Goal: Task Accomplishment & Management: Manage account settings

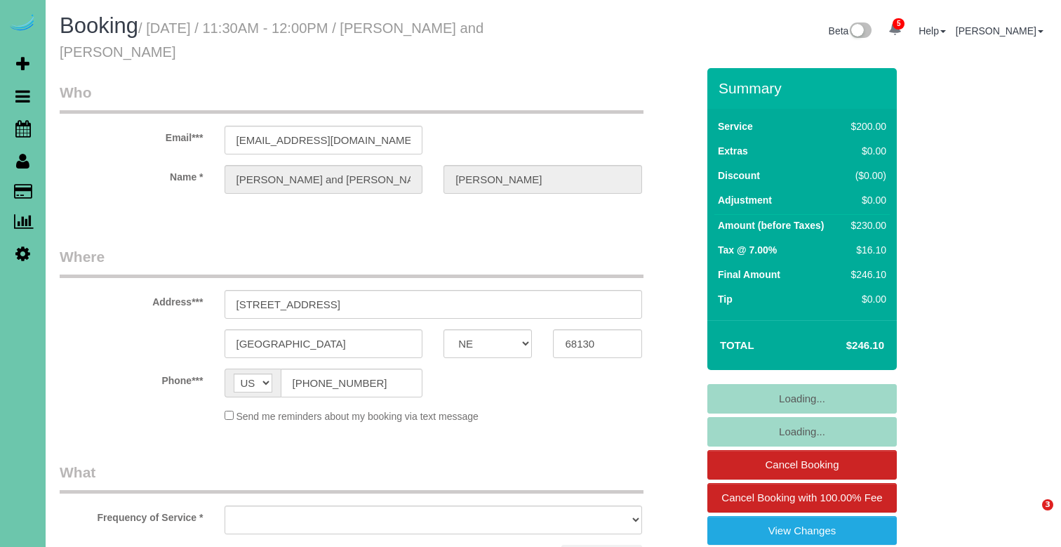
select select "NE"
select select "number:37"
select select "number:42"
select select "string:fspay-31a4205b-233c-412e-a85b-4fe51c6a3293"
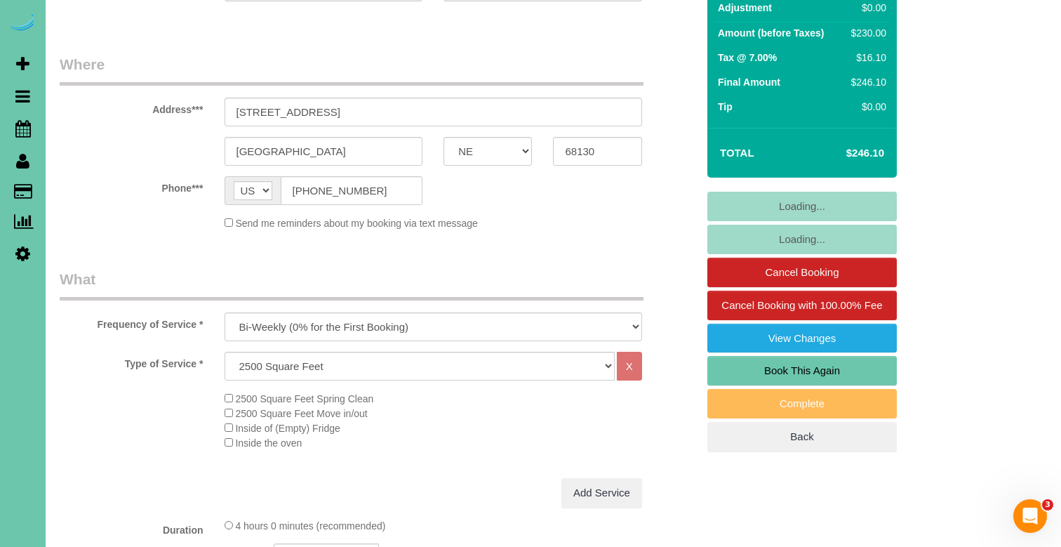
select select "object:956"
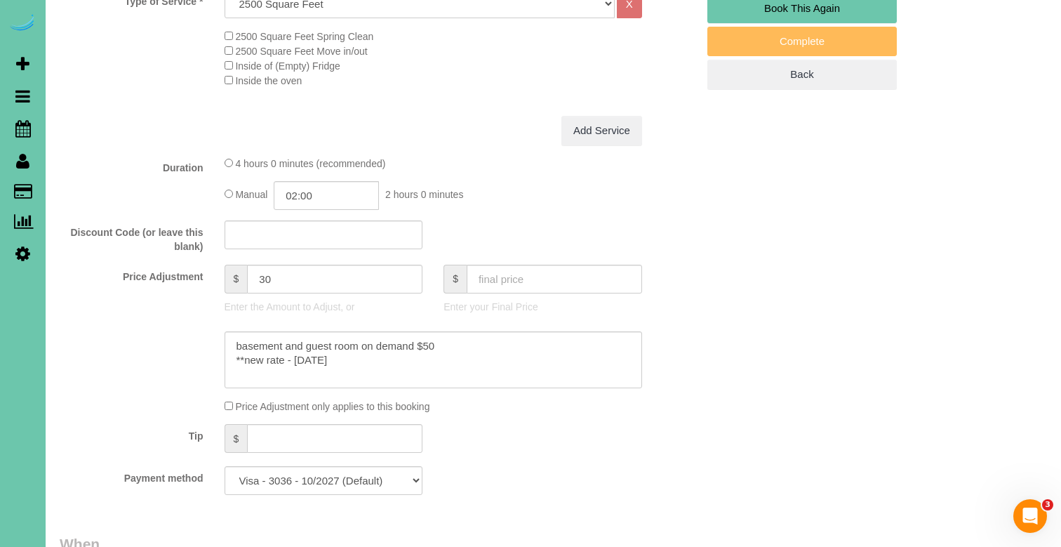
scroll to position [556, 0]
drag, startPoint x: 267, startPoint y: 274, endPoint x: 246, endPoint y: 272, distance: 20.4
click at [246, 272] on div "$ 30" at bounding box center [324, 277] width 199 height 29
type input "80"
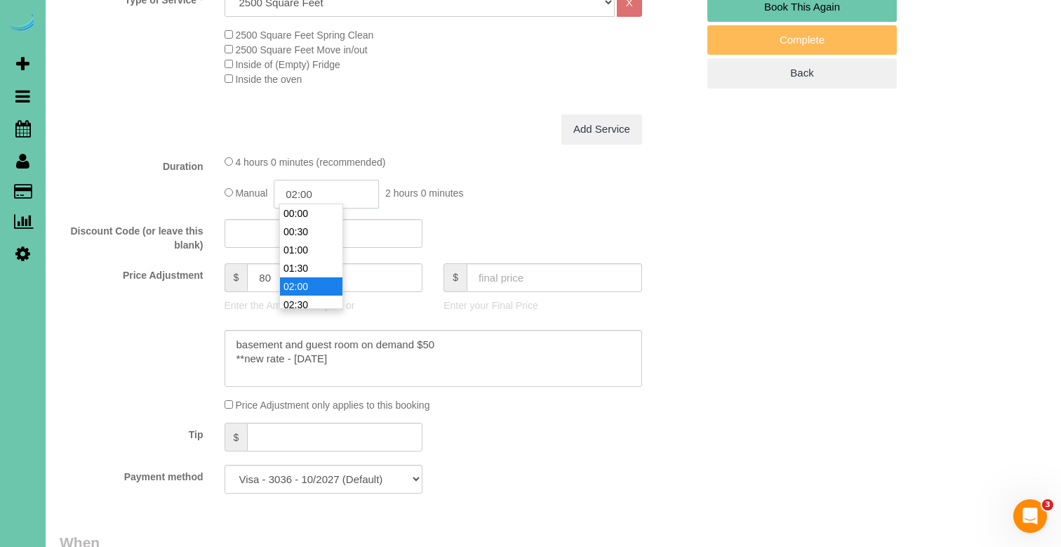
click at [311, 190] on input "02:00" at bounding box center [326, 194] width 105 height 29
type input "02:30"
click at [469, 187] on span "2 hours 30 minutes" at bounding box center [427, 192] width 84 height 11
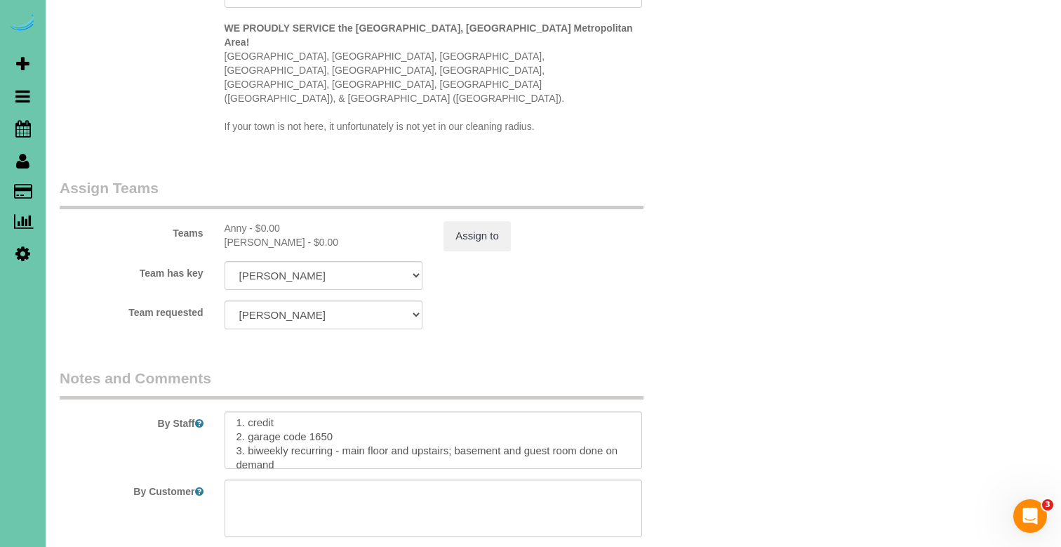
scroll to position [6, 0]
drag, startPoint x: 288, startPoint y: 408, endPoint x: 340, endPoint y: 399, distance: 53.4
click at [340, 411] on textarea at bounding box center [434, 440] width 418 height 58
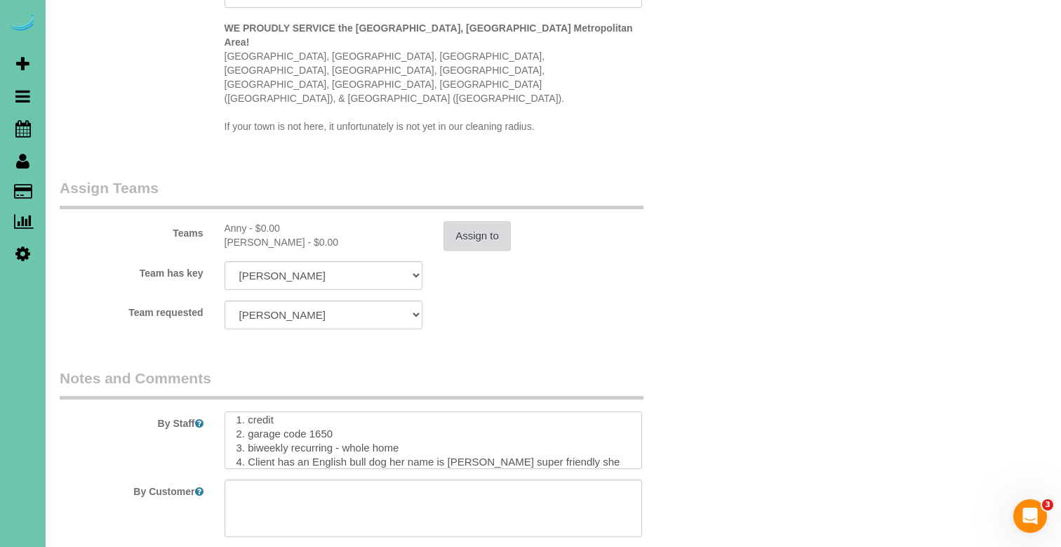
type textarea "1. credit 2. garage code 1650 3. biweekly recurring - whole home 4. Client has …"
click at [460, 221] on button "Assign to" at bounding box center [477, 235] width 67 height 29
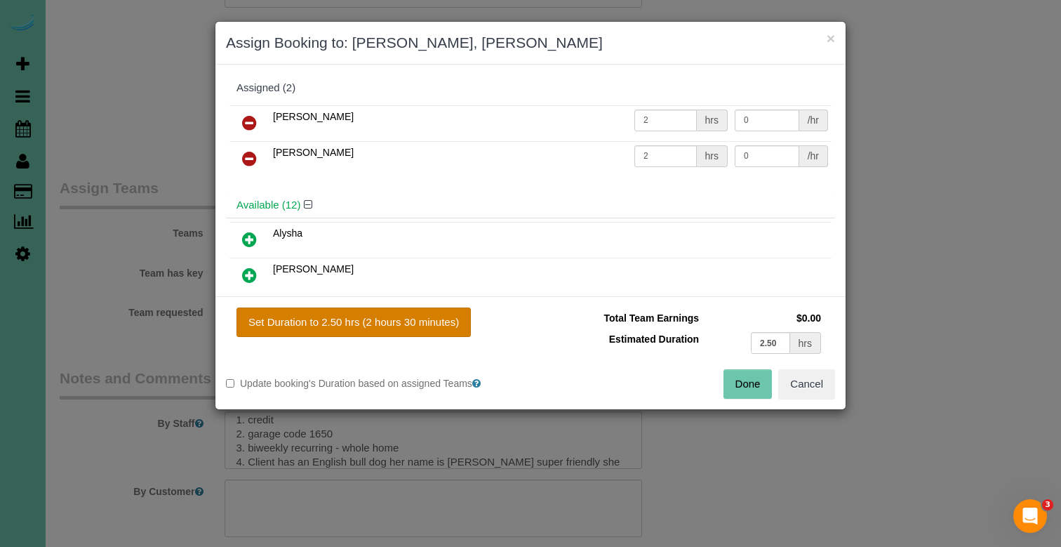
click at [435, 326] on button "Set Duration to 2.50 hrs (2 hours 30 minutes)" at bounding box center [354, 321] width 234 height 29
type input "2.50"
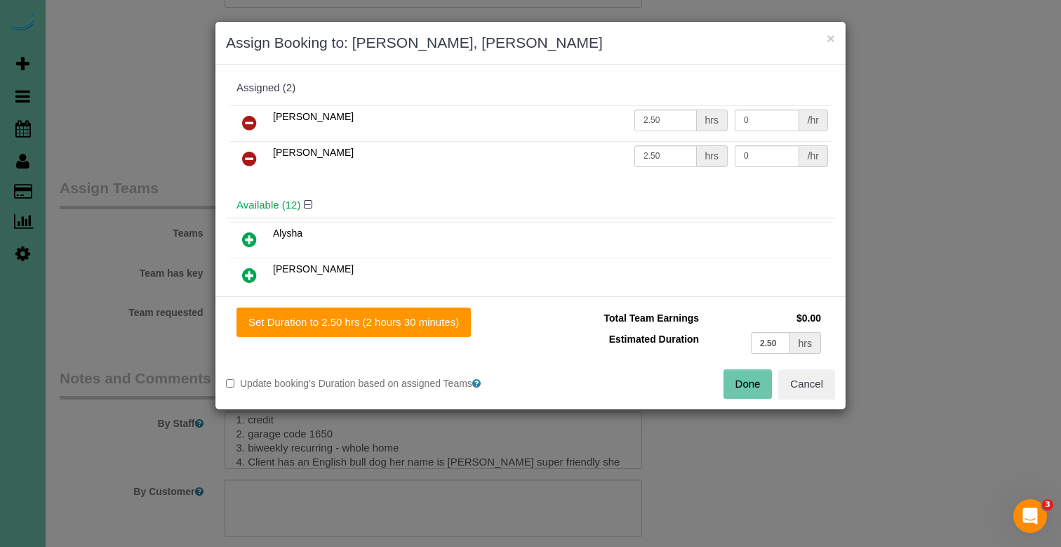
click at [728, 386] on button "Done" at bounding box center [748, 383] width 49 height 29
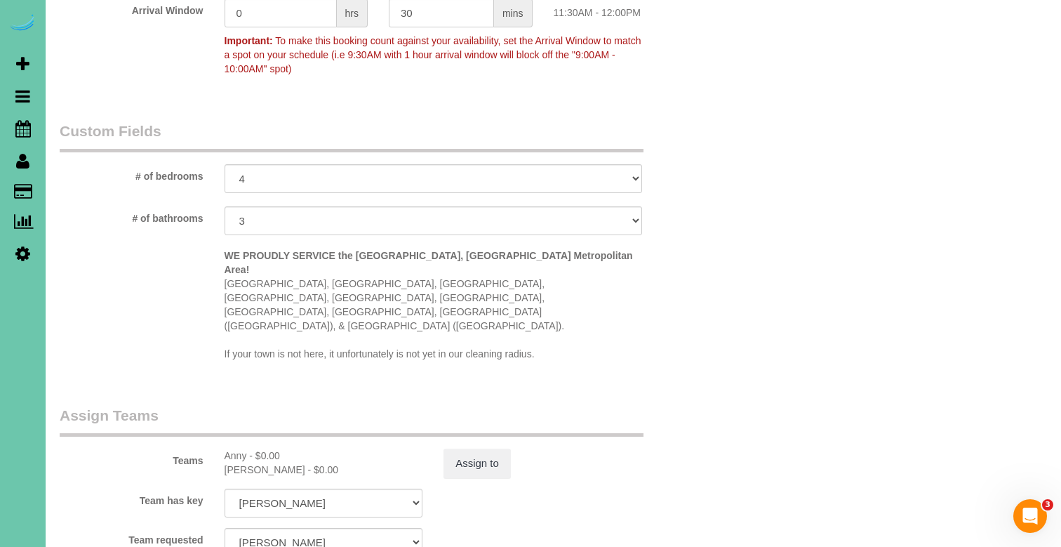
scroll to position [1231, 0]
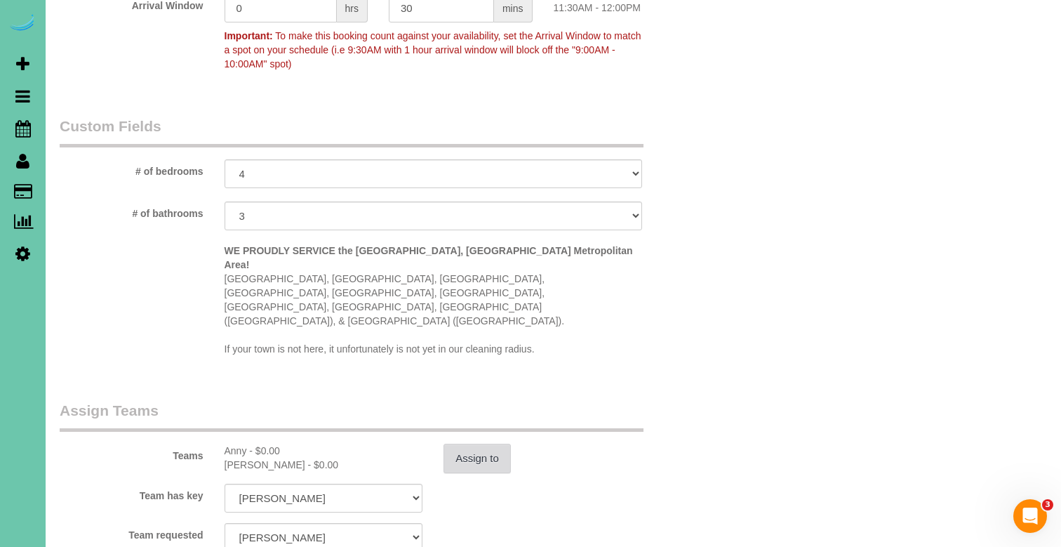
click at [491, 444] on button "Assign to" at bounding box center [477, 458] width 67 height 29
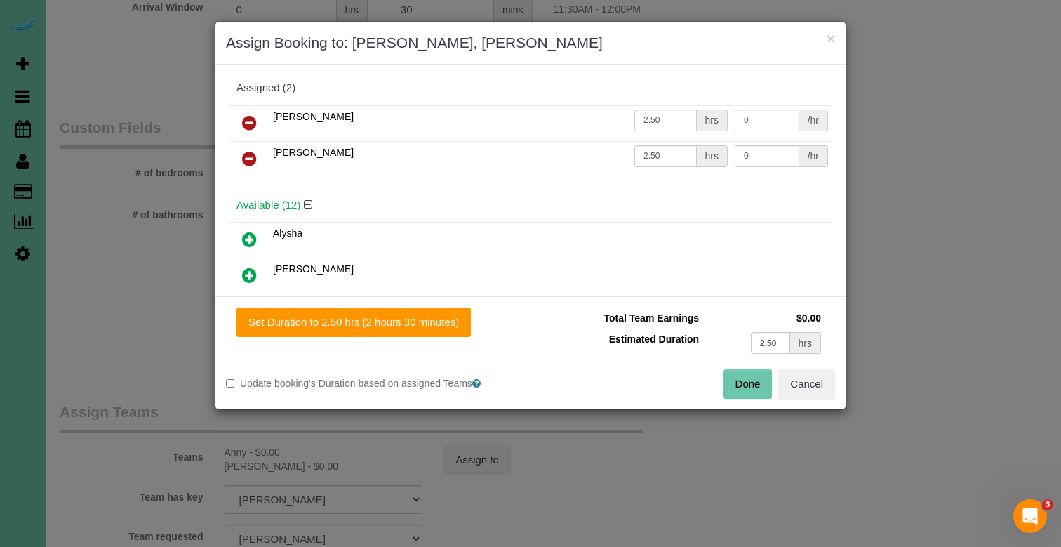
drag, startPoint x: 757, startPoint y: 381, endPoint x: 750, endPoint y: 343, distance: 39.1
click at [757, 381] on button "Done" at bounding box center [748, 383] width 49 height 29
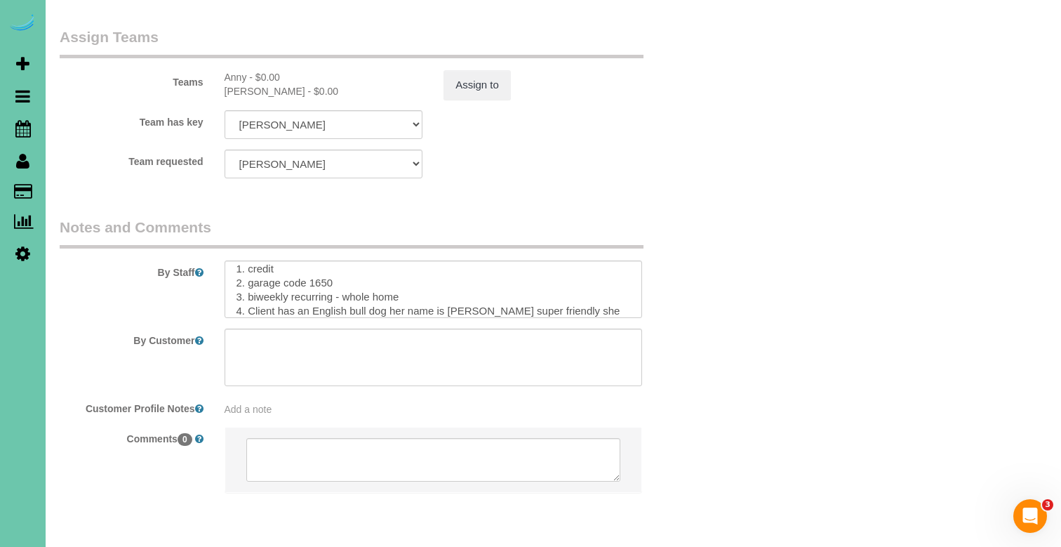
scroll to position [1604, 0]
click at [430, 261] on textarea at bounding box center [434, 290] width 418 height 58
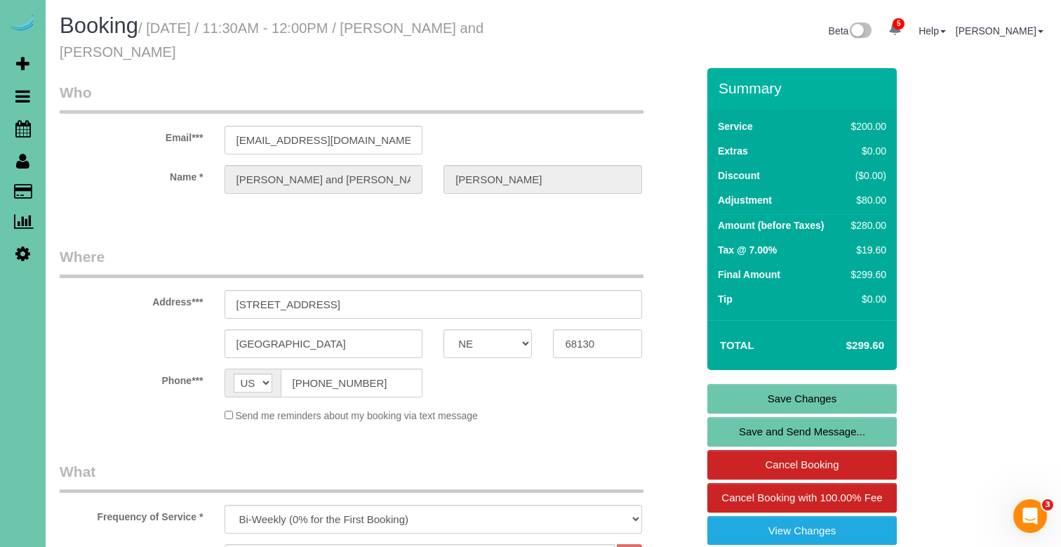
scroll to position [0, 0]
type textarea "1. credit 2. garage code 1650 3. biweekly recurring - whole home today 4. Clien…"
click at [762, 397] on link "Save Changes" at bounding box center [803, 398] width 190 height 29
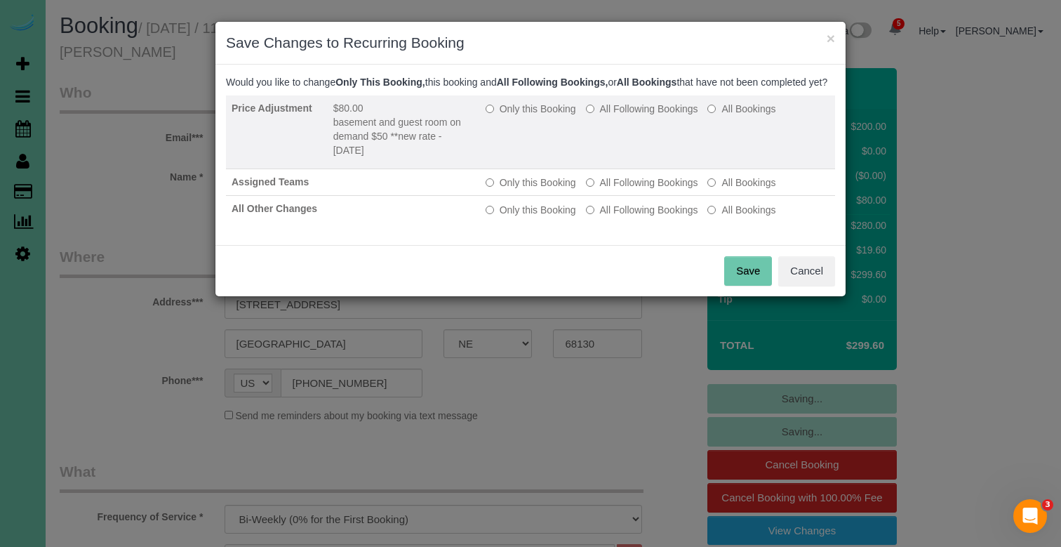
drag, startPoint x: 527, startPoint y: 122, endPoint x: 549, endPoint y: 140, distance: 28.0
click at [527, 116] on label "Only this Booking" at bounding box center [531, 109] width 91 height 14
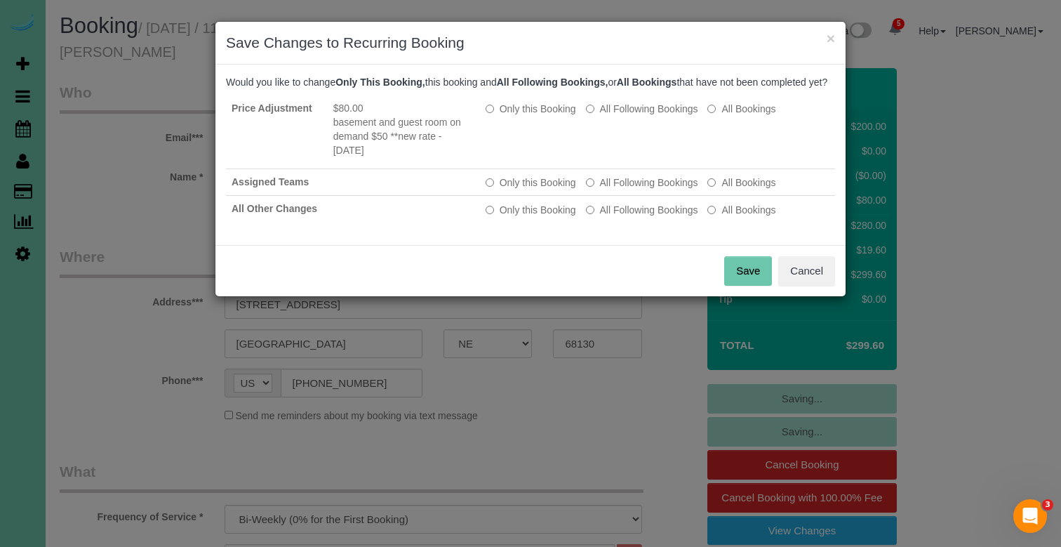
click at [762, 286] on button "Save" at bounding box center [748, 270] width 48 height 29
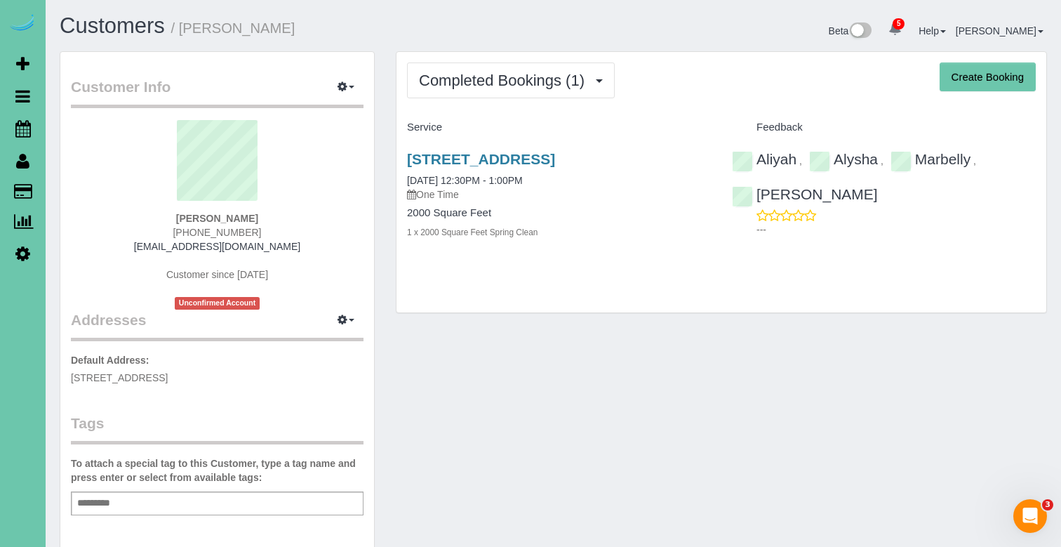
drag, startPoint x: 572, startPoint y: 83, endPoint x: 559, endPoint y: 104, distance: 24.6
click at [571, 84] on span "Completed Bookings (1)" at bounding box center [505, 81] width 173 height 18
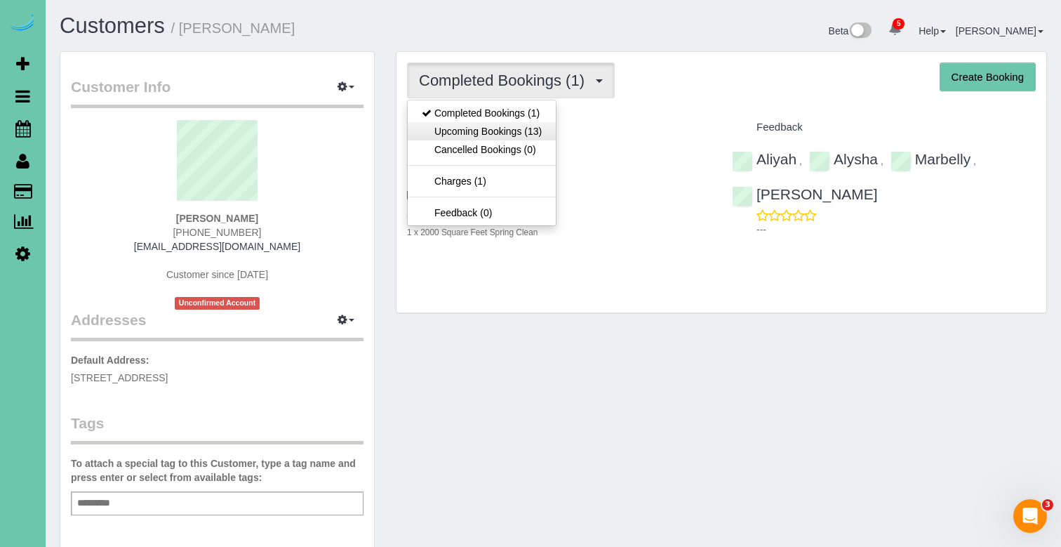
click at [534, 128] on link "Upcoming Bookings (13)" at bounding box center [482, 131] width 148 height 18
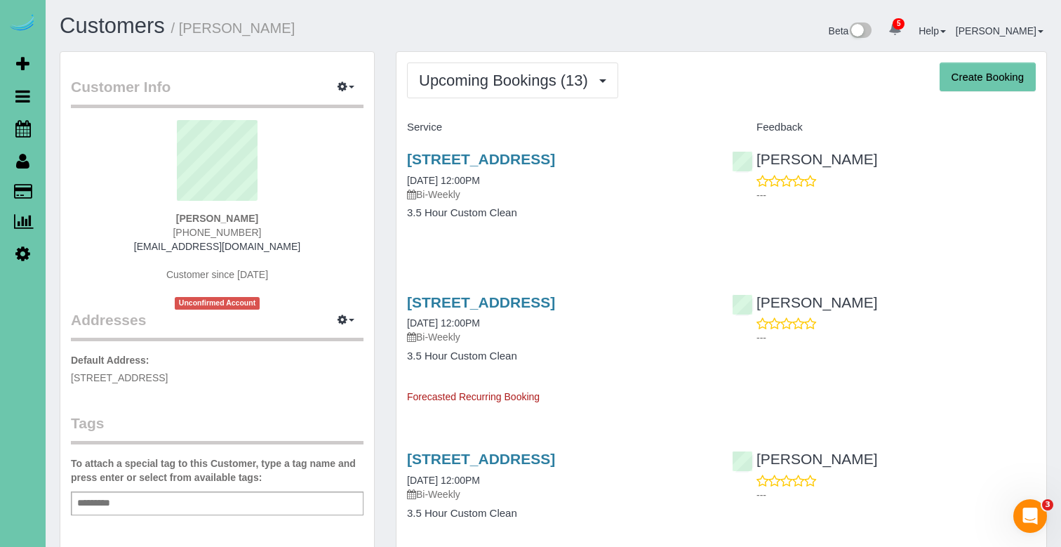
drag, startPoint x: 564, startPoint y: 89, endPoint x: 557, endPoint y: 99, distance: 11.7
click at [564, 89] on button "Upcoming Bookings (13)" at bounding box center [512, 80] width 211 height 36
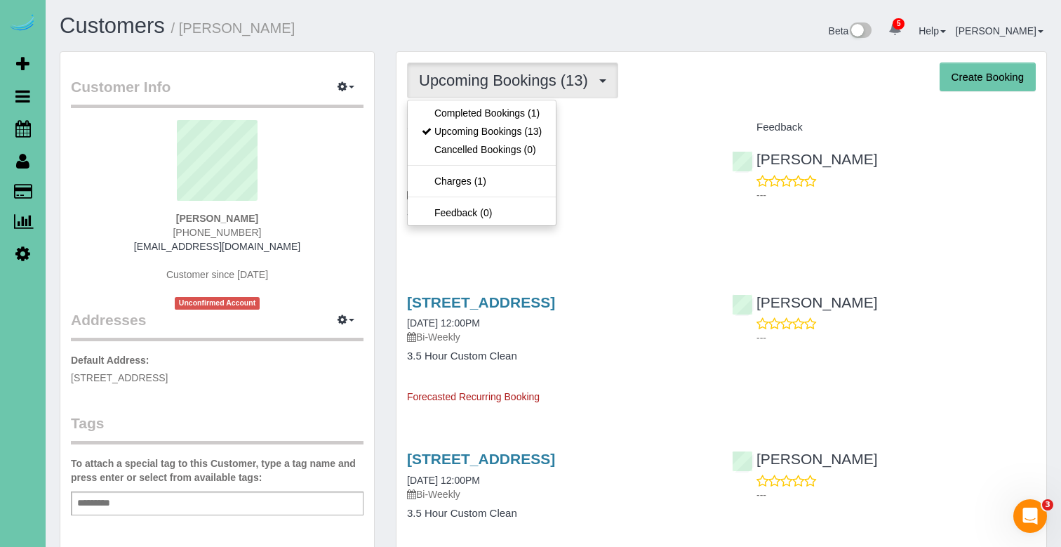
drag, startPoint x: 533, startPoint y: 124, endPoint x: 547, endPoint y: 93, distance: 33.6
click at [524, 114] on link "Completed Bookings (1)" at bounding box center [482, 113] width 148 height 18
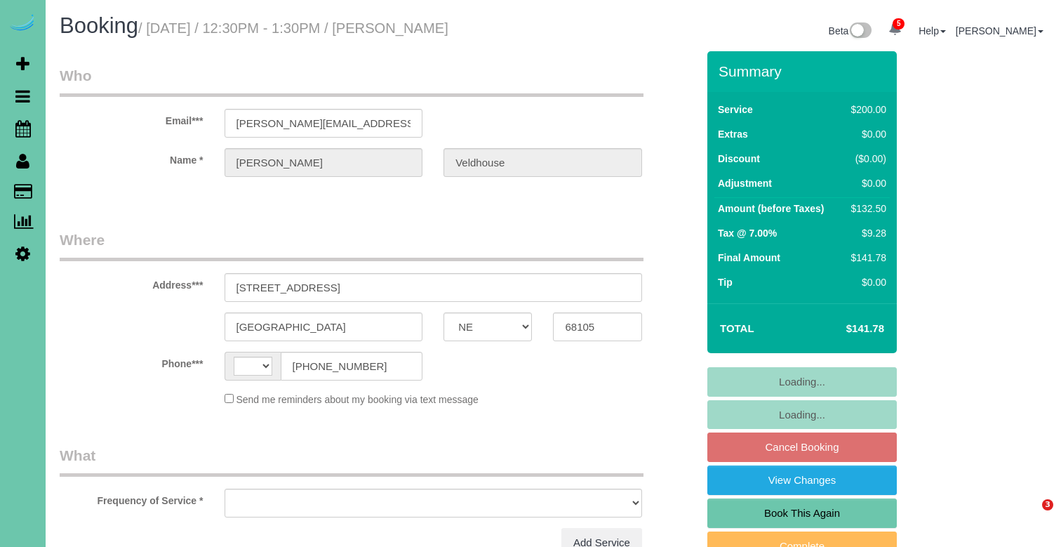
select select "NE"
select select "string:[GEOGRAPHIC_DATA]"
select select "string:fspay-e9df88f9-e684-4538-997d-4f05765739fb"
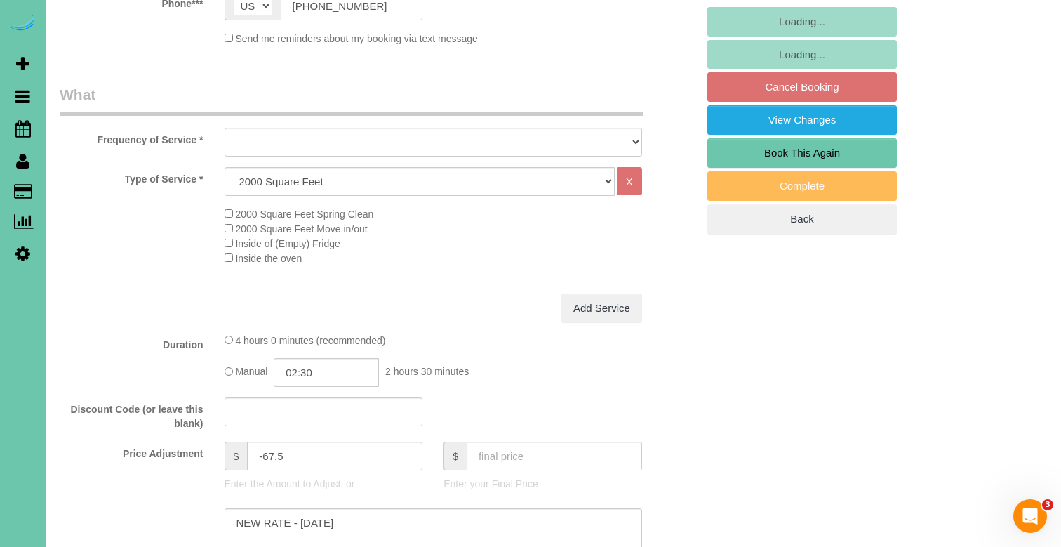
select select "object:946"
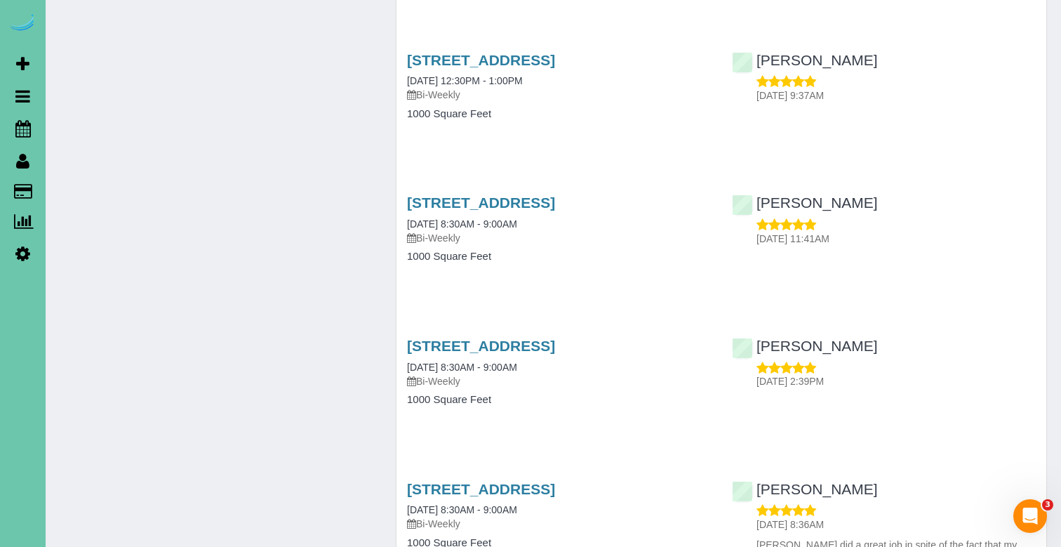
scroll to position [2390, 0]
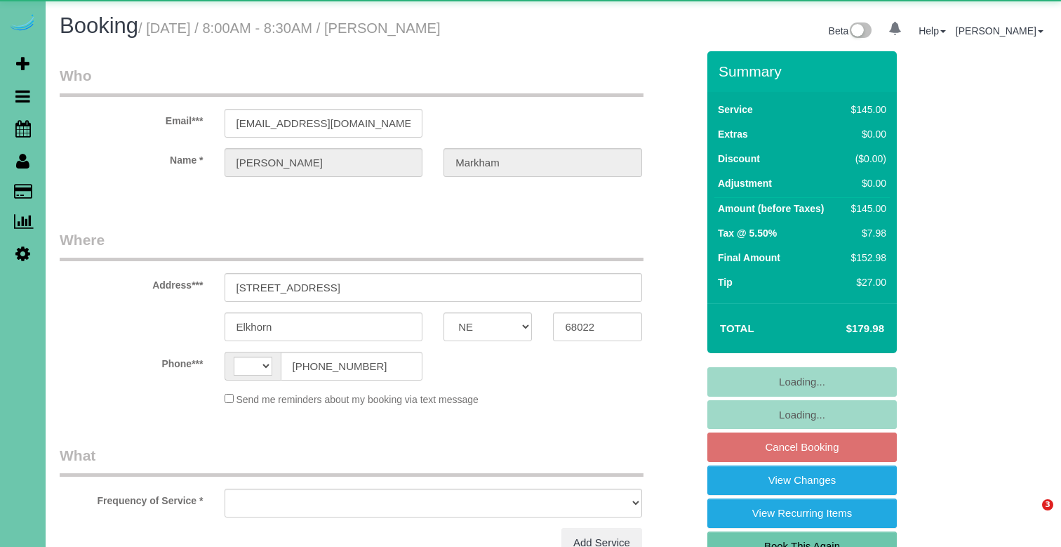
select select "NE"
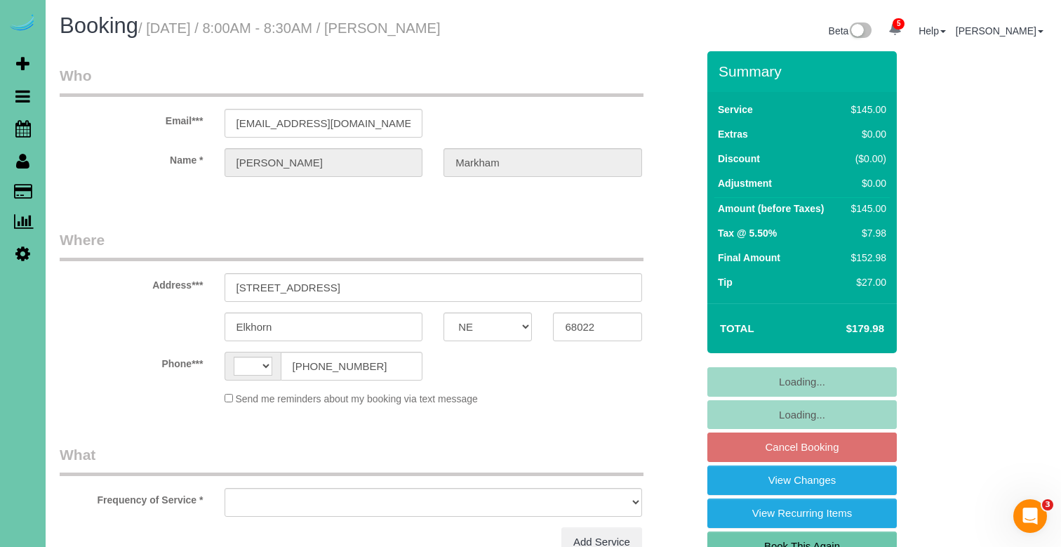
select select "string:fspay-573f3276-4de3-4d78-9e87-6a0ec2de25ca"
select select "string:[GEOGRAPHIC_DATA]"
select select "object:736"
select select "number:37"
select select "number:42"
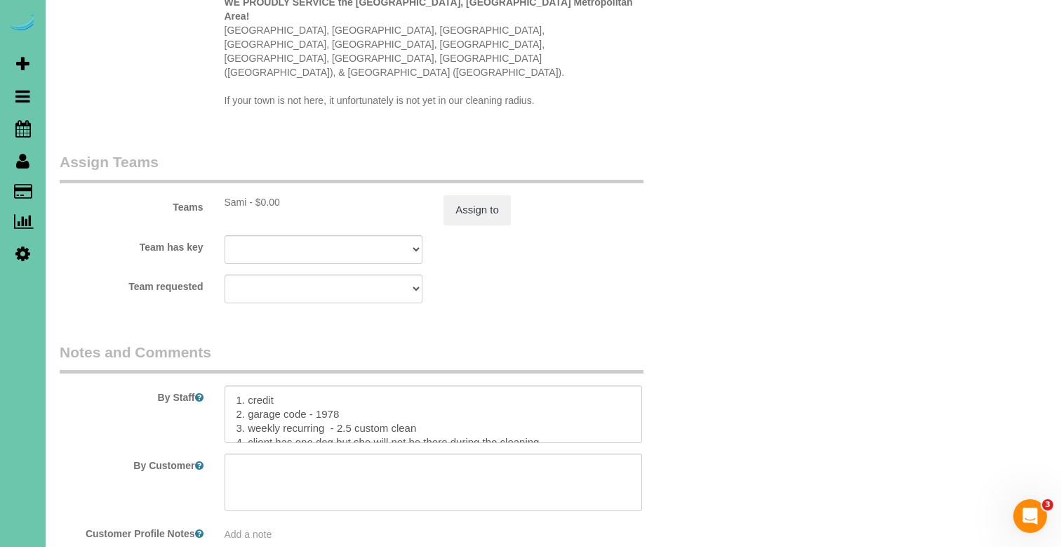
scroll to position [1407, 0]
click at [467, 192] on button "Assign to" at bounding box center [477, 206] width 67 height 29
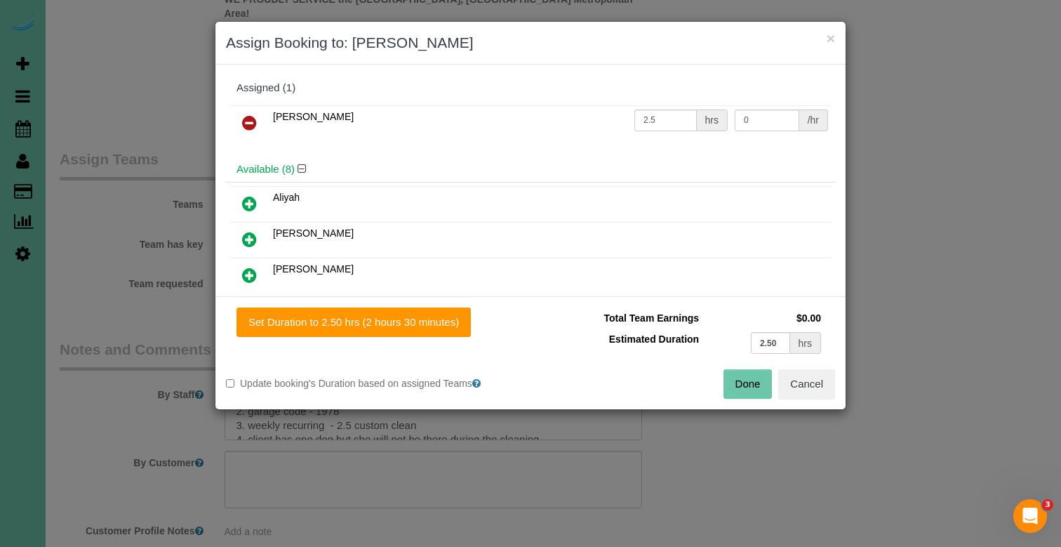
click at [752, 383] on button "Done" at bounding box center [748, 383] width 49 height 29
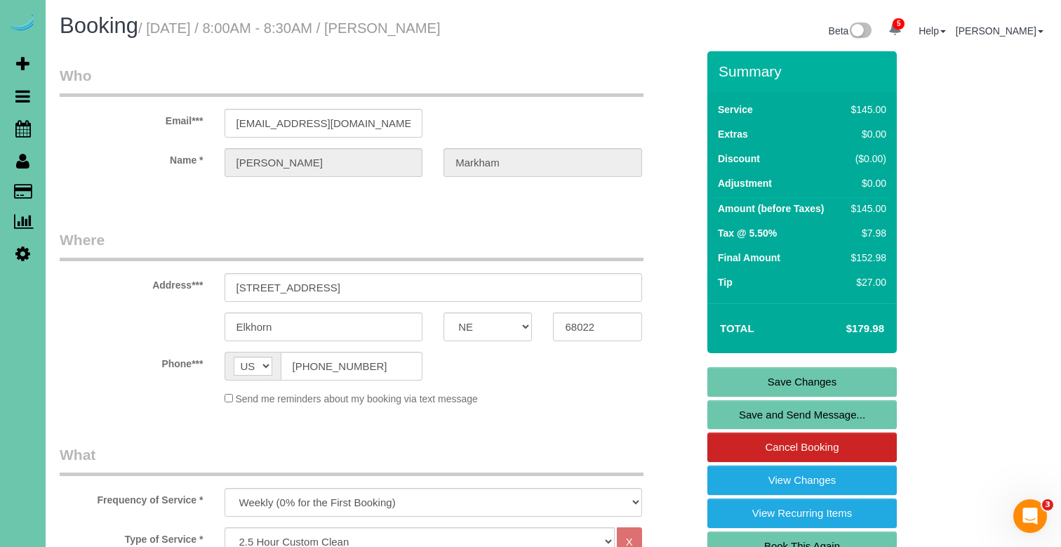
scroll to position [0, 0]
drag, startPoint x: 756, startPoint y: 376, endPoint x: 732, endPoint y: 364, distance: 26.7
click at [755, 376] on link "Save Changes" at bounding box center [803, 381] width 190 height 29
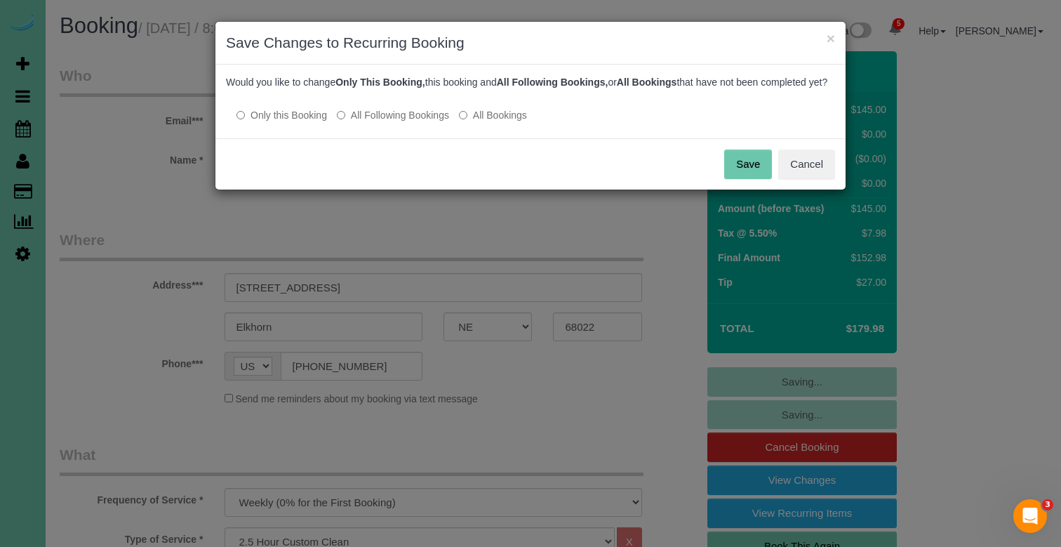
click at [370, 122] on label "All Following Bookings" at bounding box center [393, 115] width 112 height 14
click at [736, 171] on button "Save" at bounding box center [748, 164] width 48 height 29
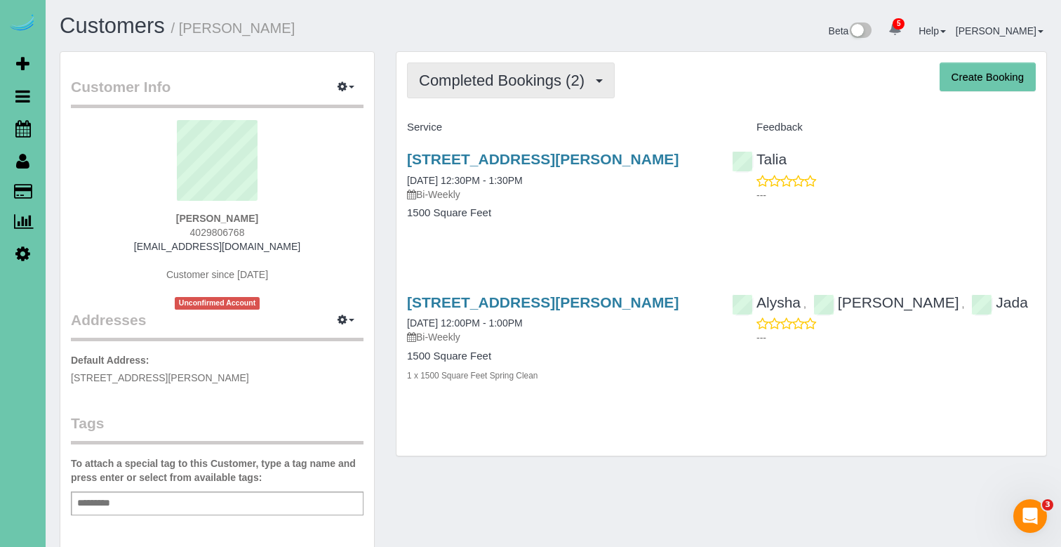
click at [484, 75] on span "Completed Bookings (2)" at bounding box center [505, 81] width 173 height 18
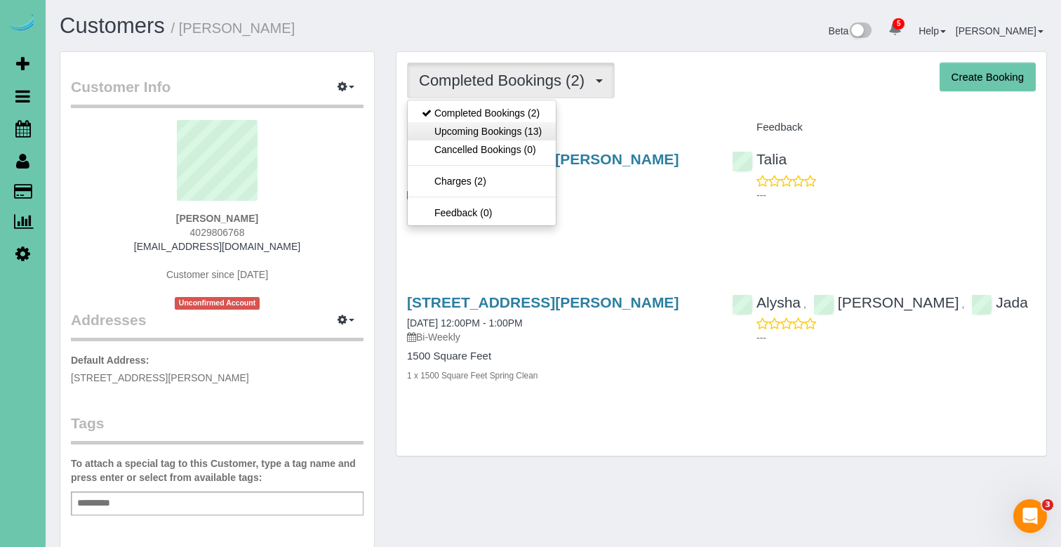
click at [481, 124] on link "Upcoming Bookings (13)" at bounding box center [482, 131] width 148 height 18
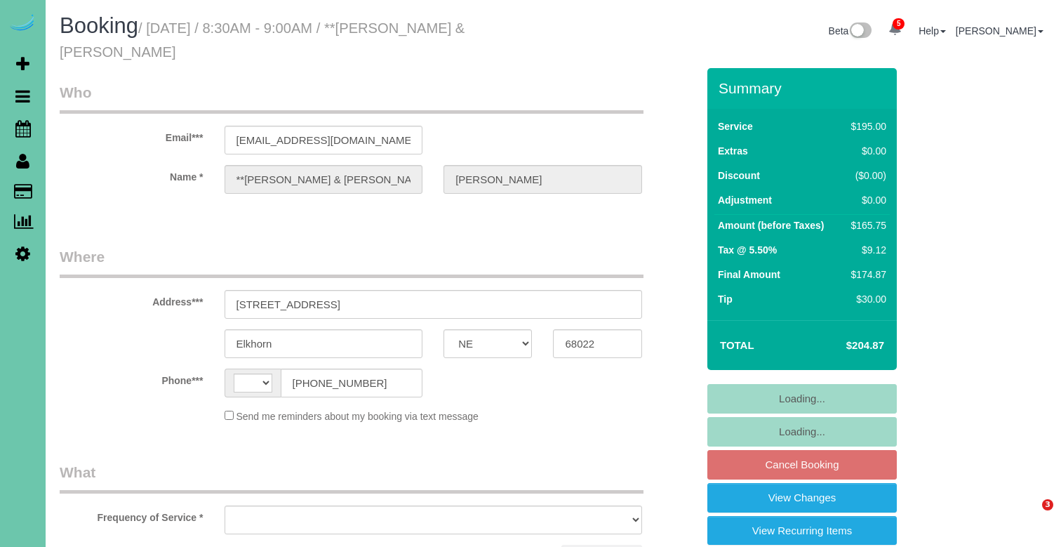
select select "NE"
select select "object:415"
select select "string:fspay-935adc49-f2fe-45ea-ba26-4416233554b0"
select select "string:[GEOGRAPHIC_DATA]"
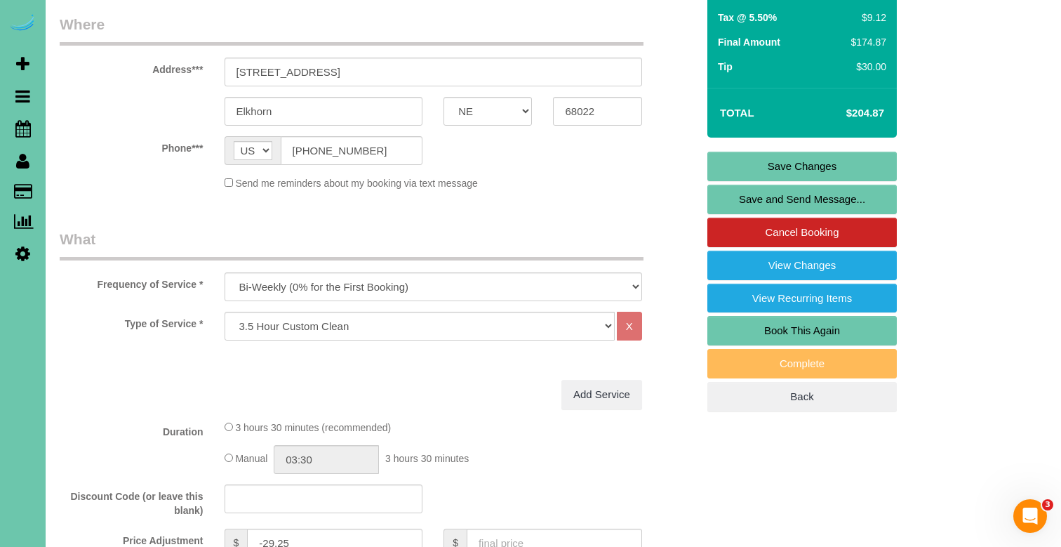
scroll to position [239, 0]
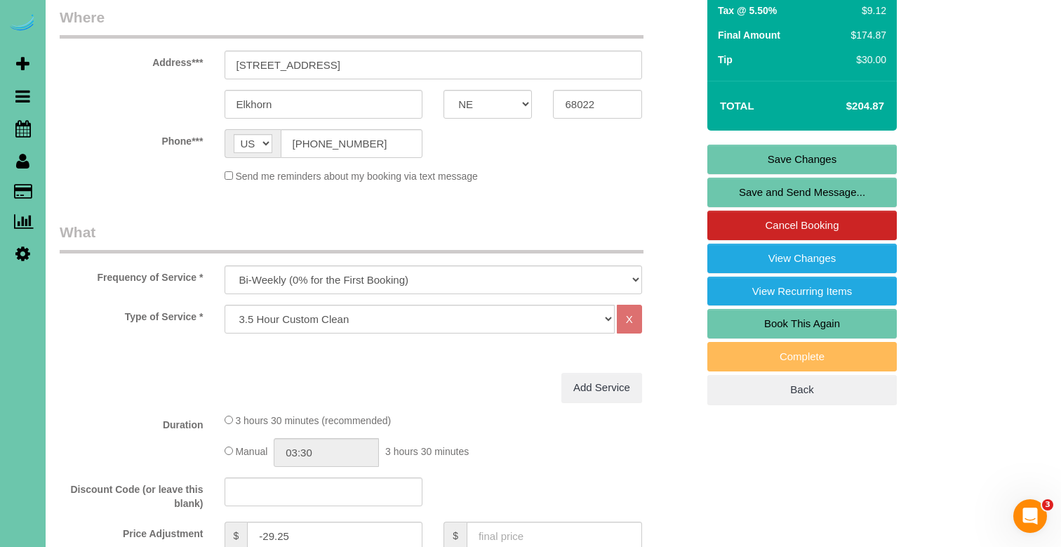
drag, startPoint x: 312, startPoint y: 95, endPoint x: 387, endPoint y: -18, distance: 135.7
click at [387, 0] on html "5 Beta Your Notifications You have 0 alerts × You have 2 to charge for 09/25/20…" at bounding box center [530, 34] width 1061 height 547
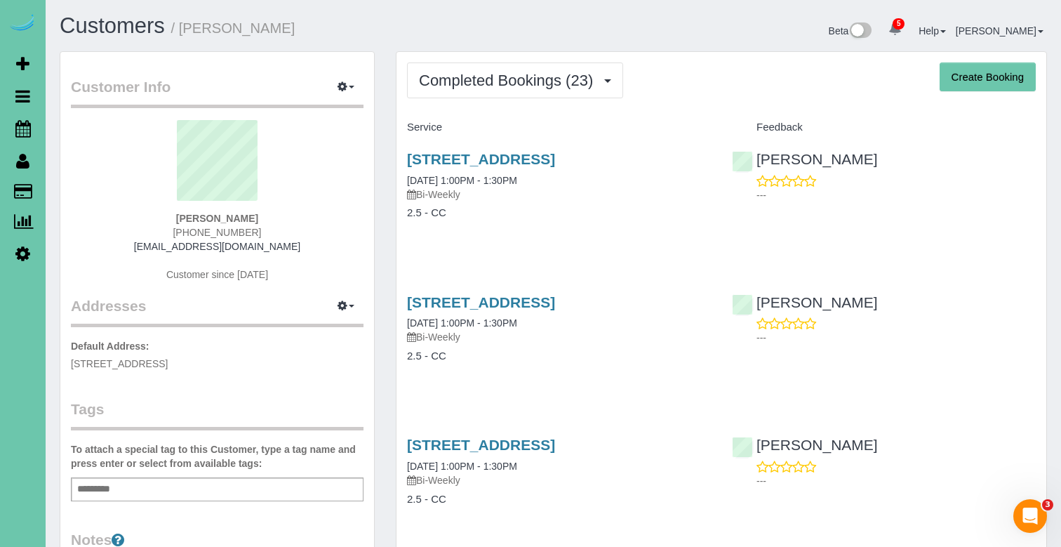
drag, startPoint x: 263, startPoint y: 232, endPoint x: 179, endPoint y: 230, distance: 83.6
click at [179, 230] on div "[PERSON_NAME] [PHONE_NUMBER] [EMAIL_ADDRESS][DOMAIN_NAME] Customer since [DATE]" at bounding box center [217, 207] width 293 height 175
copy span "[PHONE_NUMBER]"
click at [489, 78] on span "Completed Bookings (23)" at bounding box center [509, 81] width 181 height 18
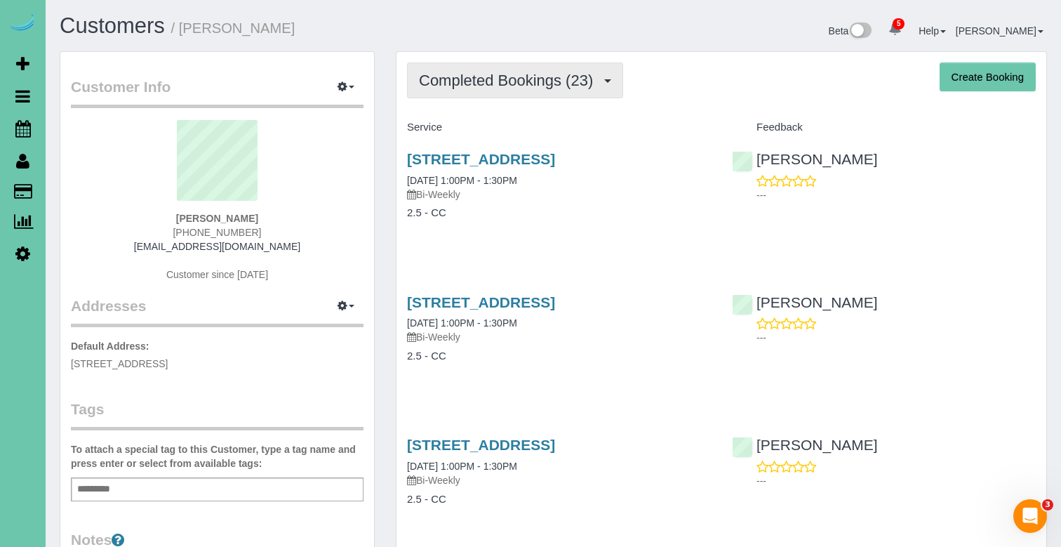
drag, startPoint x: 486, startPoint y: 74, endPoint x: 483, endPoint y: 93, distance: 19.2
click at [486, 74] on span "Completed Bookings (23)" at bounding box center [509, 81] width 181 height 18
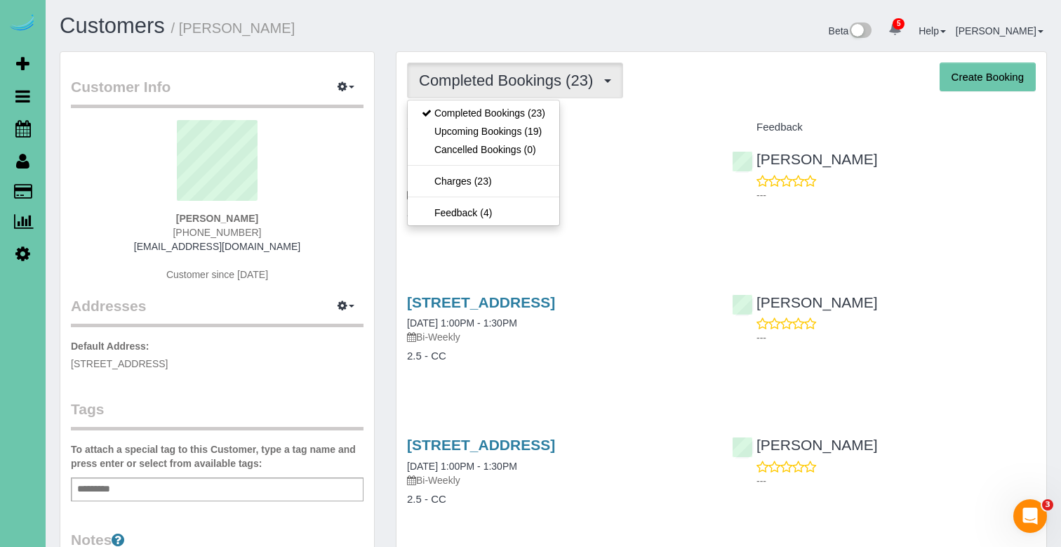
drag, startPoint x: 480, startPoint y: 125, endPoint x: 481, endPoint y: 111, distance: 14.1
click at [480, 125] on link "Upcoming Bookings (19)" at bounding box center [484, 131] width 152 height 18
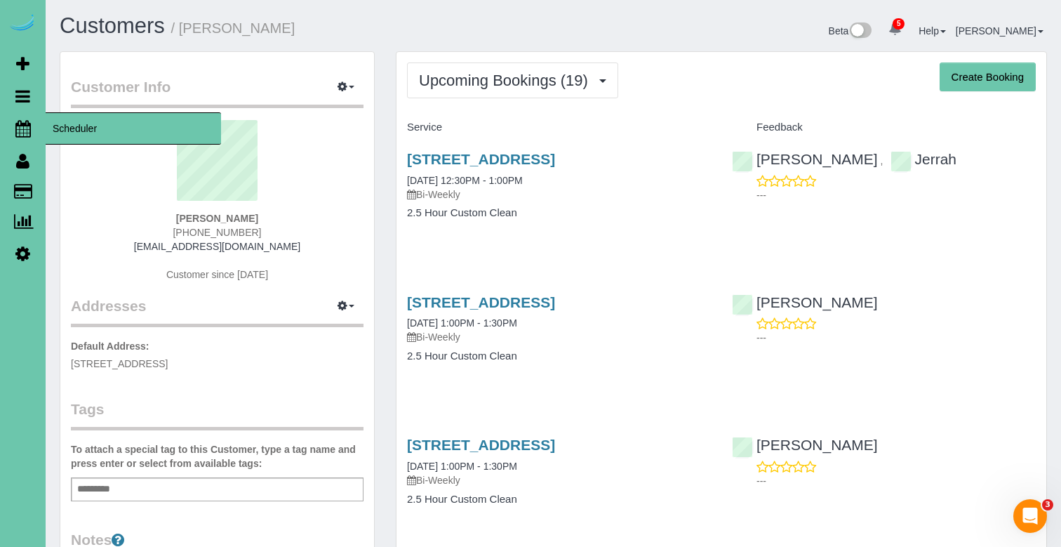
click at [25, 123] on icon at bounding box center [22, 128] width 15 height 17
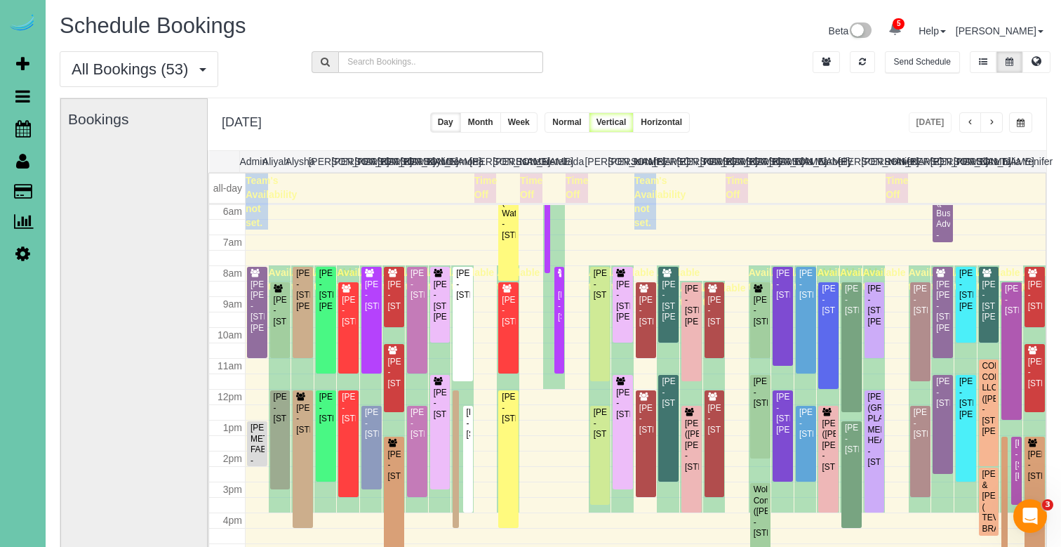
scroll to position [186, 0]
click at [1017, 123] on span "button" at bounding box center [1021, 123] width 8 height 8
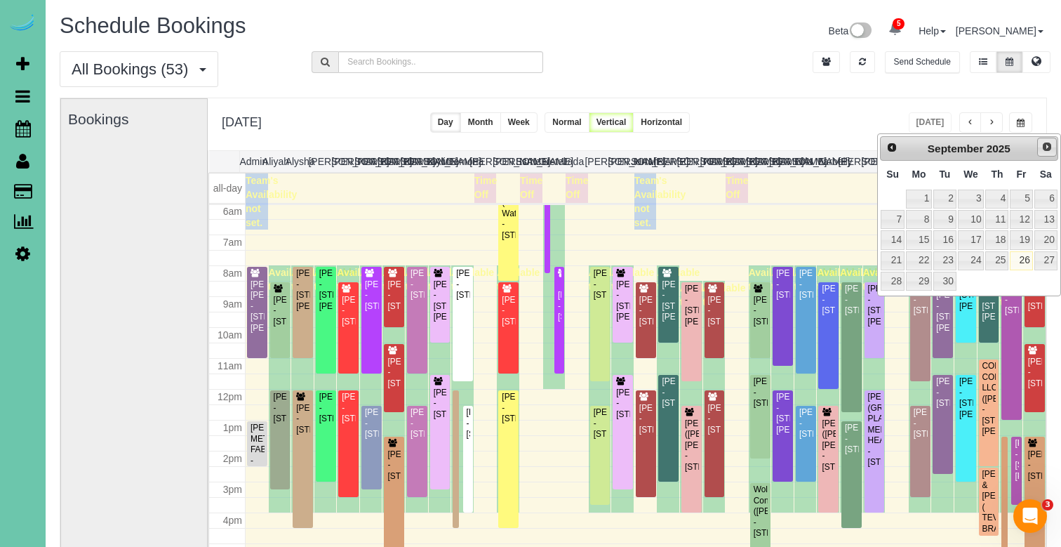
click at [1037, 146] on link "Next" at bounding box center [1047, 148] width 20 height 20
click at [976, 192] on link "1" at bounding box center [971, 199] width 27 height 19
type input "**********"
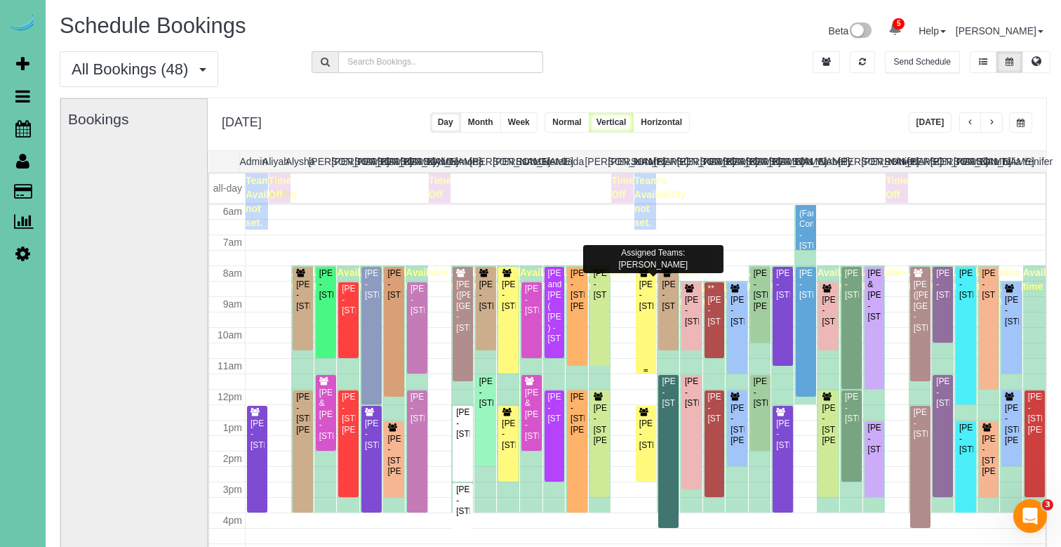
click at [644, 297] on div "[PERSON_NAME] - [STREET_ADDRESS]" at bounding box center [646, 295] width 15 height 32
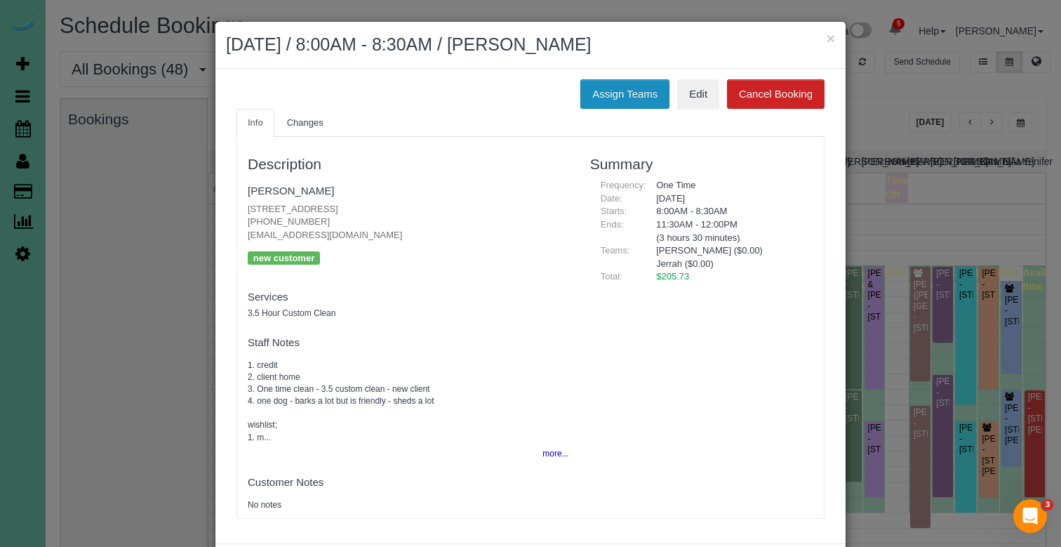
click at [613, 100] on button "Assign Teams" at bounding box center [625, 93] width 89 height 29
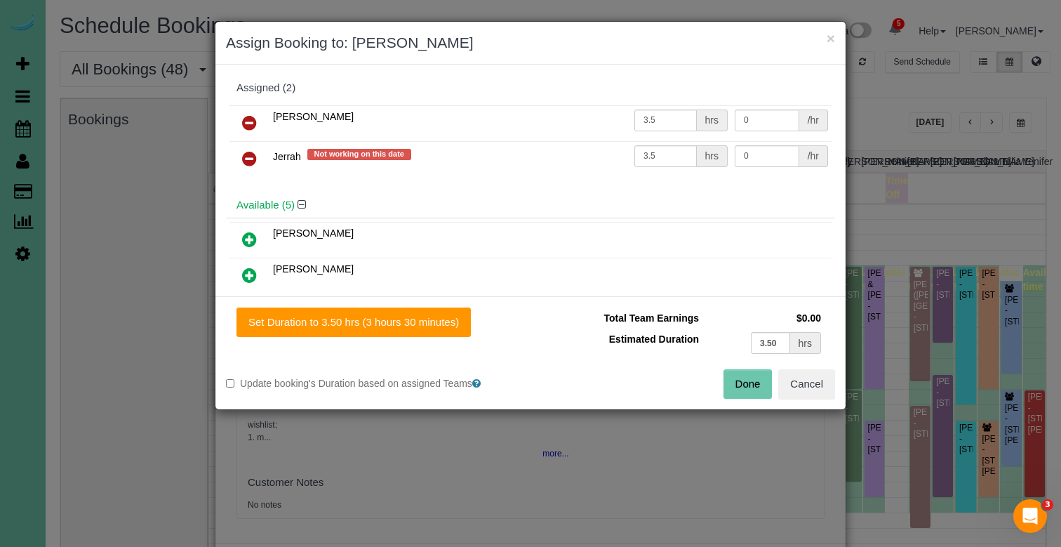
click at [253, 120] on icon at bounding box center [249, 122] width 15 height 17
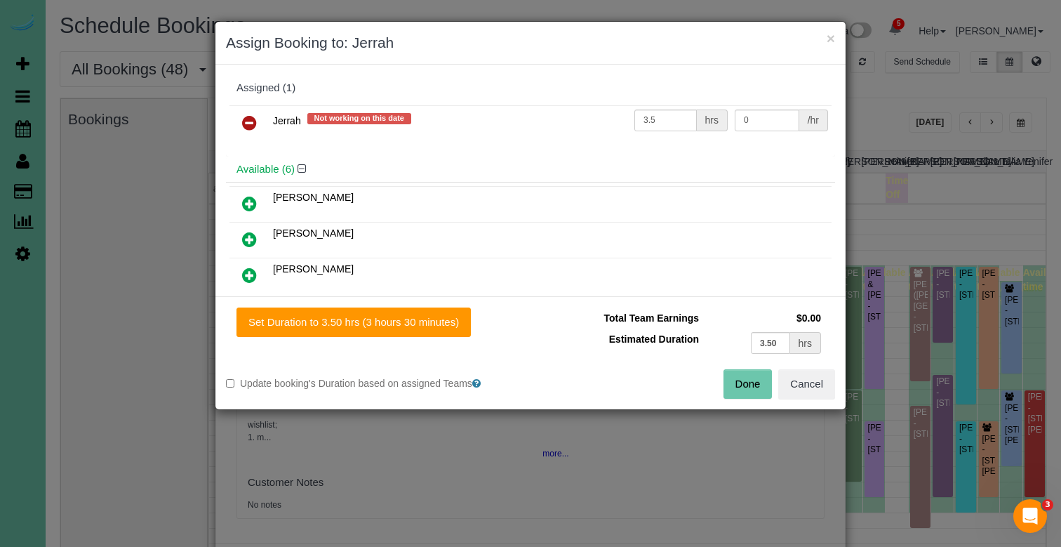
click at [253, 120] on icon at bounding box center [249, 122] width 15 height 17
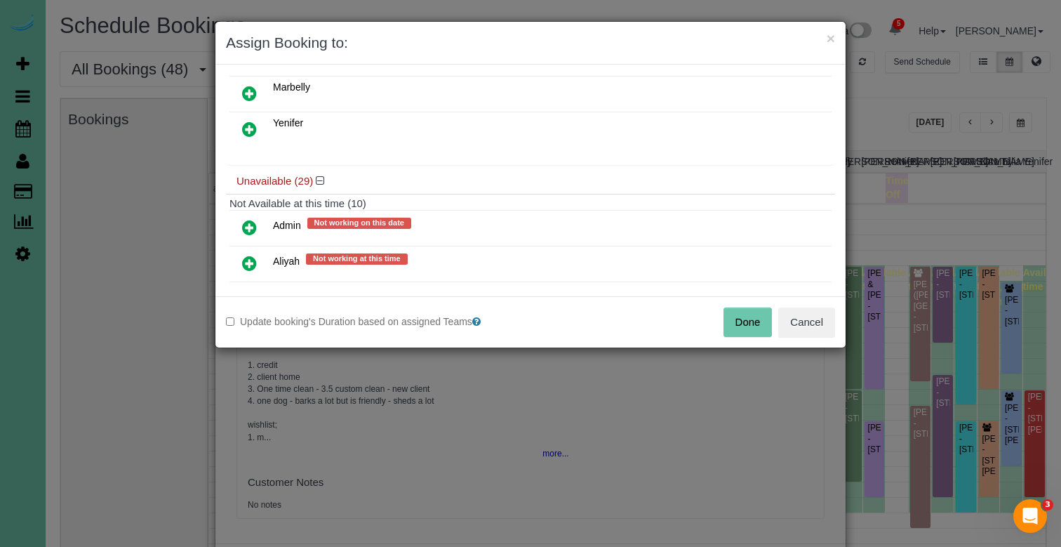
scroll to position [227, 0]
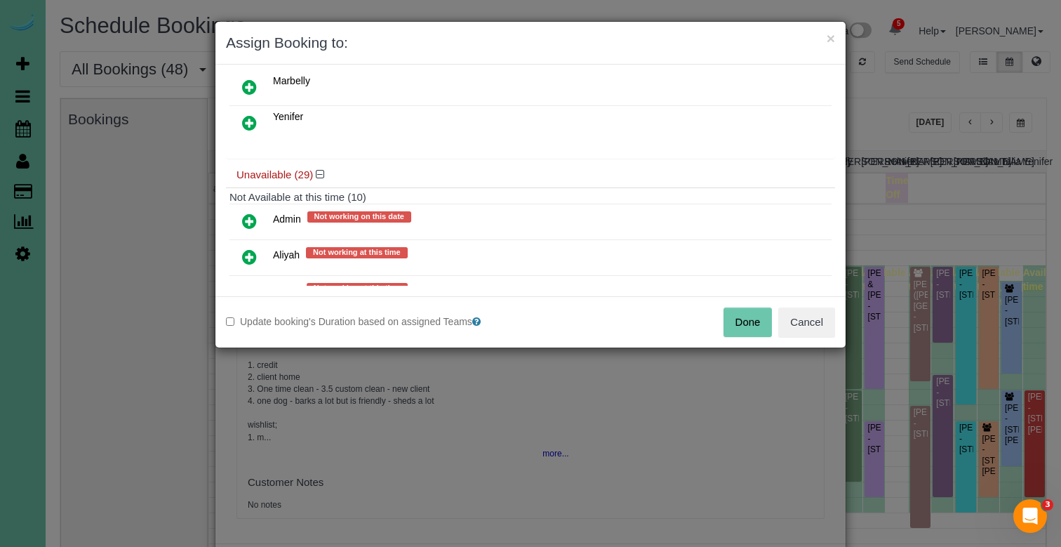
click at [244, 213] on icon at bounding box center [249, 221] width 15 height 17
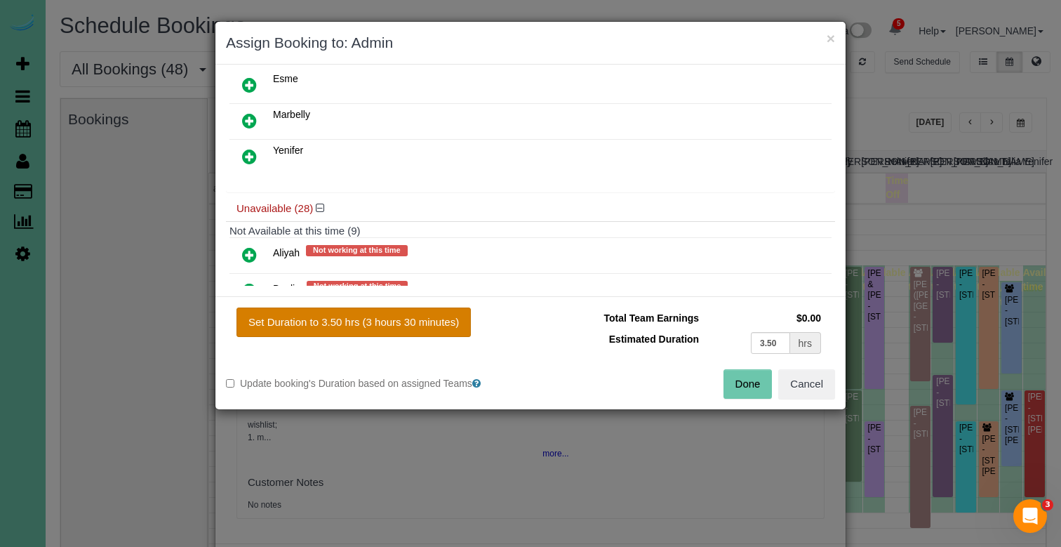
click at [406, 326] on button "Set Duration to 3.50 hrs (3 hours 30 minutes)" at bounding box center [354, 321] width 234 height 29
type input "3.50"
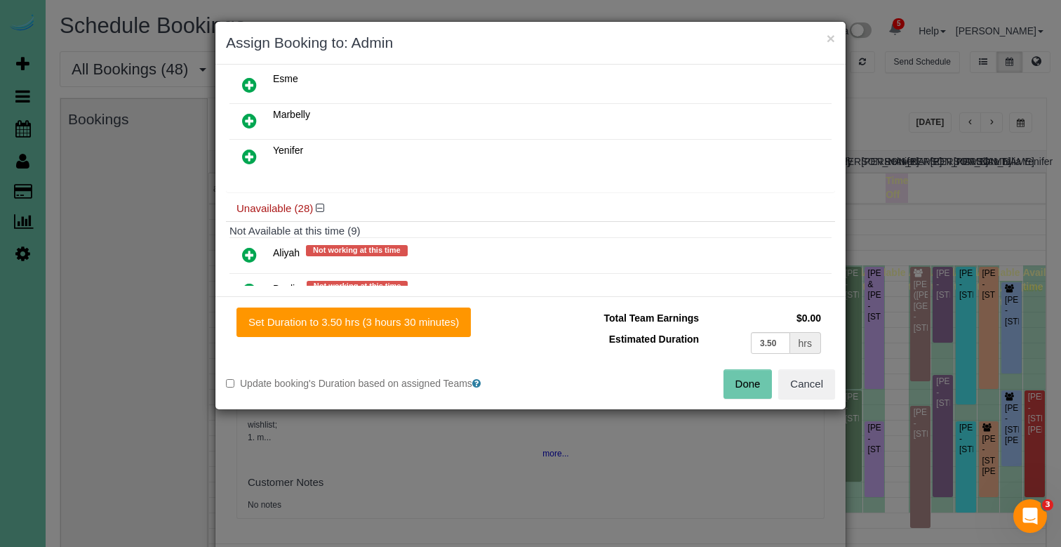
click at [769, 378] on button "Done" at bounding box center [748, 383] width 49 height 29
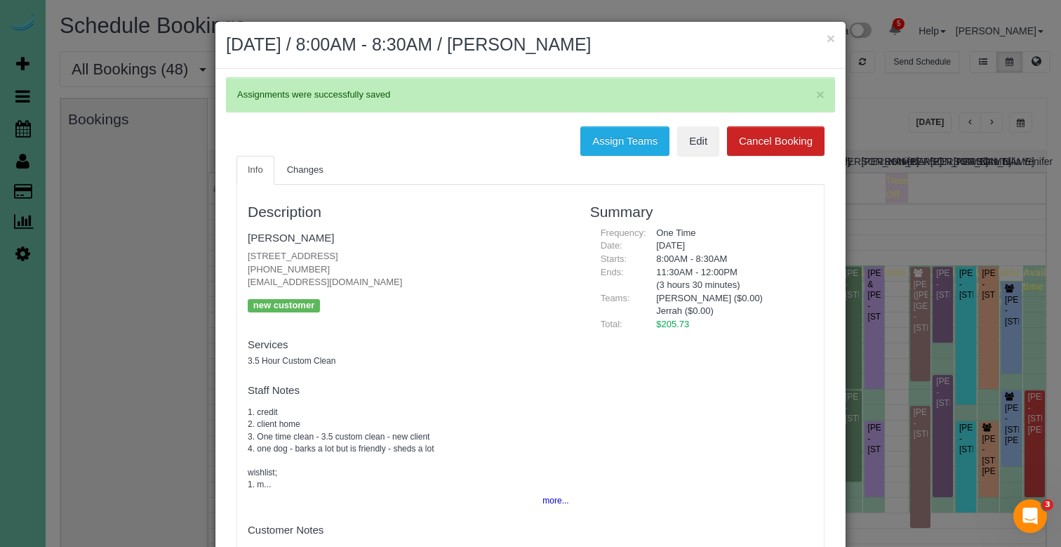
scroll to position [0, 0]
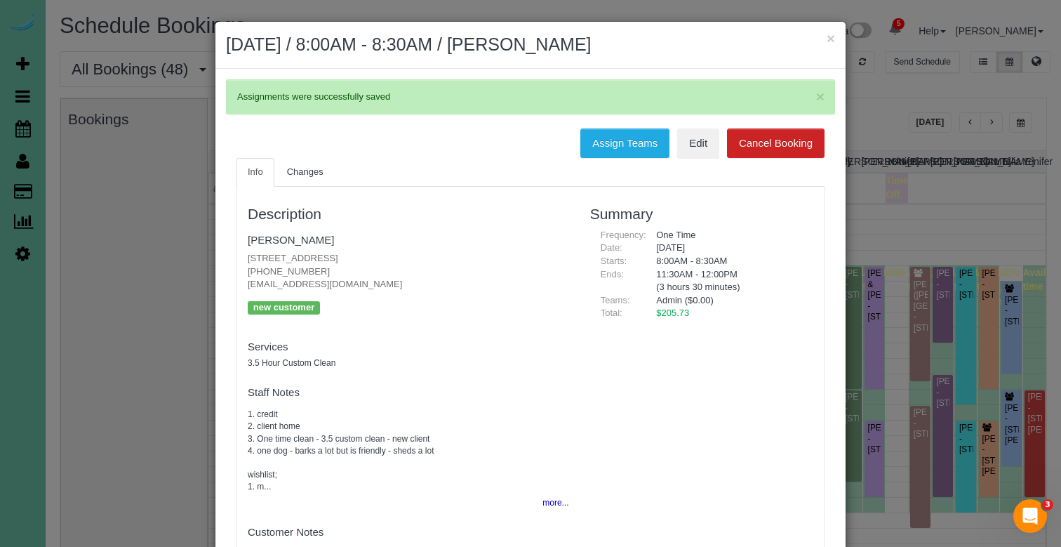
click at [830, 37] on button "×" at bounding box center [831, 38] width 8 height 15
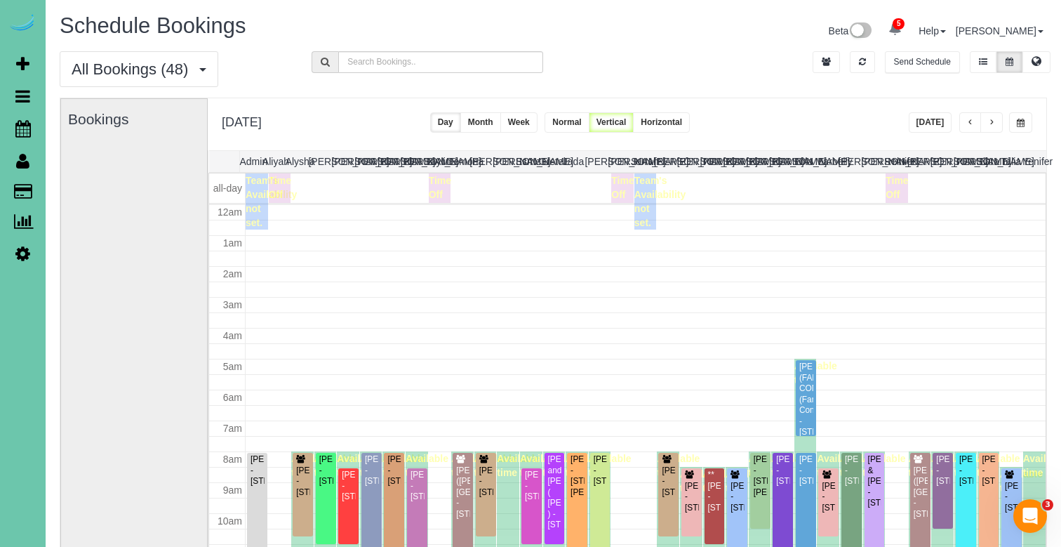
scroll to position [186, 0]
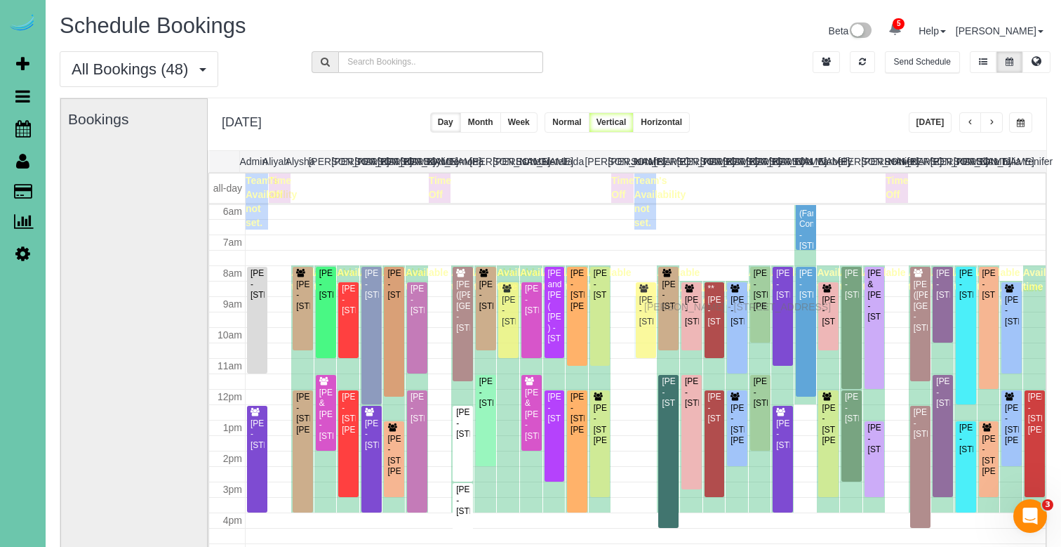
drag, startPoint x: 647, startPoint y: 420, endPoint x: 648, endPoint y: 305, distance: 115.8
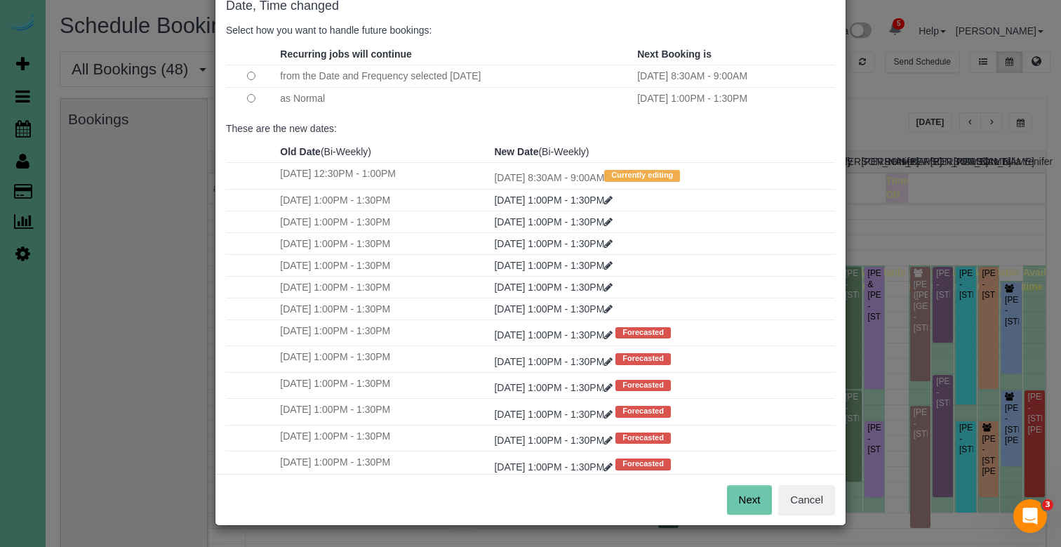
scroll to position [81, 0]
drag, startPoint x: 746, startPoint y: 494, endPoint x: 732, endPoint y: 486, distance: 16.0
click at [746, 494] on button "Next" at bounding box center [750, 500] width 46 height 29
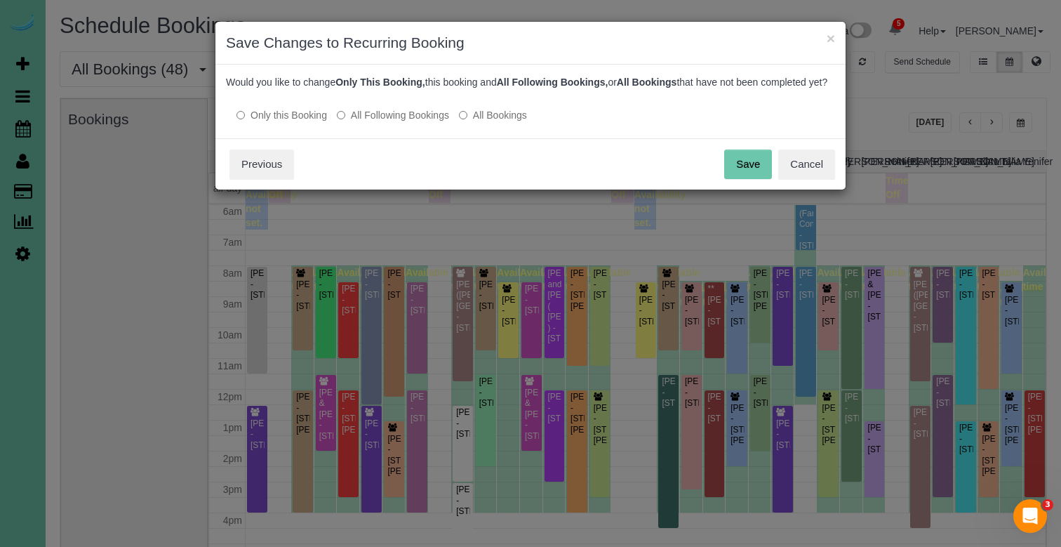
click at [750, 179] on button "Save" at bounding box center [748, 164] width 48 height 29
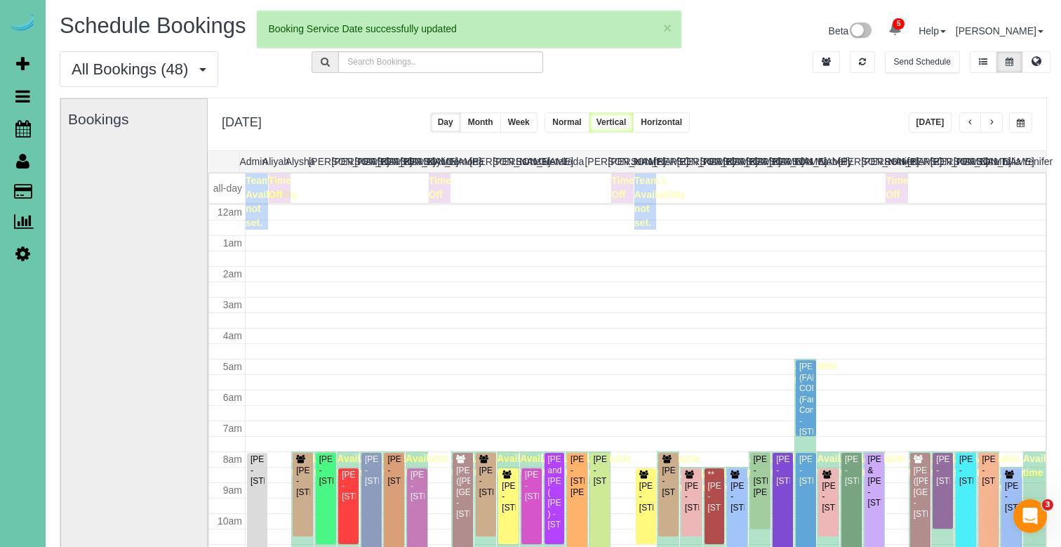
scroll to position [186, 0]
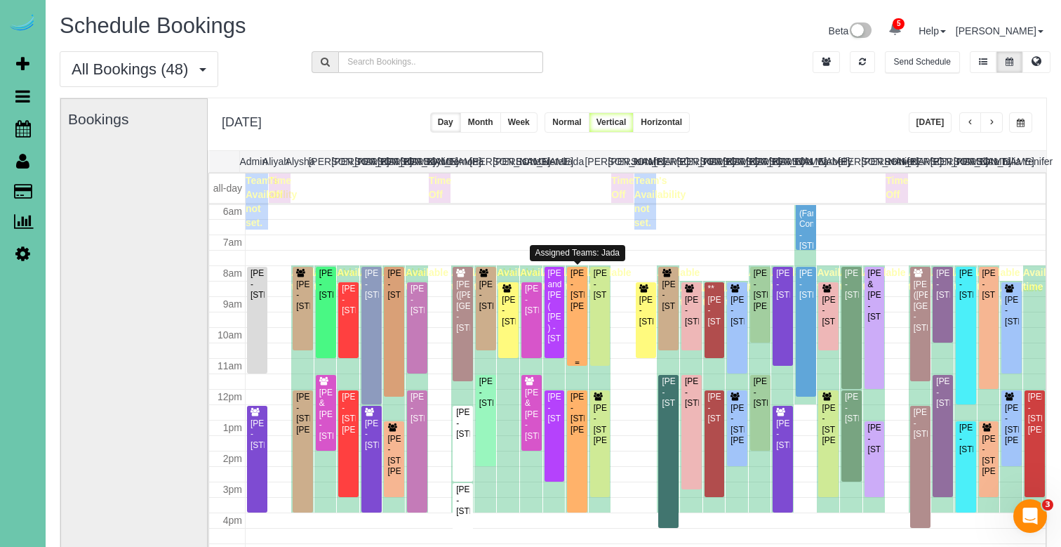
drag, startPoint x: 586, startPoint y: 362, endPoint x: 665, endPoint y: 171, distance: 206.7
click at [665, 171] on th "[PERSON_NAME]" at bounding box center [665, 161] width 23 height 21
click at [929, 123] on button "[DATE]" at bounding box center [931, 122] width 44 height 20
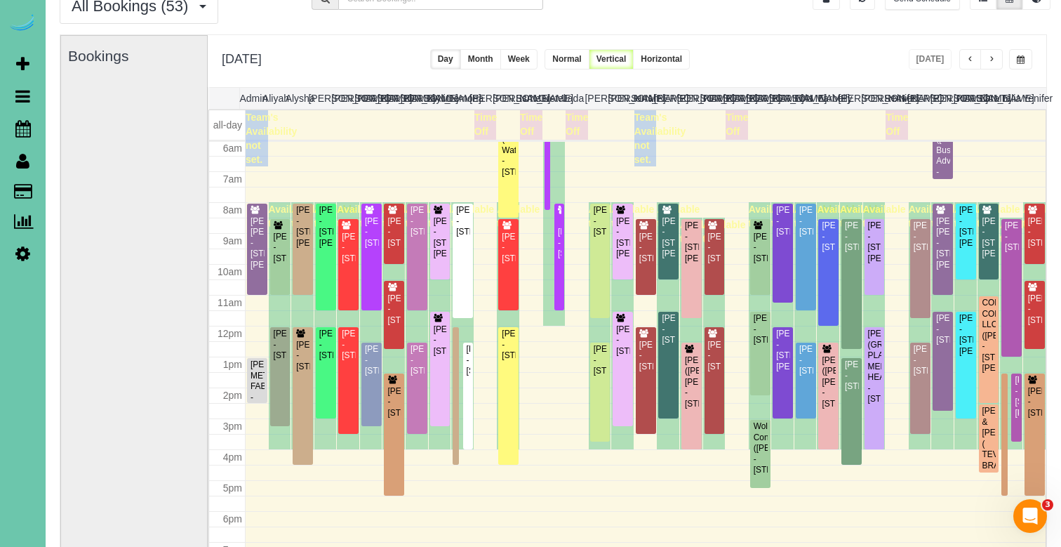
scroll to position [65, 0]
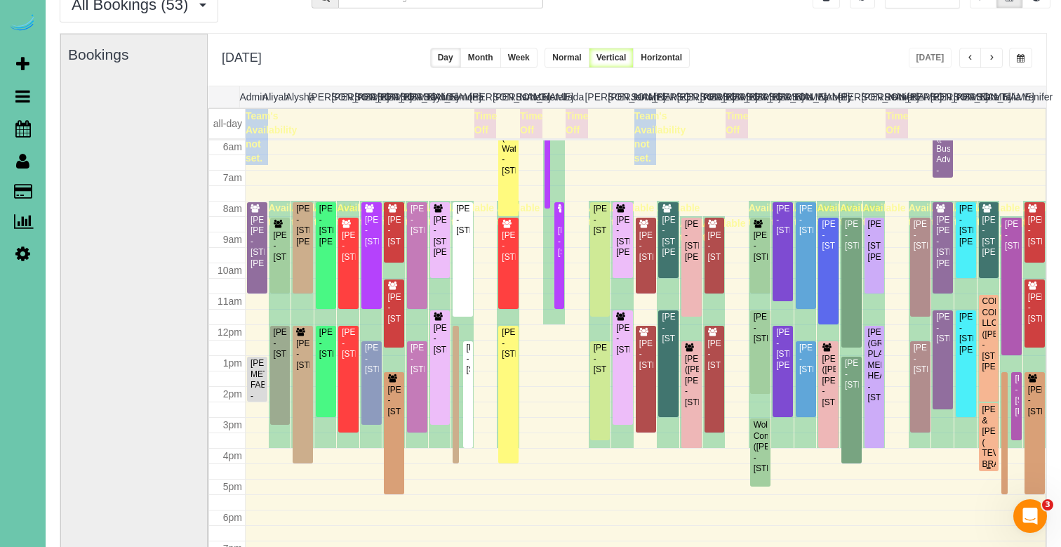
click at [986, 425] on div "[PERSON_NAME] & [PERSON_NAME] ( TEVRA BRANDS ) - [STREET_ADDRESS][PERSON_NAME]" at bounding box center [989, 453] width 15 height 98
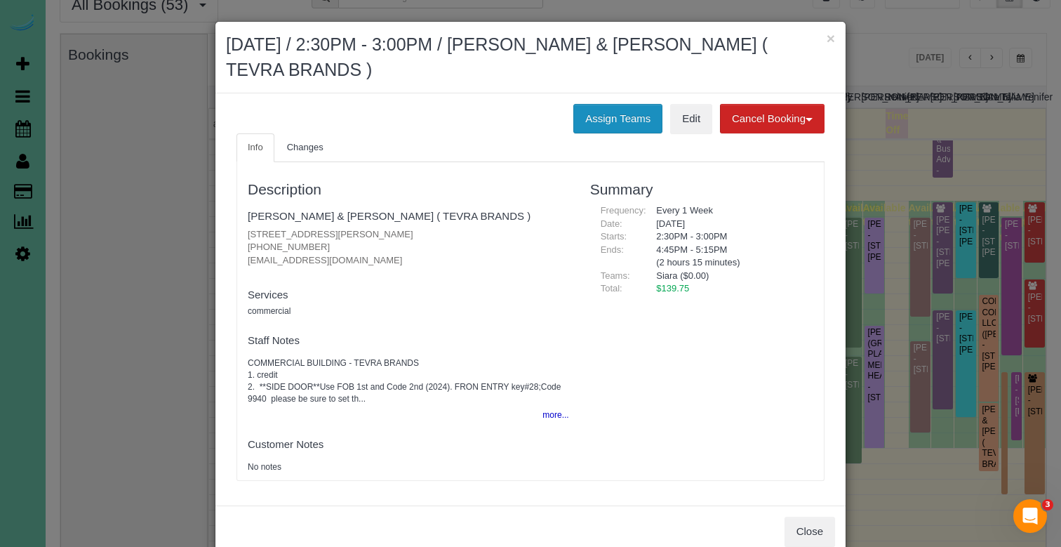
click at [598, 116] on button "Assign Teams" at bounding box center [617, 118] width 89 height 29
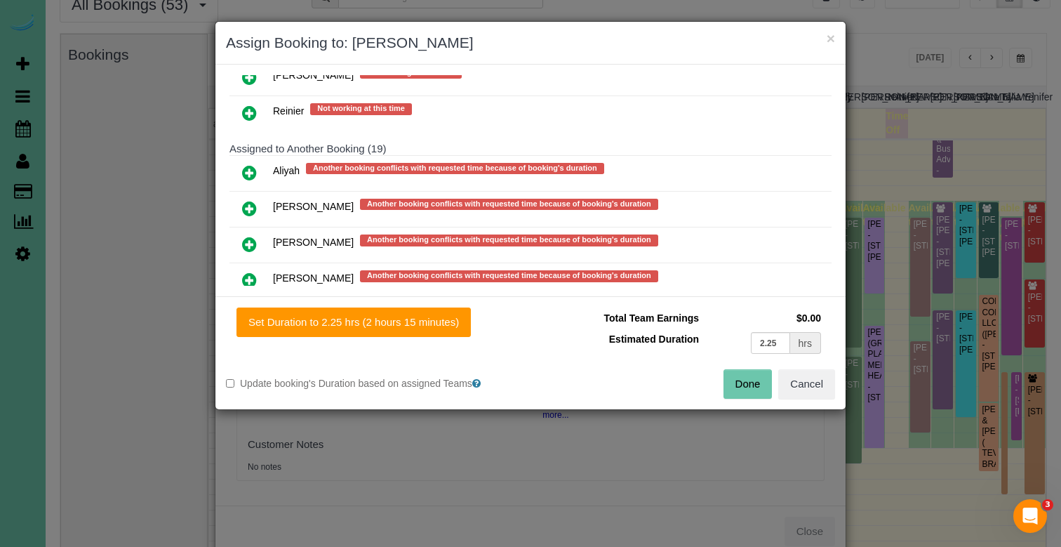
scroll to position [696, 0]
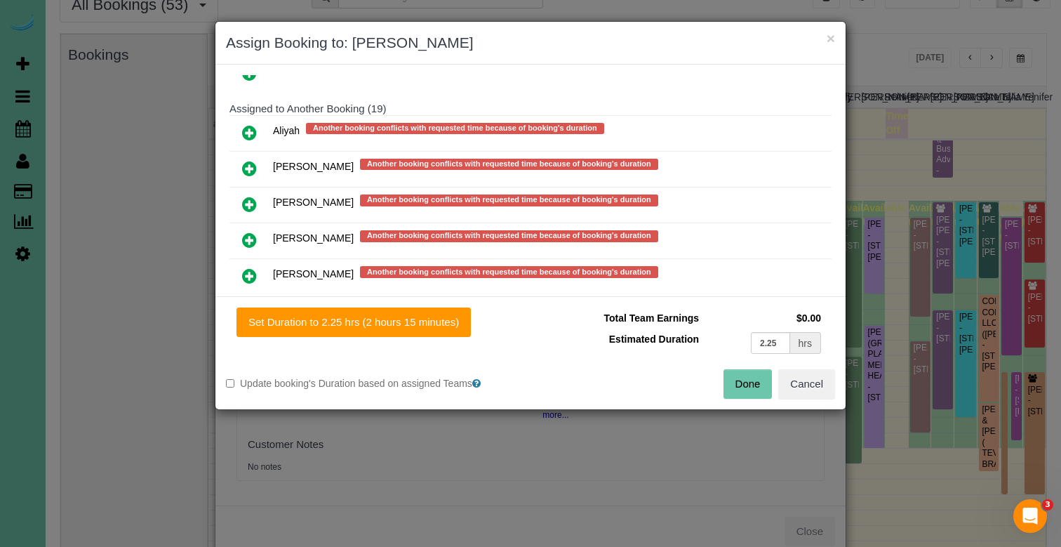
click at [255, 234] on icon at bounding box center [249, 240] width 15 height 17
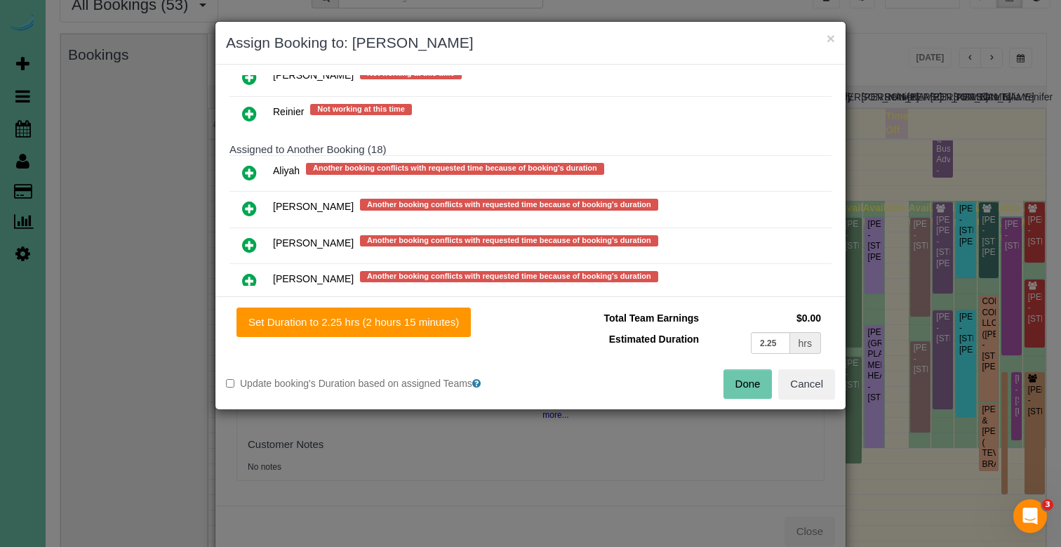
click at [754, 376] on button "Done" at bounding box center [748, 383] width 49 height 29
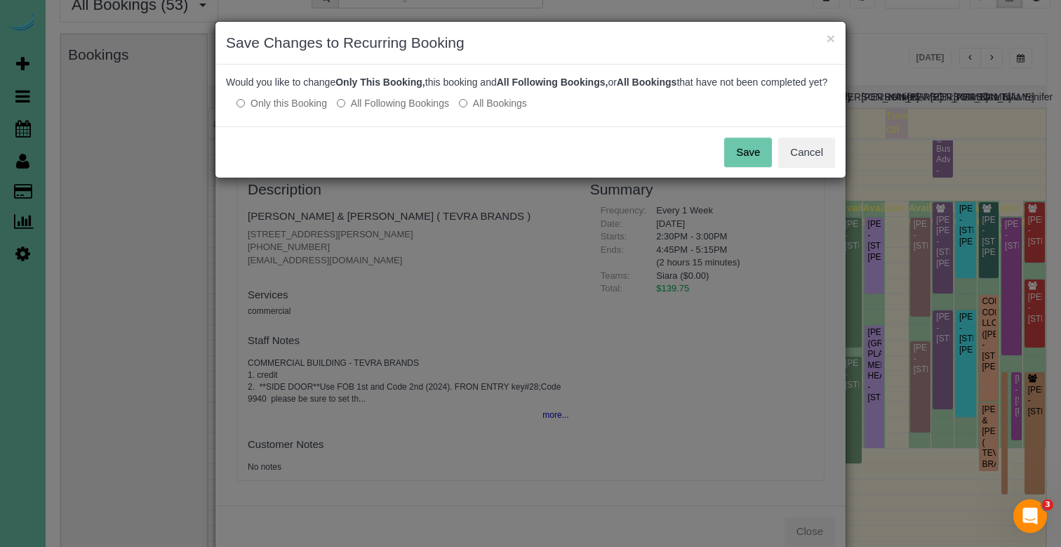
click at [762, 167] on button "Save" at bounding box center [748, 152] width 48 height 29
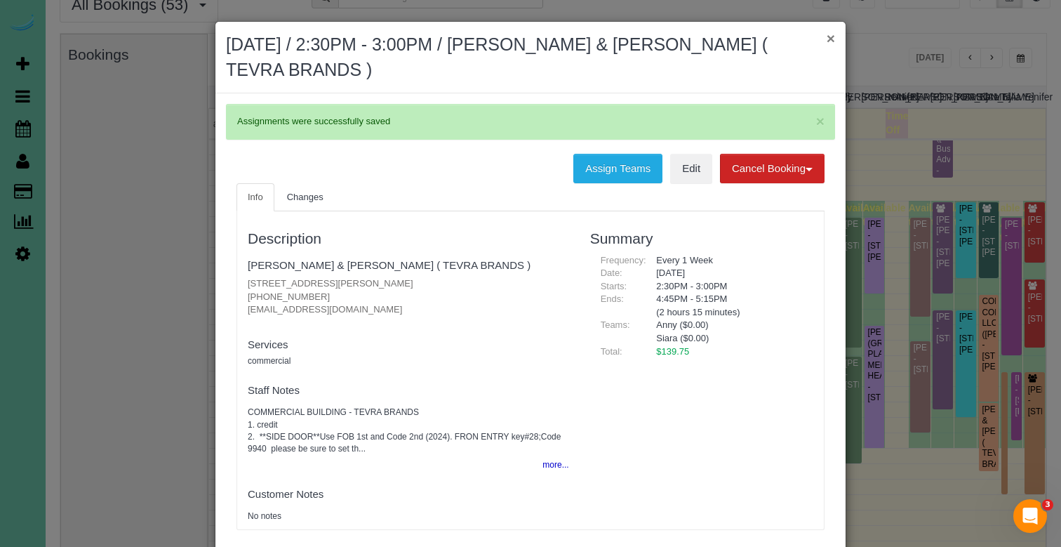
click at [833, 34] on button "×" at bounding box center [831, 38] width 8 height 15
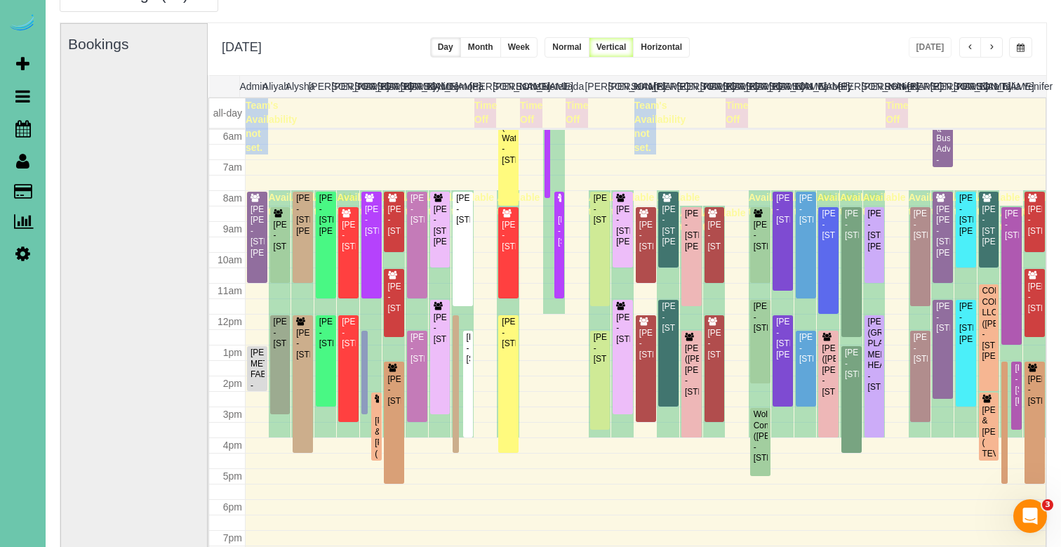
scroll to position [71, 0]
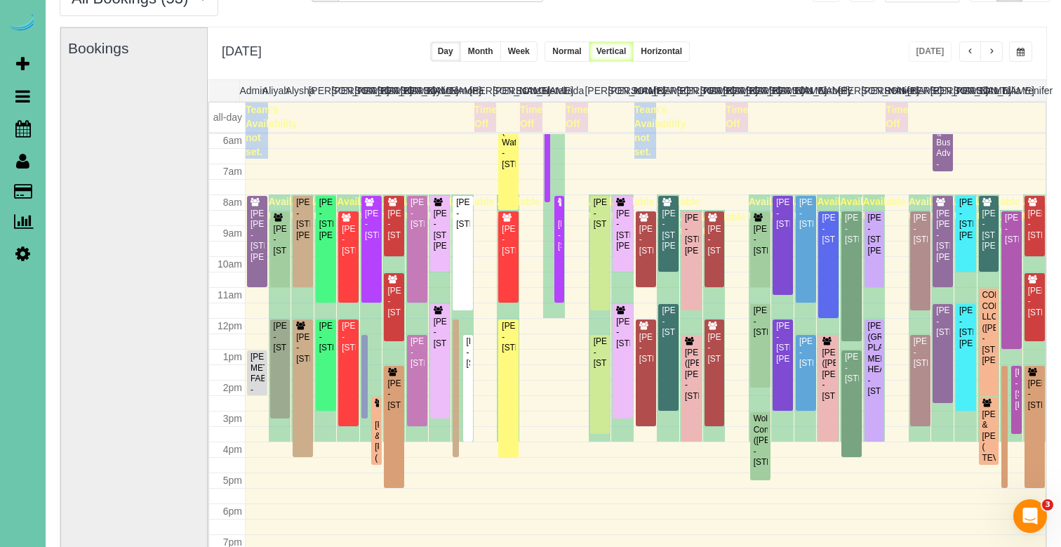
click at [1017, 52] on span "button" at bounding box center [1021, 52] width 8 height 8
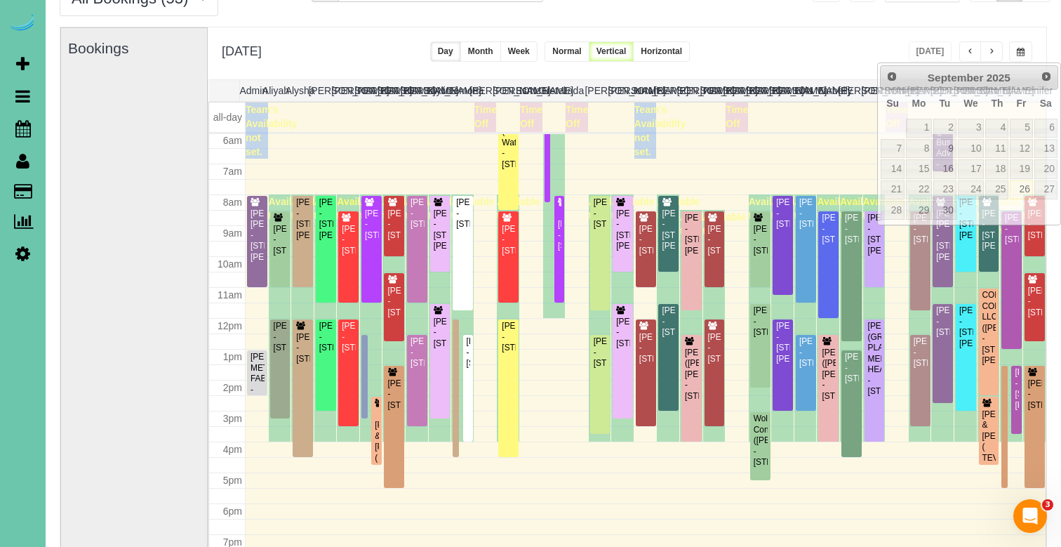
scroll to position [70, 0]
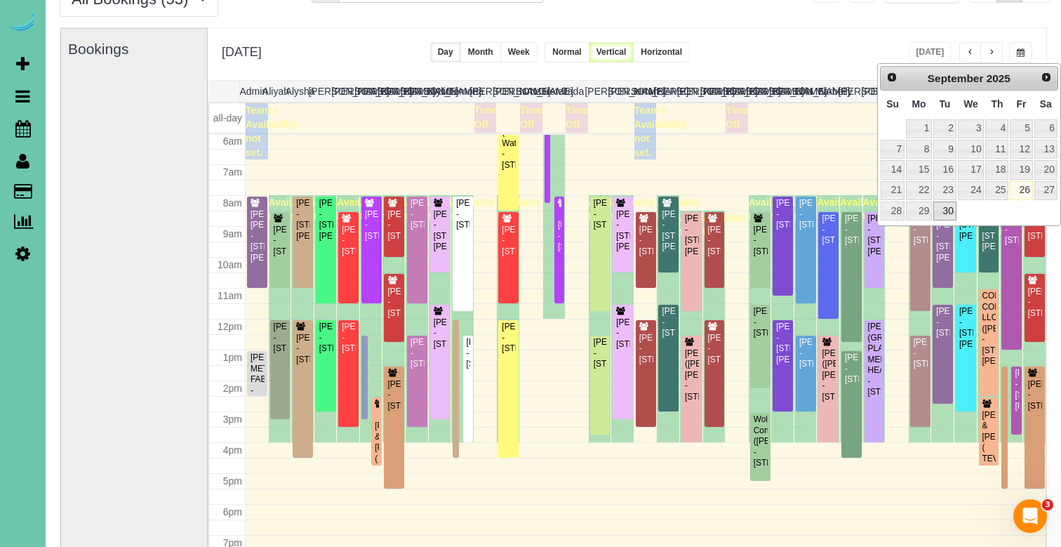
click at [944, 207] on link "30" at bounding box center [945, 210] width 22 height 19
type input "**********"
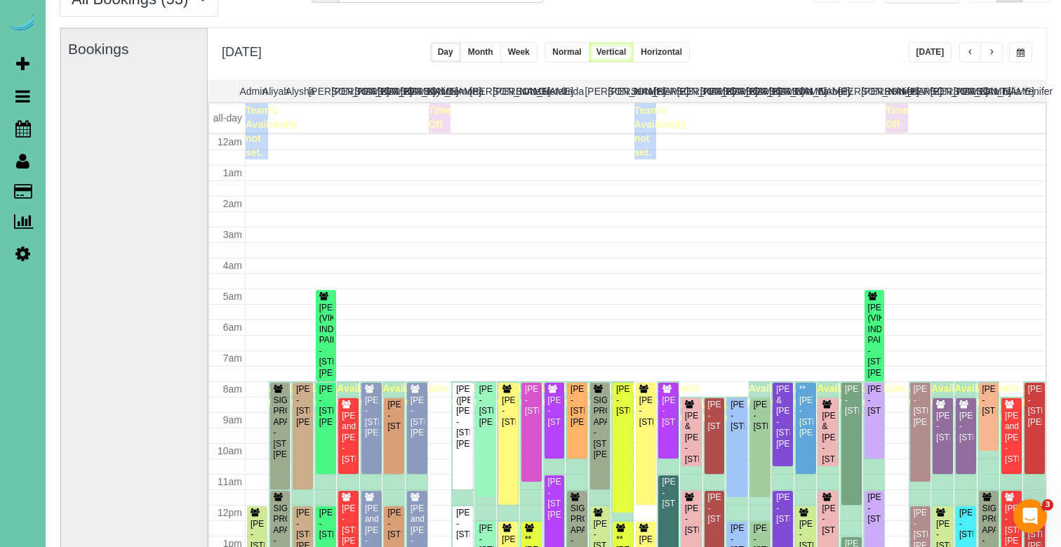
scroll to position [186, 0]
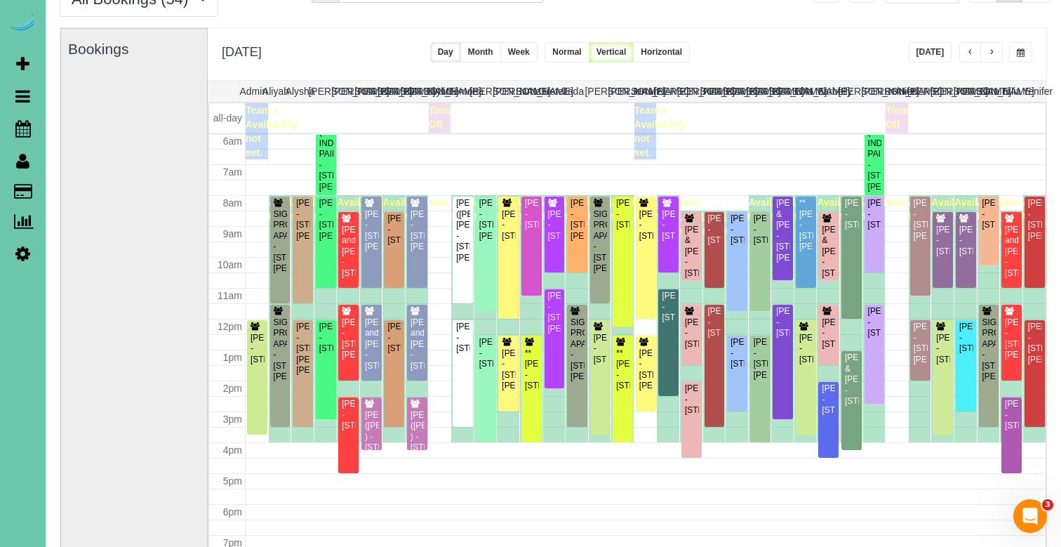
click at [989, 51] on span "button" at bounding box center [991, 52] width 7 height 8
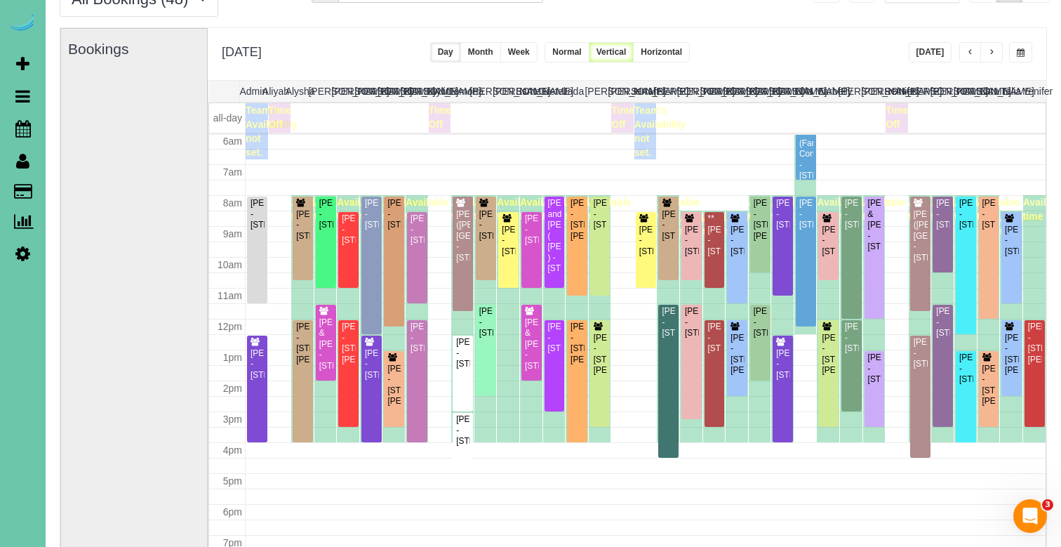
click at [990, 51] on span "button" at bounding box center [991, 52] width 7 height 8
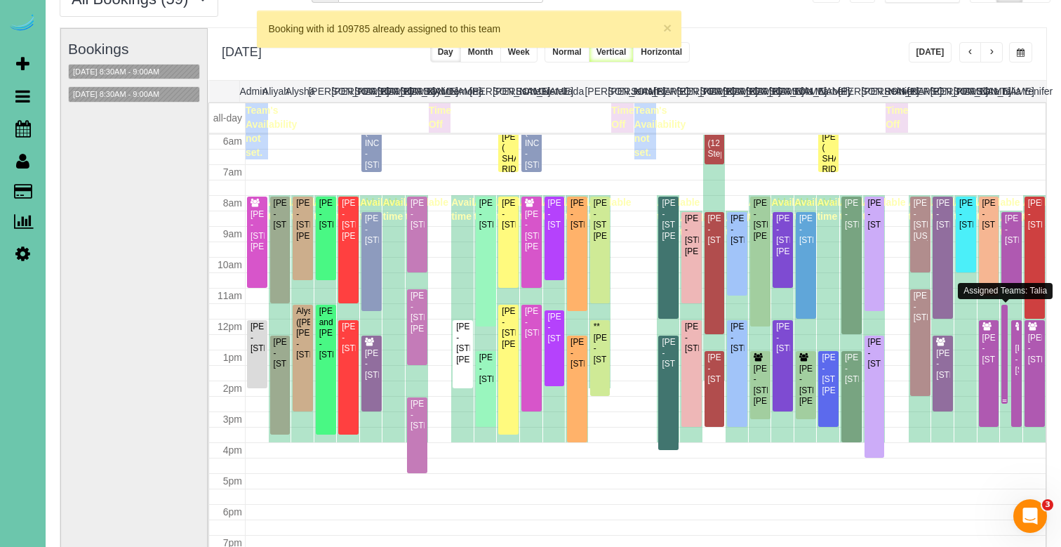
click at [1008, 312] on div at bounding box center [1005, 354] width 6 height 99
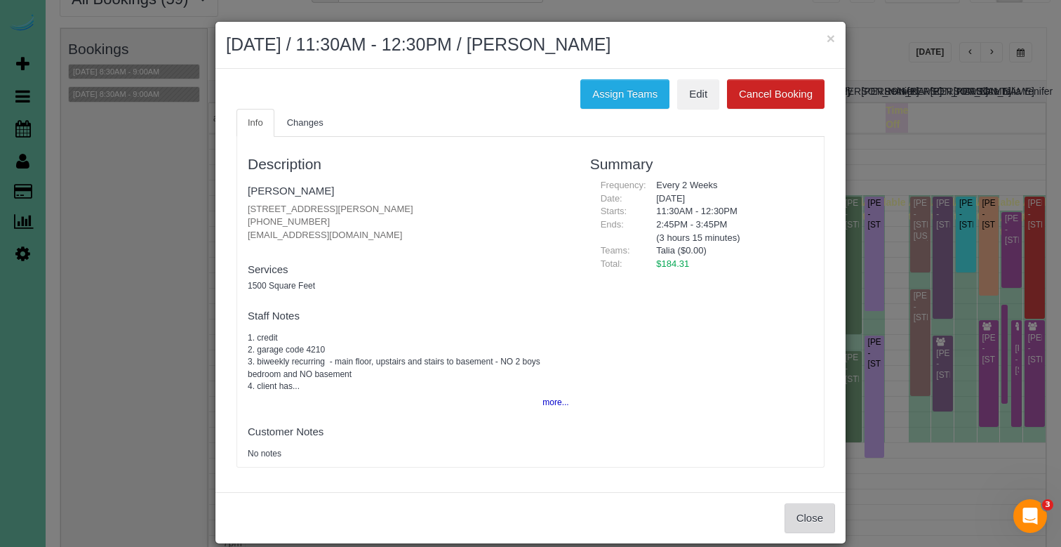
click at [800, 503] on button "Close" at bounding box center [810, 517] width 51 height 29
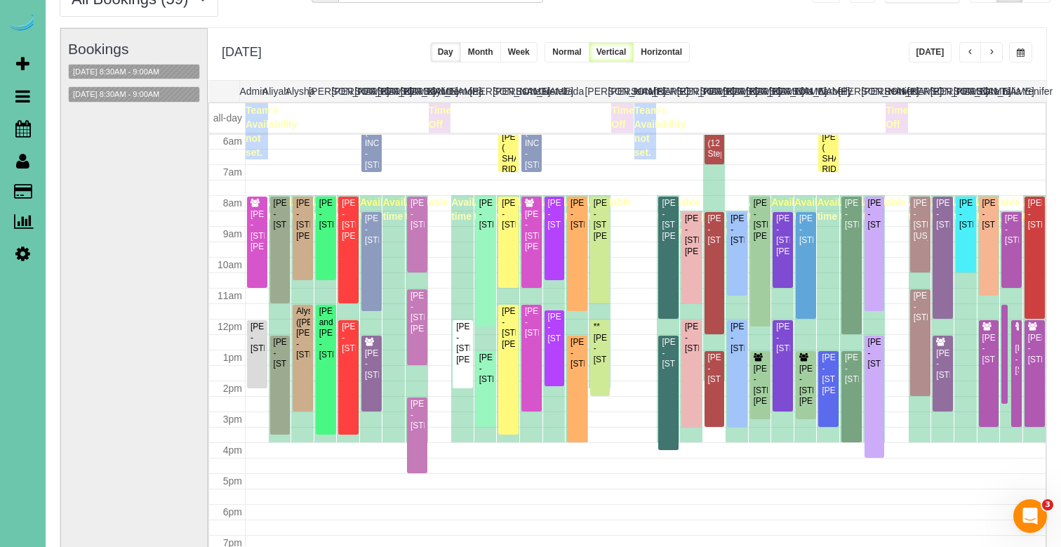
click at [133, 81] on div "Bookings [DATE] 8:30AM - 9:00AM [DATE] 8:30AM - 9:00AM" at bounding box center [134, 309] width 132 height 560
click at [134, 72] on button "[DATE] 8:30AM - 9:00AM" at bounding box center [116, 72] width 95 height 15
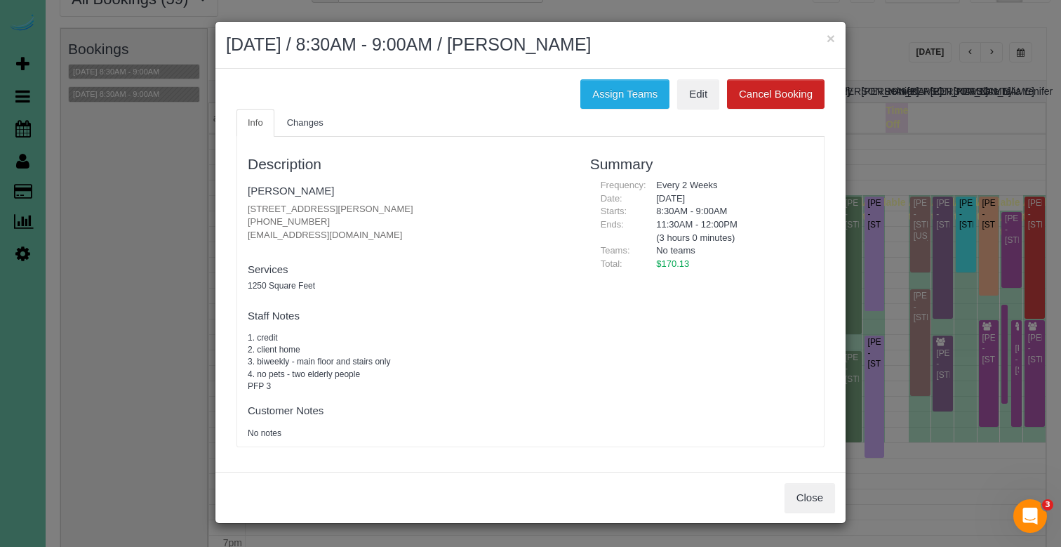
click at [810, 483] on button "Close" at bounding box center [810, 497] width 51 height 29
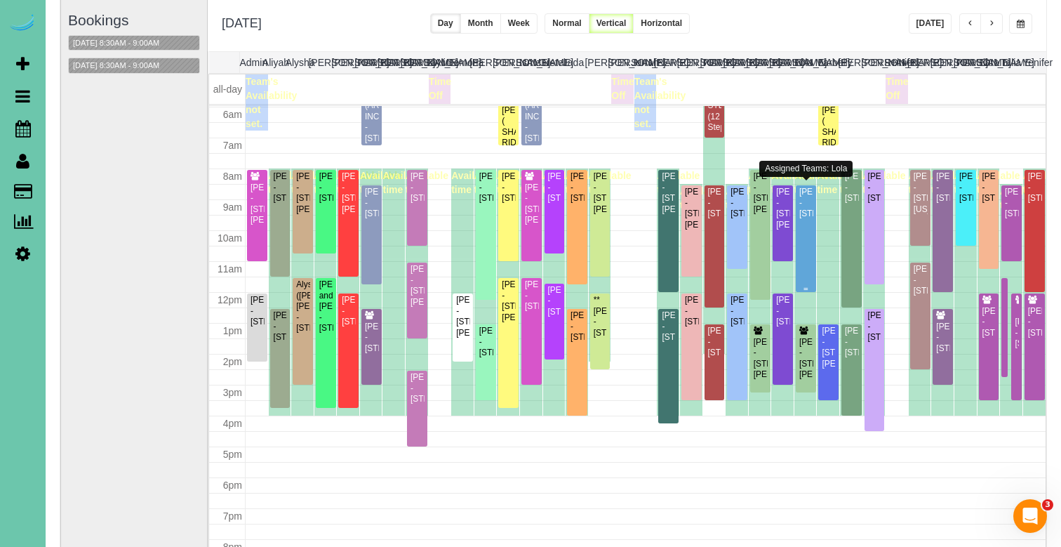
scroll to position [183, 0]
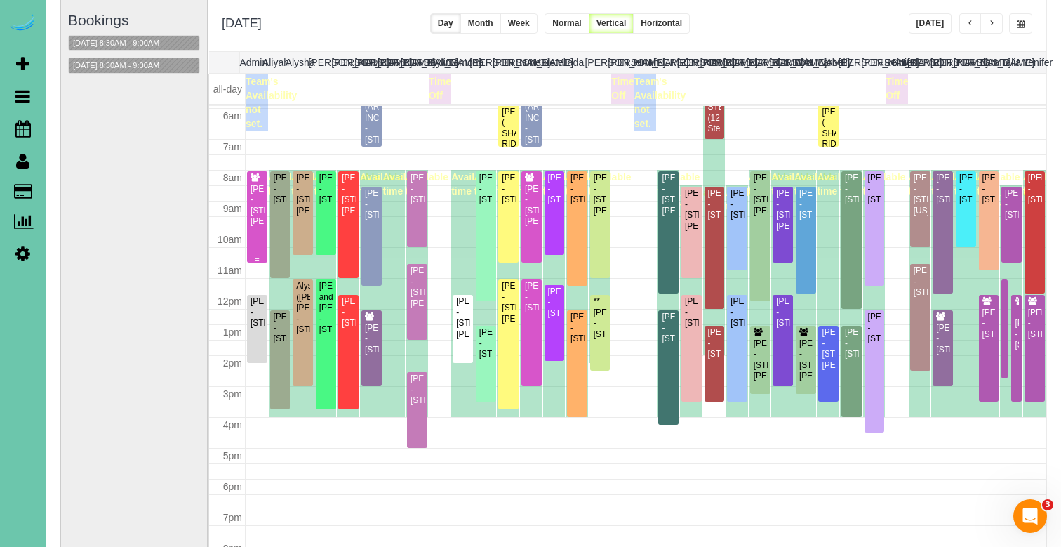
click at [252, 192] on div "[PERSON_NAME] - [STREET_ADDRESS][PERSON_NAME]" at bounding box center [257, 206] width 15 height 44
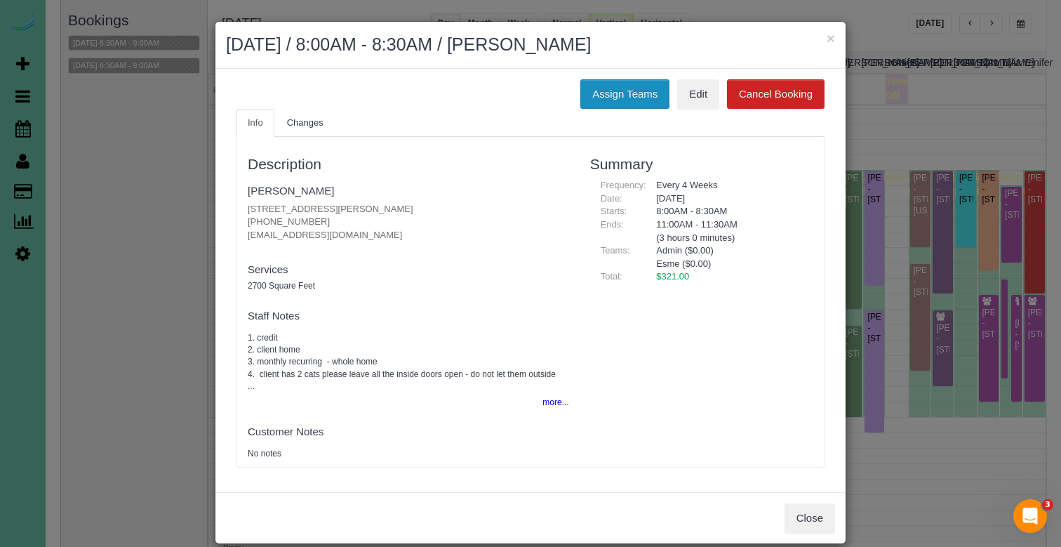
drag, startPoint x: 616, startPoint y: 84, endPoint x: 604, endPoint y: 88, distance: 12.3
click at [616, 84] on button "Assign Teams" at bounding box center [625, 93] width 89 height 29
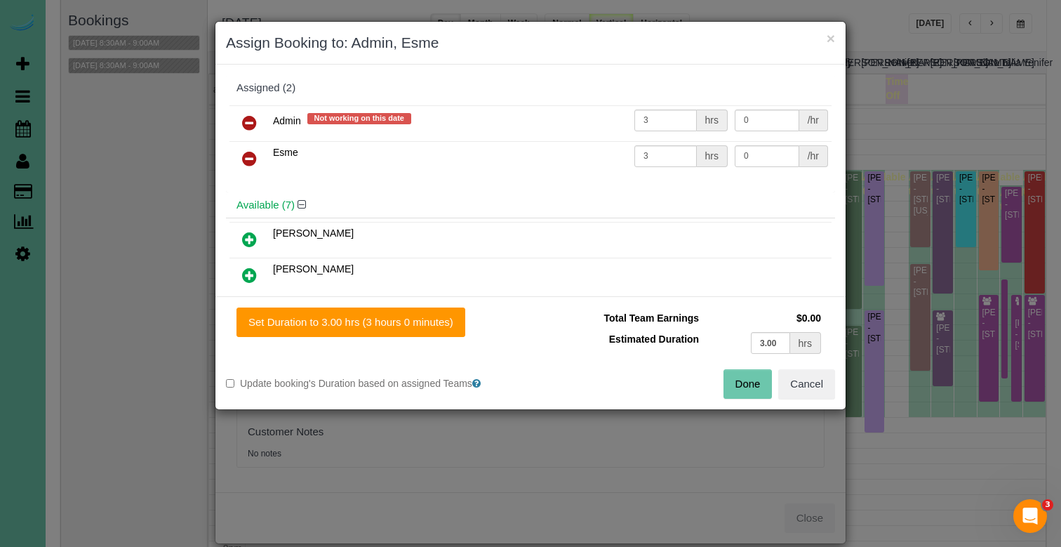
drag, startPoint x: 255, startPoint y: 116, endPoint x: 246, endPoint y: 137, distance: 22.7
click at [255, 116] on icon at bounding box center [249, 122] width 15 height 17
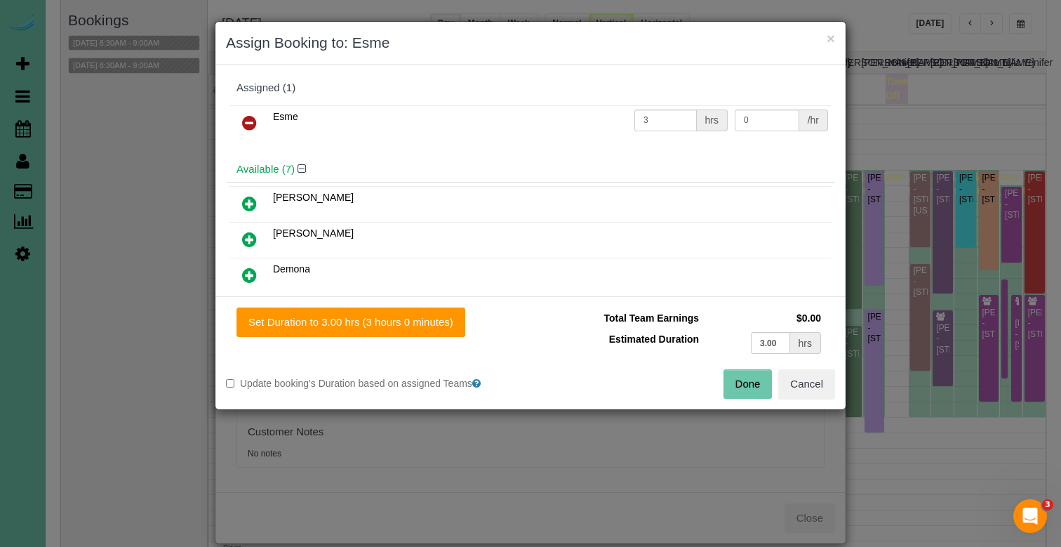
drag, startPoint x: 246, startPoint y: 239, endPoint x: 289, endPoint y: 264, distance: 49.4
click at [246, 239] on icon at bounding box center [249, 239] width 15 height 17
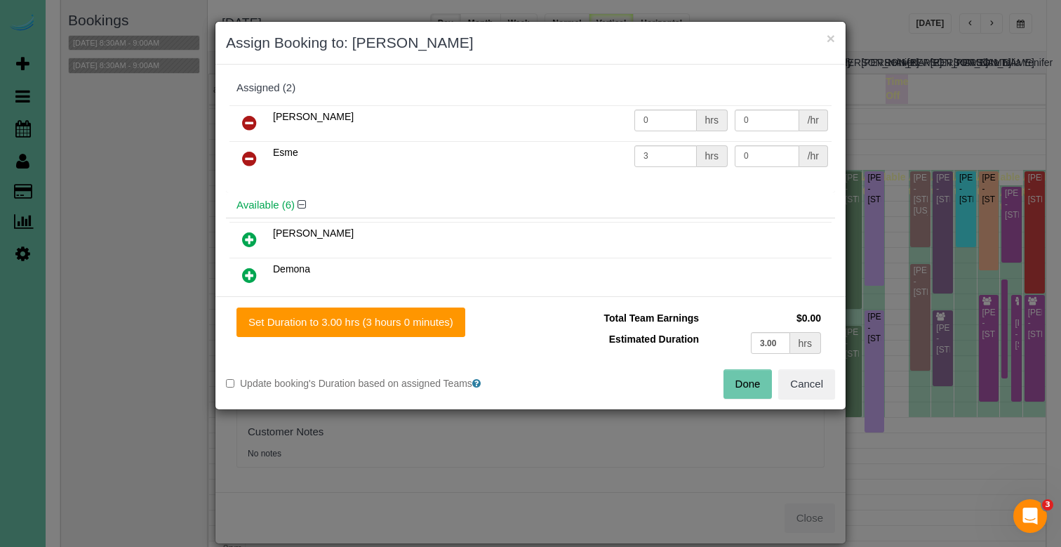
drag, startPoint x: 373, startPoint y: 321, endPoint x: 492, endPoint y: 322, distance: 119.3
click at [373, 321] on button "Set Duration to 3.00 hrs (3 hours 0 minutes)" at bounding box center [351, 321] width 229 height 29
type input "3.00"
click at [747, 389] on button "Done" at bounding box center [748, 383] width 49 height 29
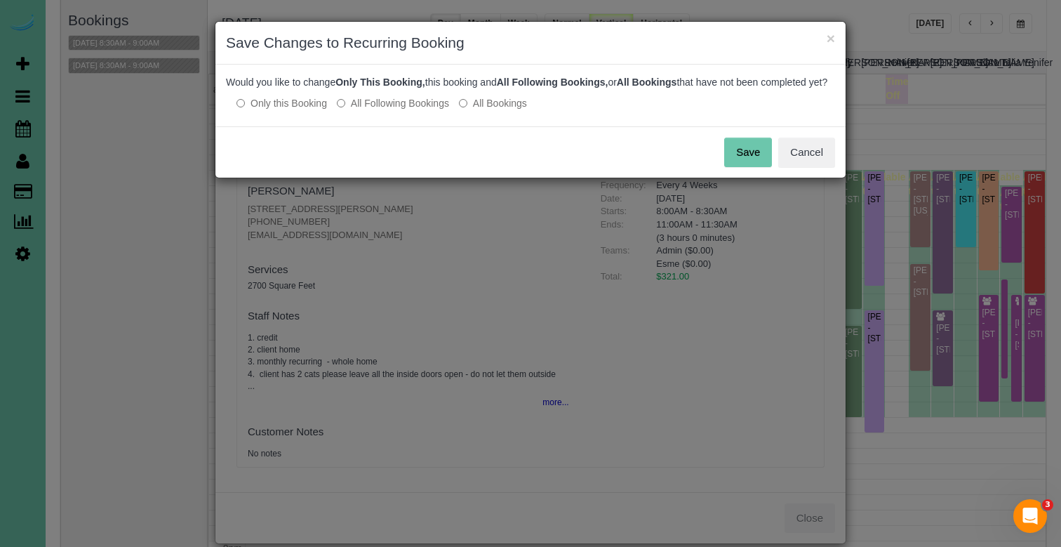
click at [385, 110] on label "All Following Bookings" at bounding box center [393, 103] width 112 height 14
click at [733, 159] on button "Save" at bounding box center [748, 152] width 48 height 29
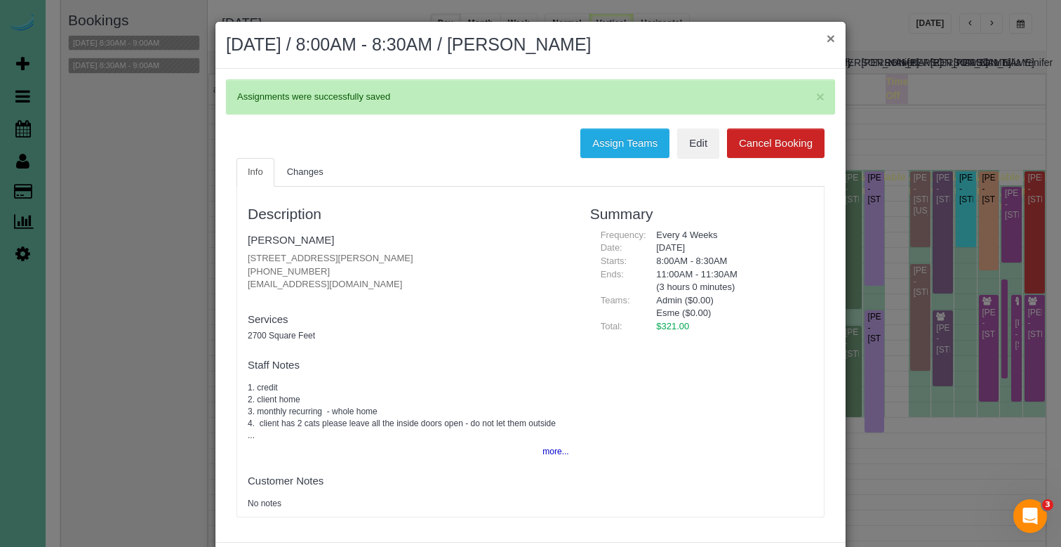
click at [830, 37] on button "×" at bounding box center [831, 38] width 8 height 15
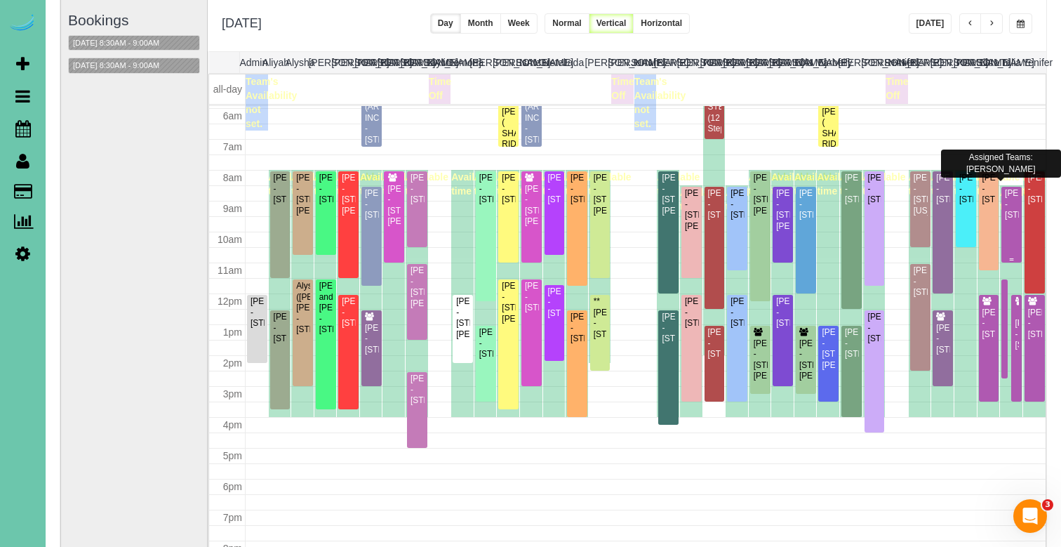
click at [1002, 215] on div at bounding box center [1012, 225] width 20 height 76
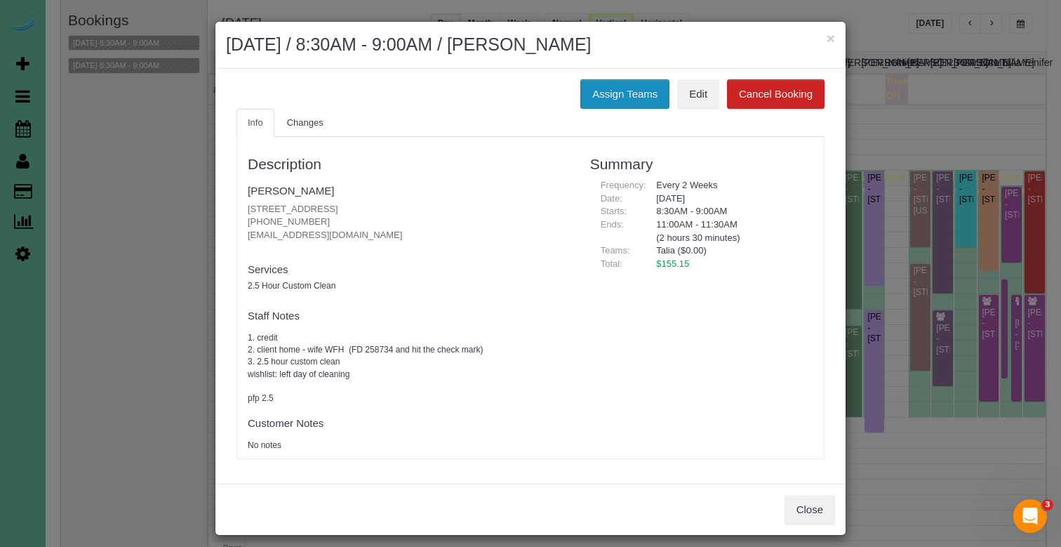
click at [608, 95] on button "Assign Teams" at bounding box center [625, 93] width 89 height 29
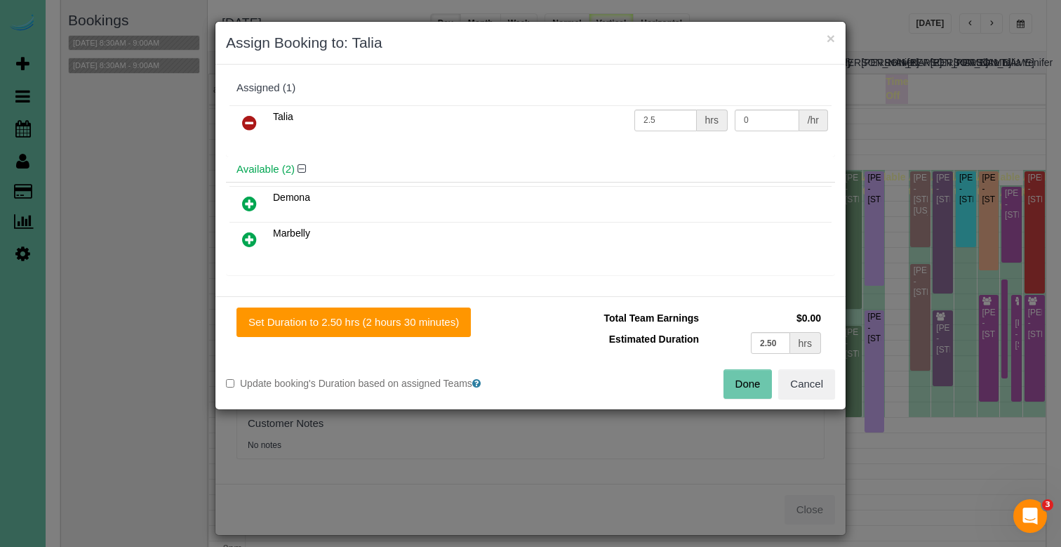
drag, startPoint x: 253, startPoint y: 116, endPoint x: 253, endPoint y: 124, distance: 8.4
click at [253, 116] on icon at bounding box center [249, 122] width 15 height 17
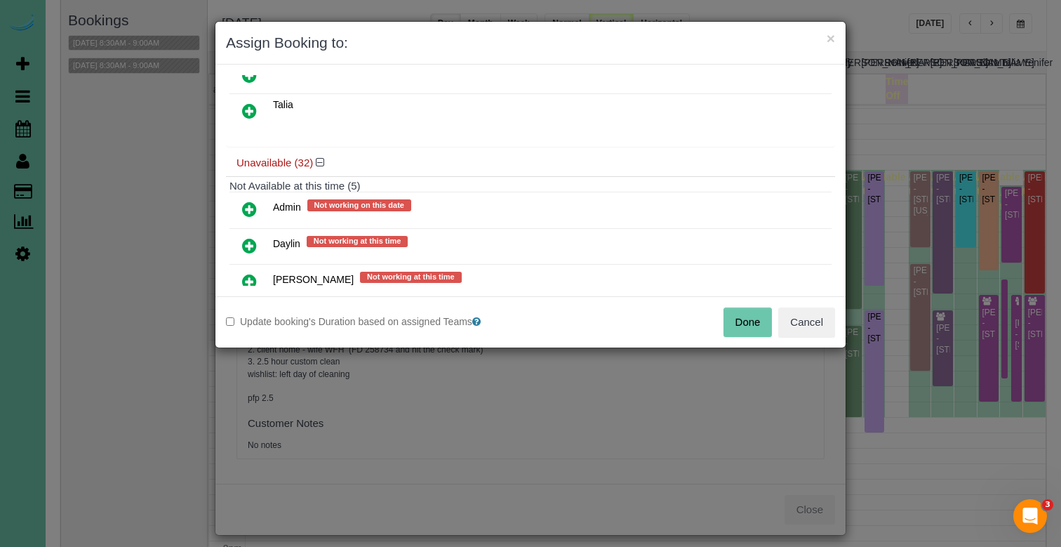
drag, startPoint x: 246, startPoint y: 206, endPoint x: 260, endPoint y: 226, distance: 24.2
click at [246, 206] on icon at bounding box center [249, 209] width 15 height 17
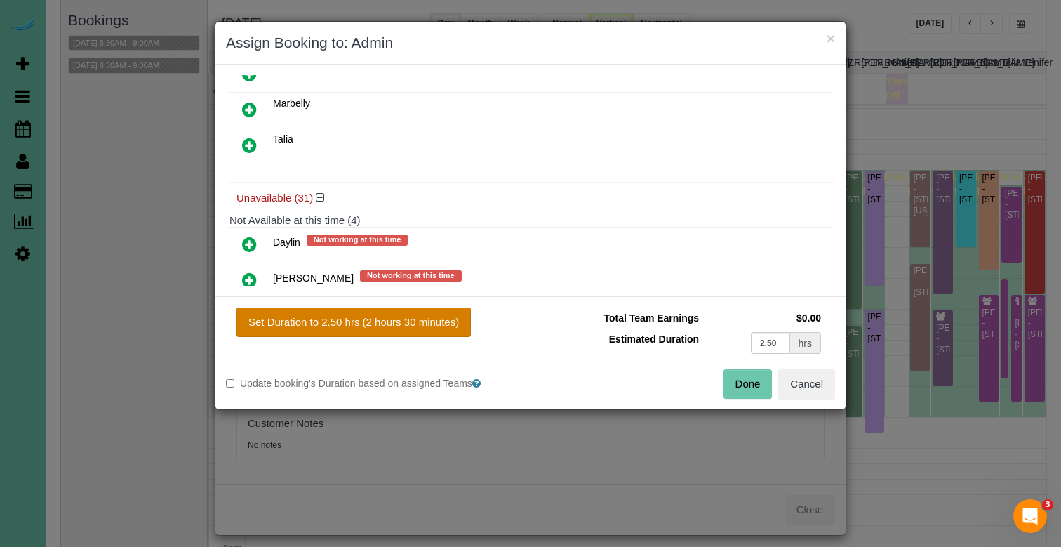
click at [426, 322] on button "Set Duration to 2.50 hrs (2 hours 30 minutes)" at bounding box center [354, 321] width 234 height 29
type input "2.50"
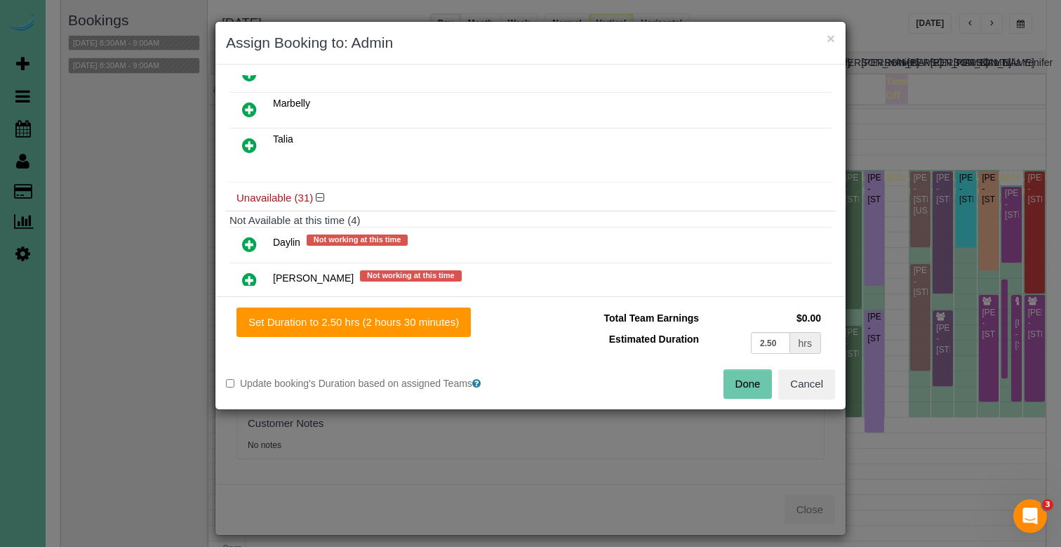
drag, startPoint x: 759, startPoint y: 380, endPoint x: 713, endPoint y: 356, distance: 51.8
click at [757, 380] on button "Done" at bounding box center [748, 383] width 49 height 29
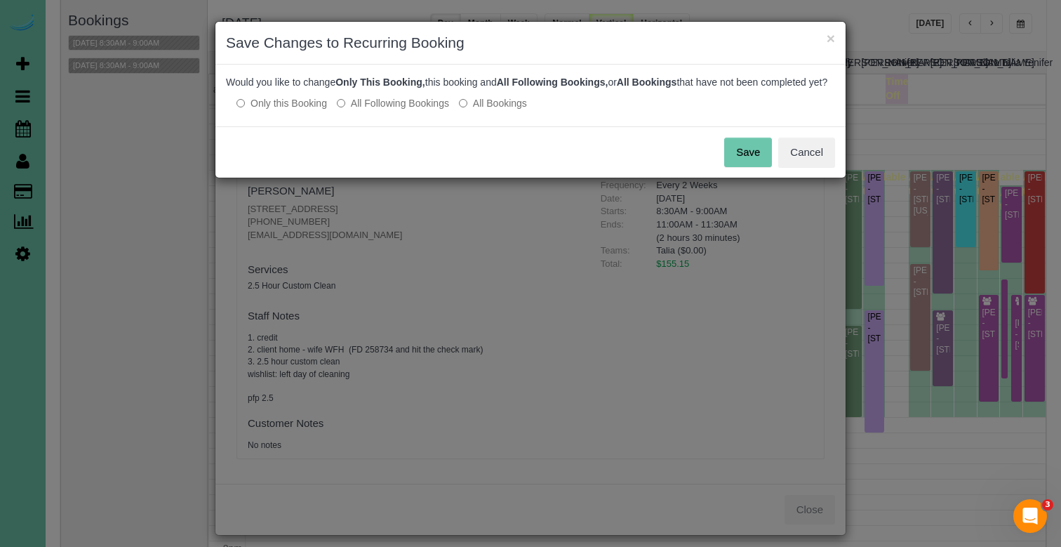
click at [381, 110] on label "All Following Bookings" at bounding box center [393, 103] width 112 height 14
drag, startPoint x: 734, startPoint y: 160, endPoint x: 724, endPoint y: 159, distance: 9.2
click at [734, 160] on button "Save" at bounding box center [748, 152] width 48 height 29
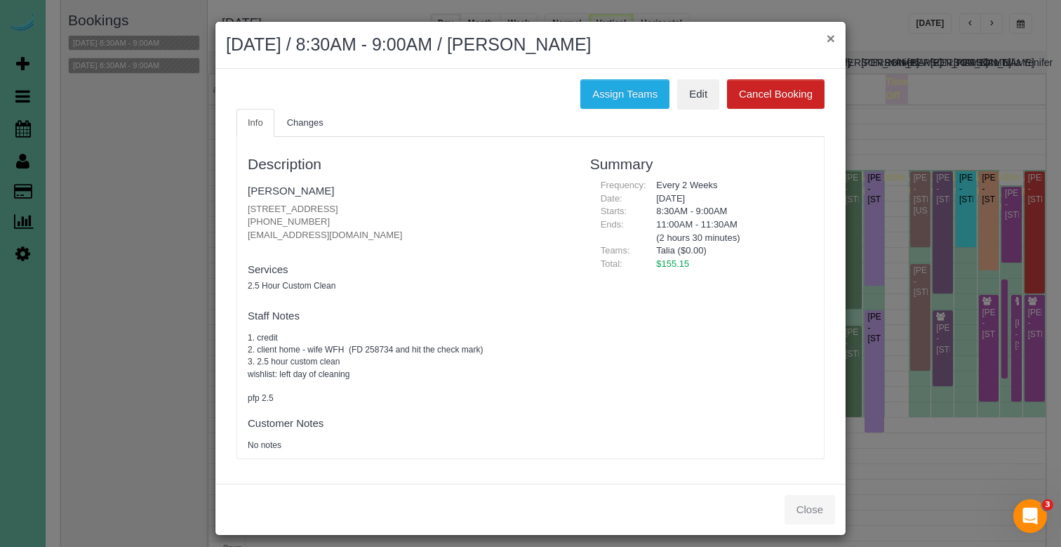
click at [831, 42] on button "×" at bounding box center [831, 38] width 8 height 15
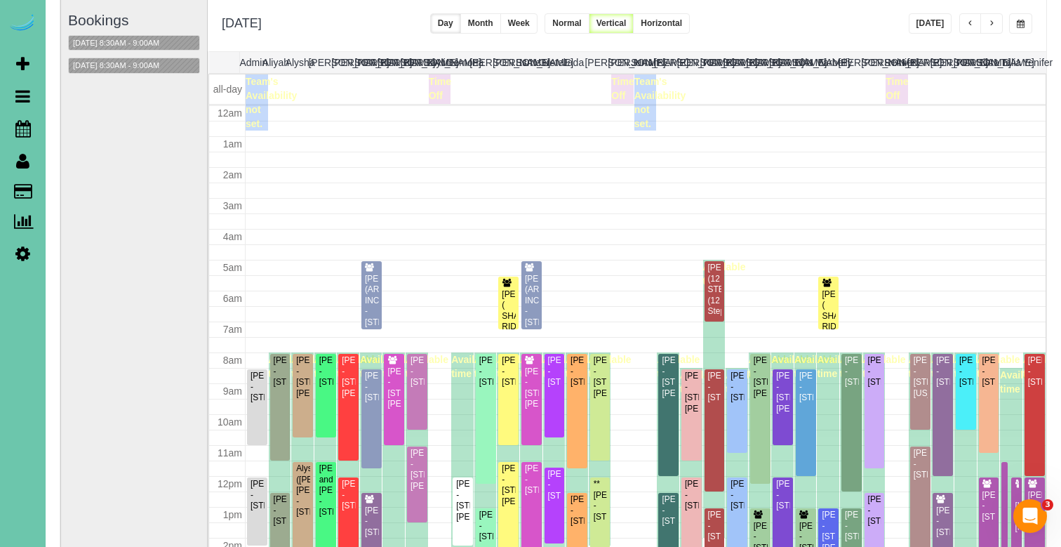
scroll to position [183, 0]
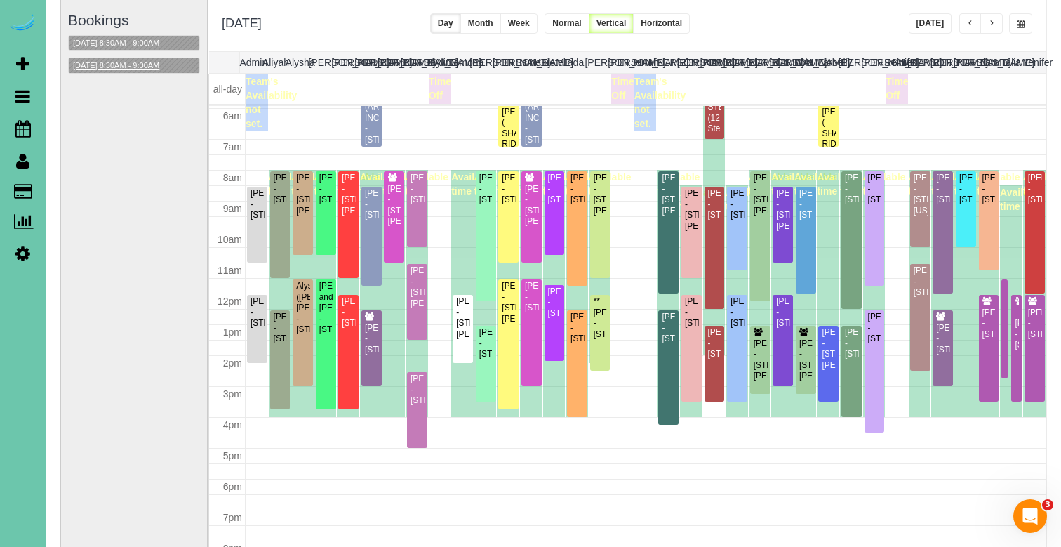
click at [152, 62] on button "[DATE] 8:30AM - 9:00AM" at bounding box center [116, 65] width 95 height 15
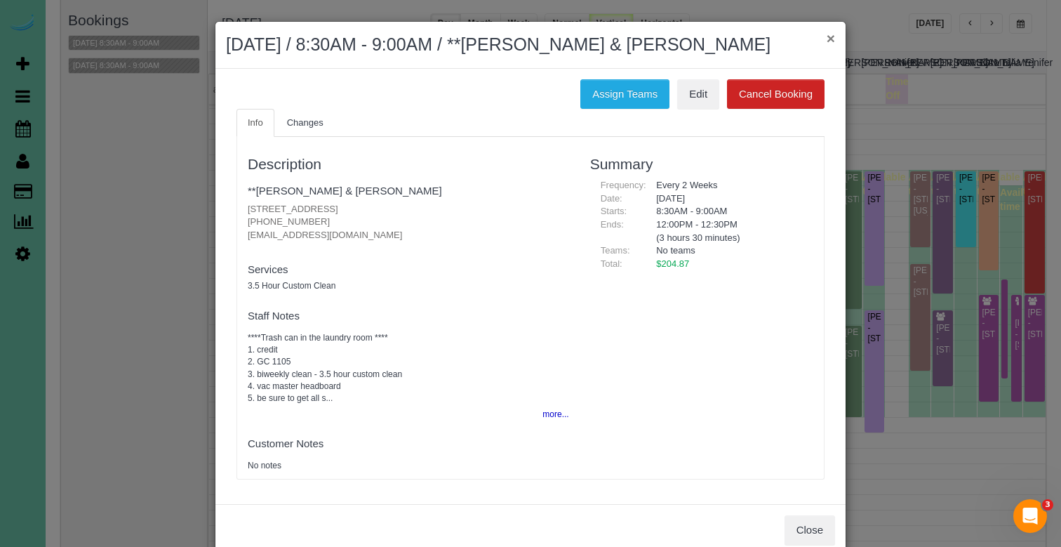
click at [827, 35] on button "×" at bounding box center [831, 38] width 8 height 15
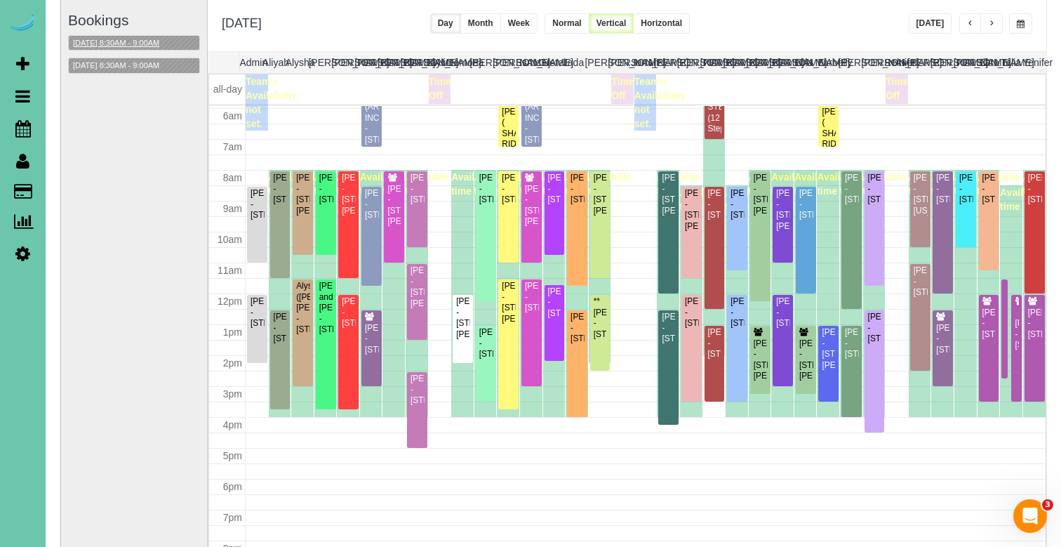
click at [144, 44] on button "[DATE] 8:30AM - 9:00AM" at bounding box center [116, 43] width 95 height 15
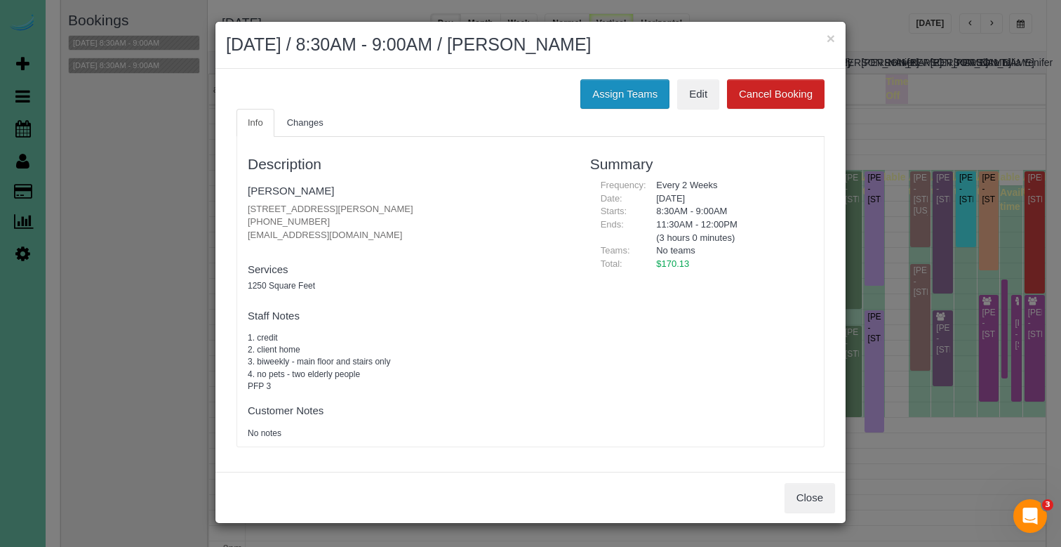
click at [641, 86] on button "Assign Teams" at bounding box center [625, 93] width 89 height 29
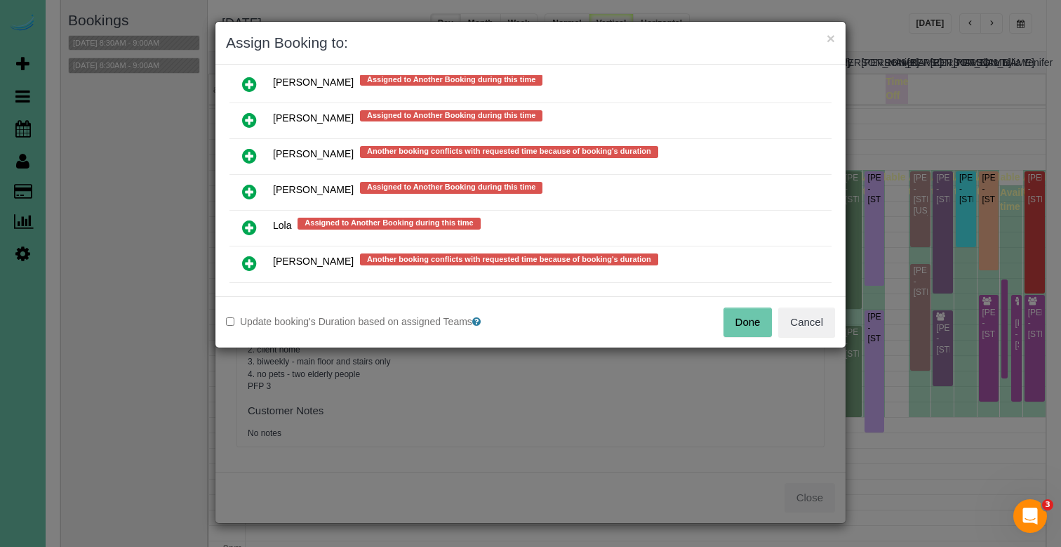
scroll to position [998, 0]
click at [248, 224] on icon at bounding box center [249, 226] width 15 height 17
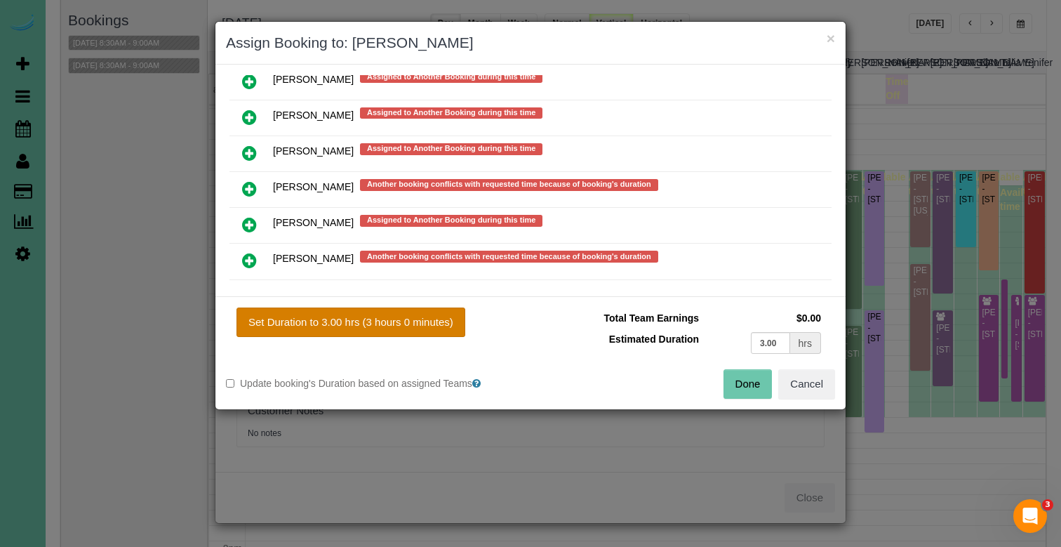
click at [385, 322] on button "Set Duration to 3.00 hrs (3 hours 0 minutes)" at bounding box center [351, 321] width 229 height 29
type input "3.00"
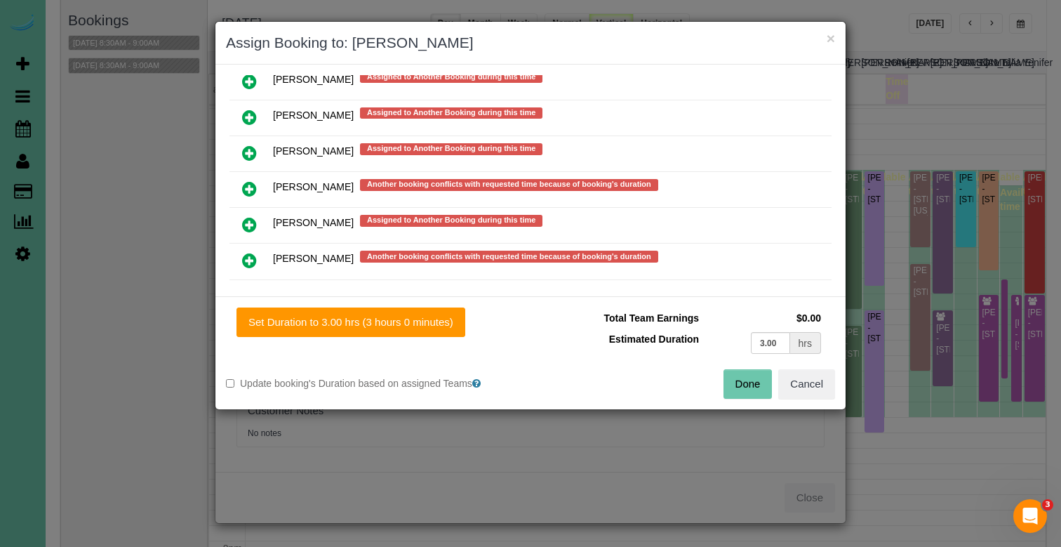
click at [735, 388] on button "Done" at bounding box center [748, 383] width 49 height 29
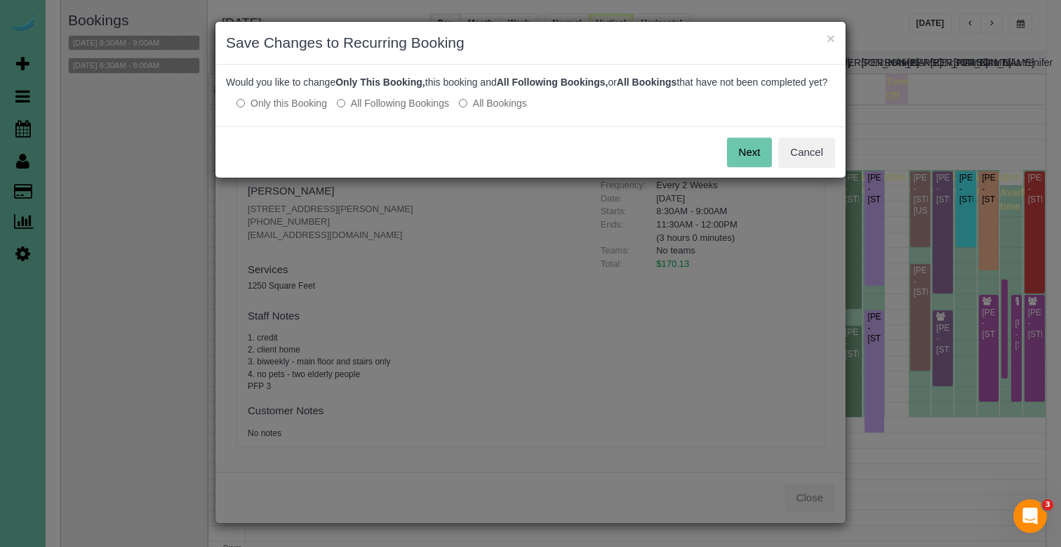
click at [409, 110] on label "All Following Bookings" at bounding box center [393, 103] width 112 height 14
click at [746, 163] on button "Save" at bounding box center [748, 152] width 48 height 29
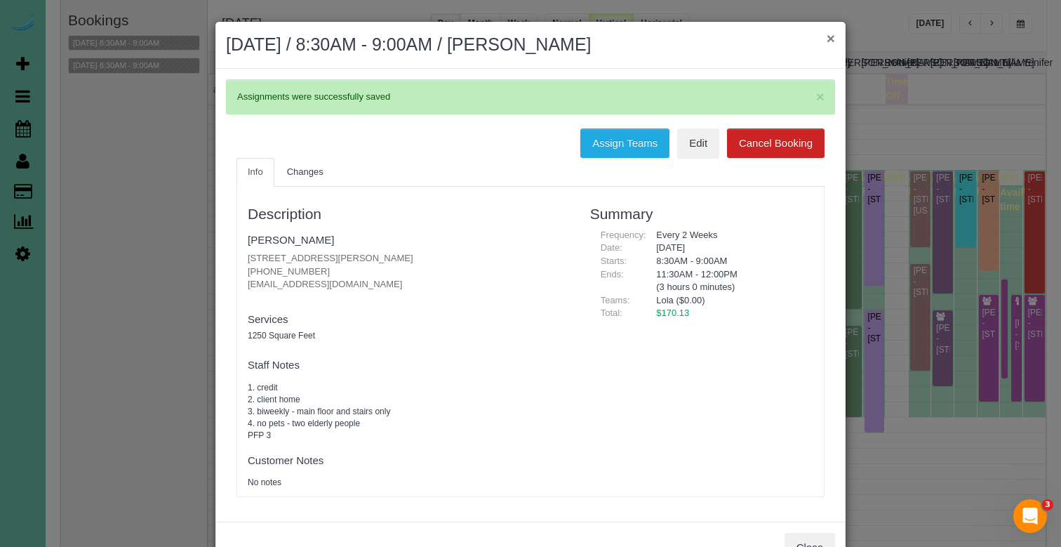
click at [828, 37] on button "×" at bounding box center [831, 38] width 8 height 15
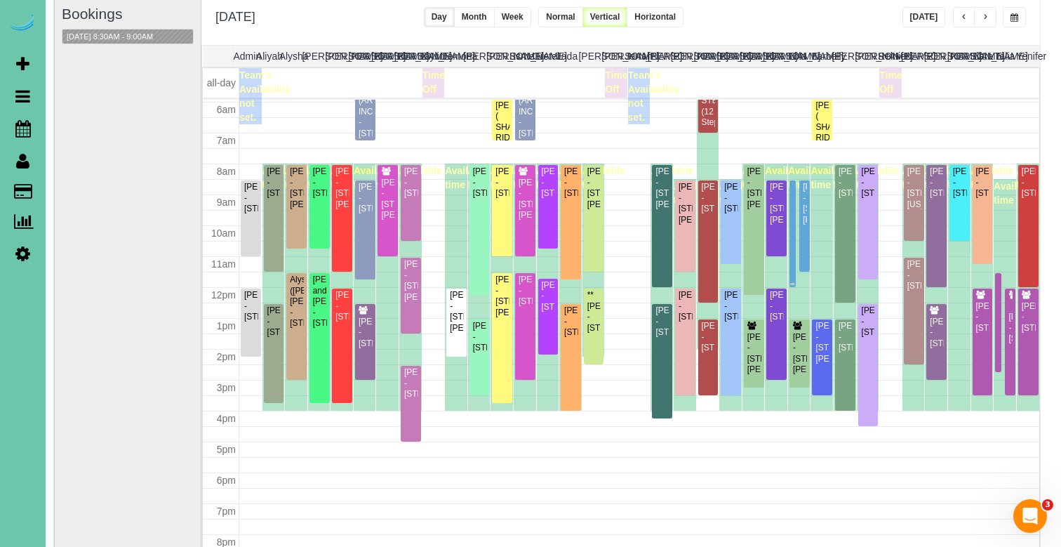
scroll to position [105, 8]
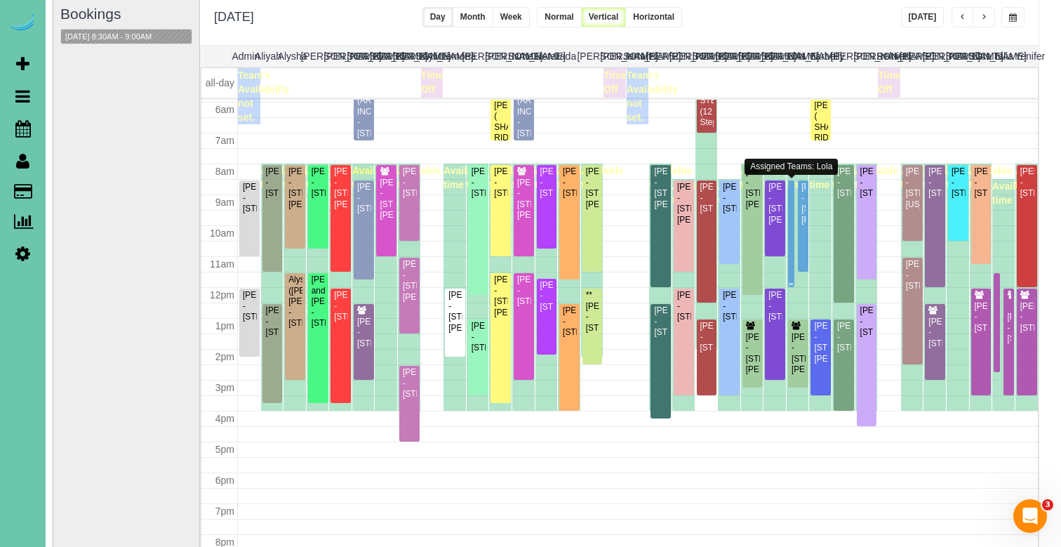
click at [795, 218] on div at bounding box center [791, 233] width 6 height 107
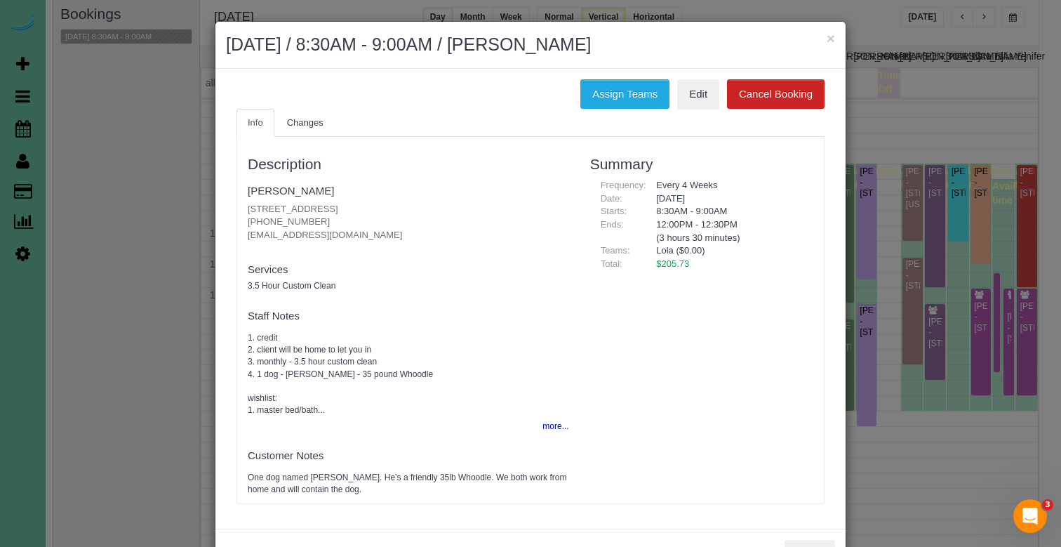
click at [634, 74] on div "Assign Teams Edit Cancel Booking Info Changes Description [PERSON_NAME] [STREET…" at bounding box center [530, 299] width 630 height 460
click at [628, 89] on button "Assign Teams" at bounding box center [625, 93] width 89 height 29
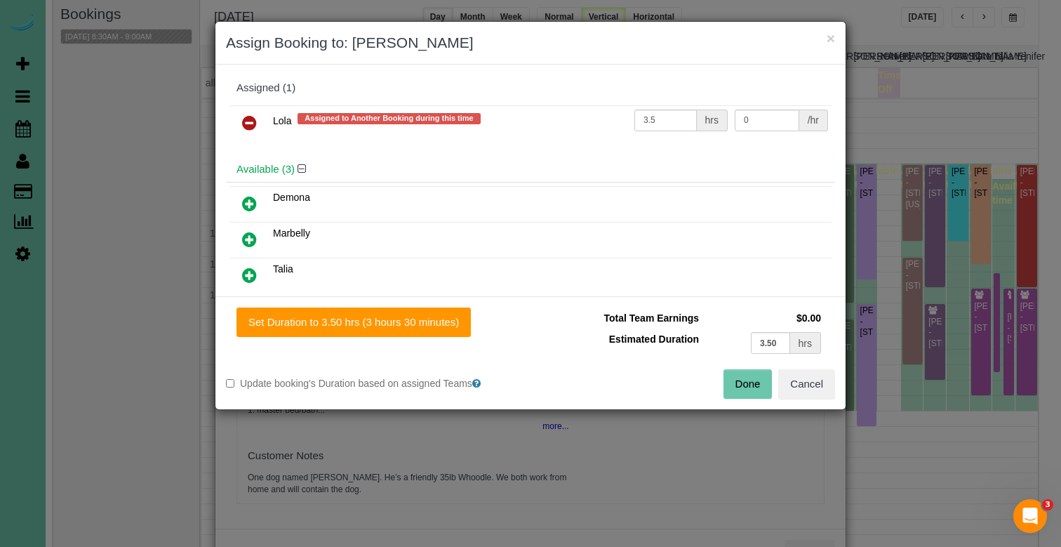
click at [249, 118] on icon at bounding box center [249, 122] width 15 height 17
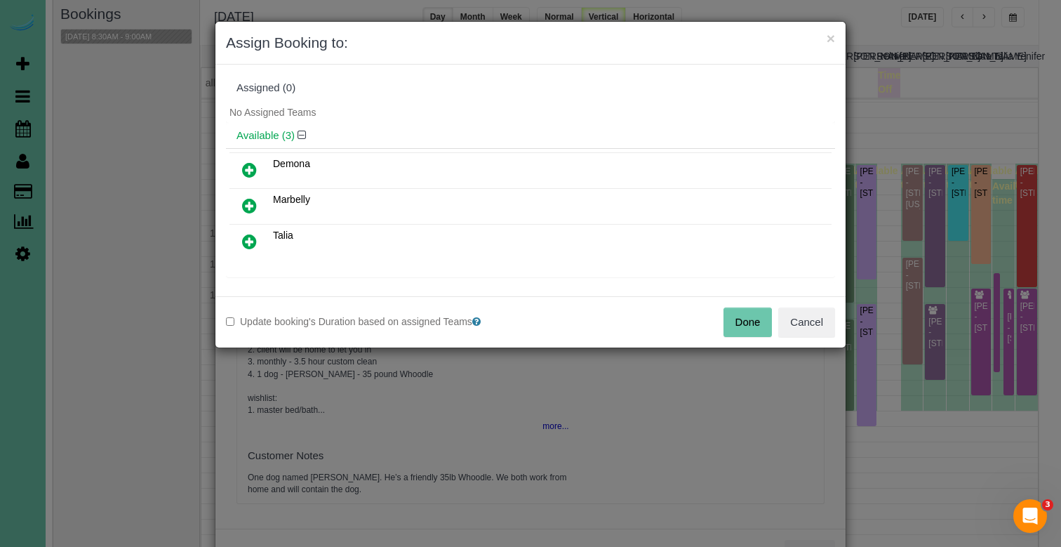
scroll to position [1, 0]
click at [250, 239] on icon at bounding box center [249, 240] width 15 height 17
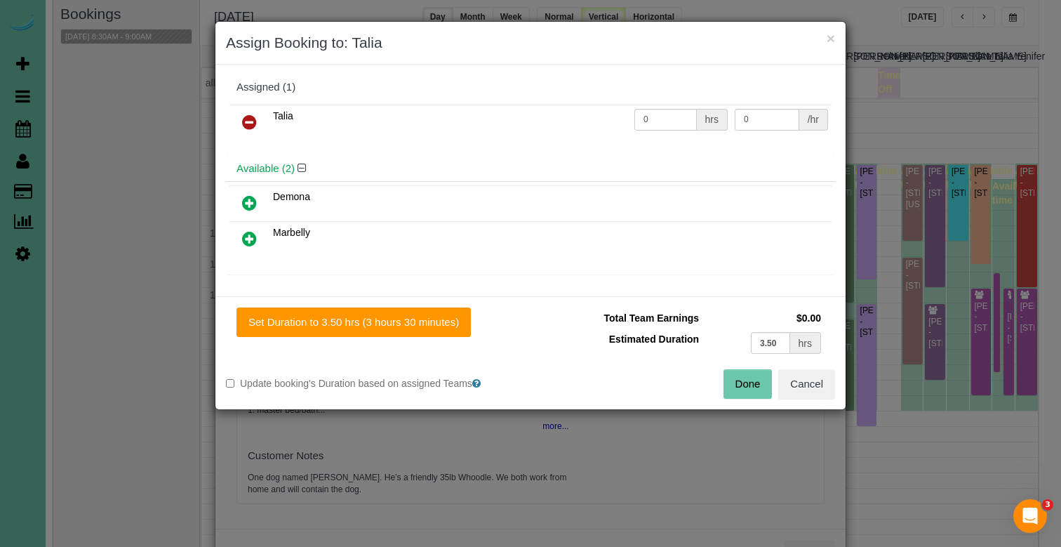
drag, startPoint x: 364, startPoint y: 328, endPoint x: 451, endPoint y: 336, distance: 87.4
click at [363, 328] on button "Set Duration to 3.50 hrs (3 hours 30 minutes)" at bounding box center [354, 321] width 234 height 29
type input "3.50"
click at [748, 385] on button "Done" at bounding box center [748, 383] width 49 height 29
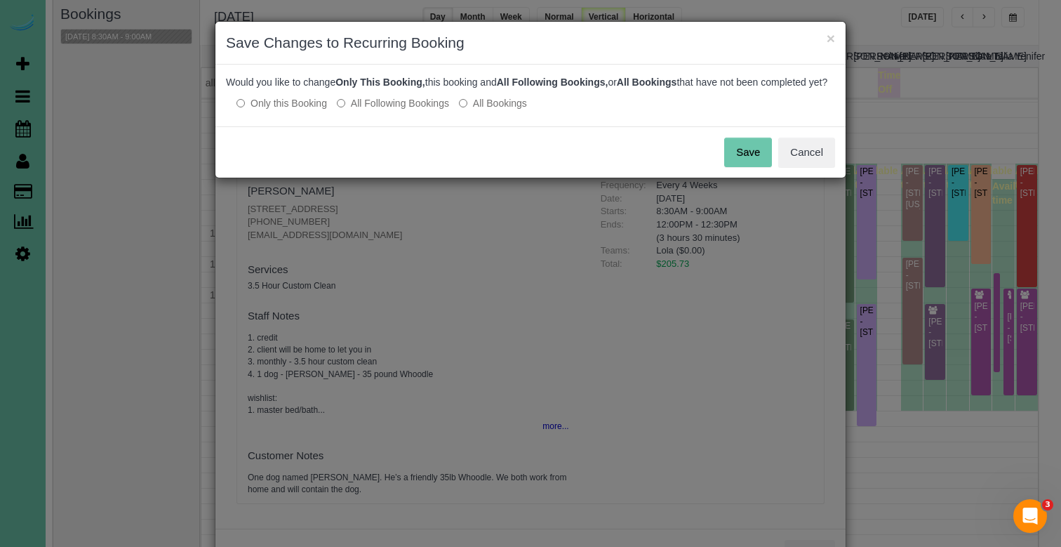
click at [394, 110] on label "All Following Bookings" at bounding box center [393, 103] width 112 height 14
drag, startPoint x: 750, startPoint y: 168, endPoint x: 738, endPoint y: 166, distance: 12.0
click at [750, 167] on button "Save" at bounding box center [748, 152] width 48 height 29
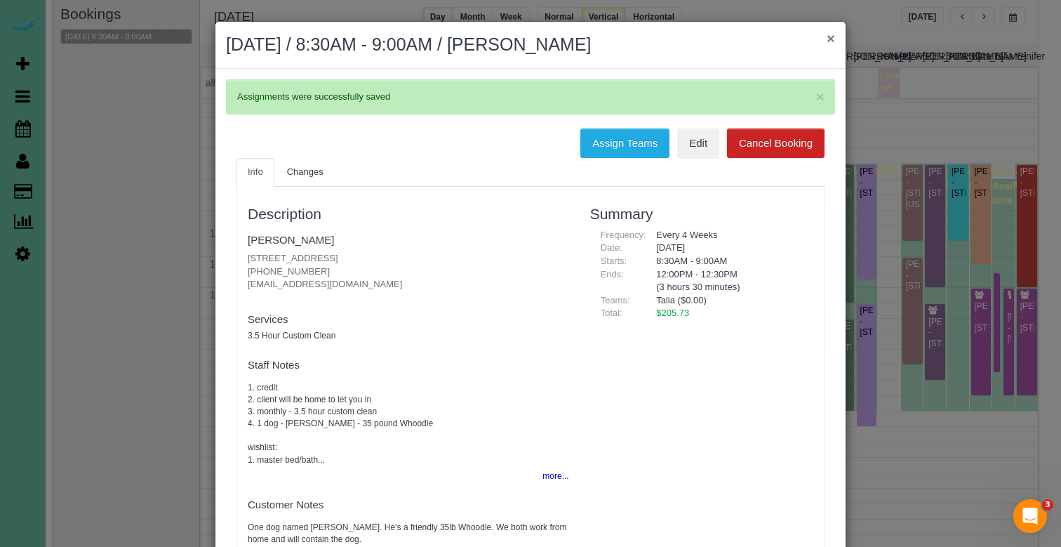
click at [831, 38] on button "×" at bounding box center [831, 38] width 8 height 15
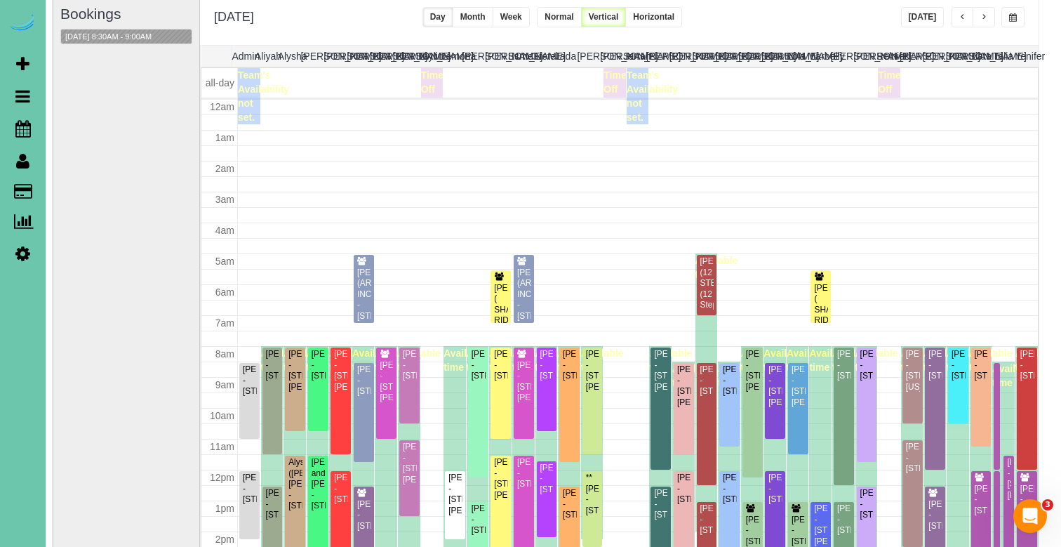
scroll to position [183, 0]
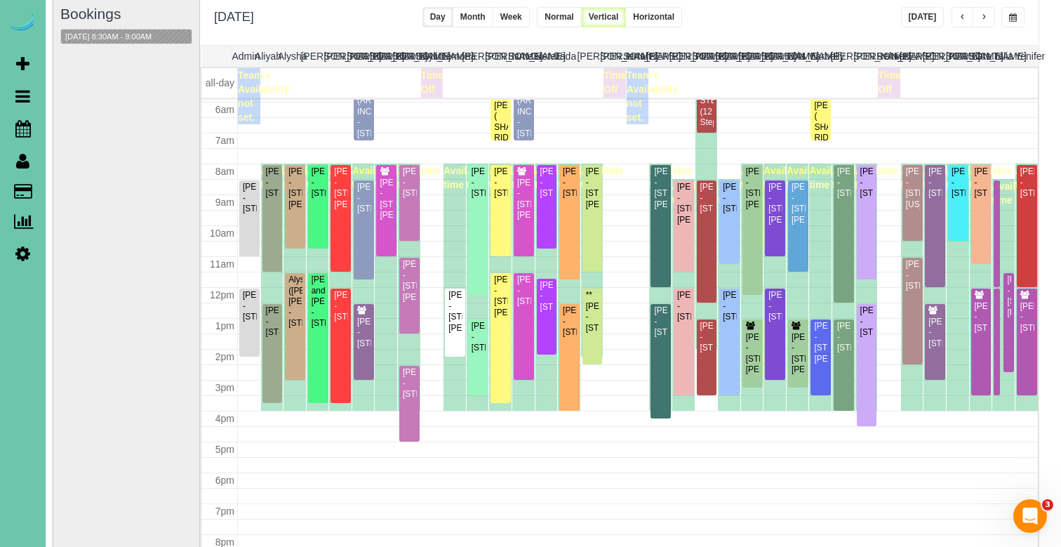
click at [922, 21] on button "[DATE]" at bounding box center [923, 17] width 44 height 20
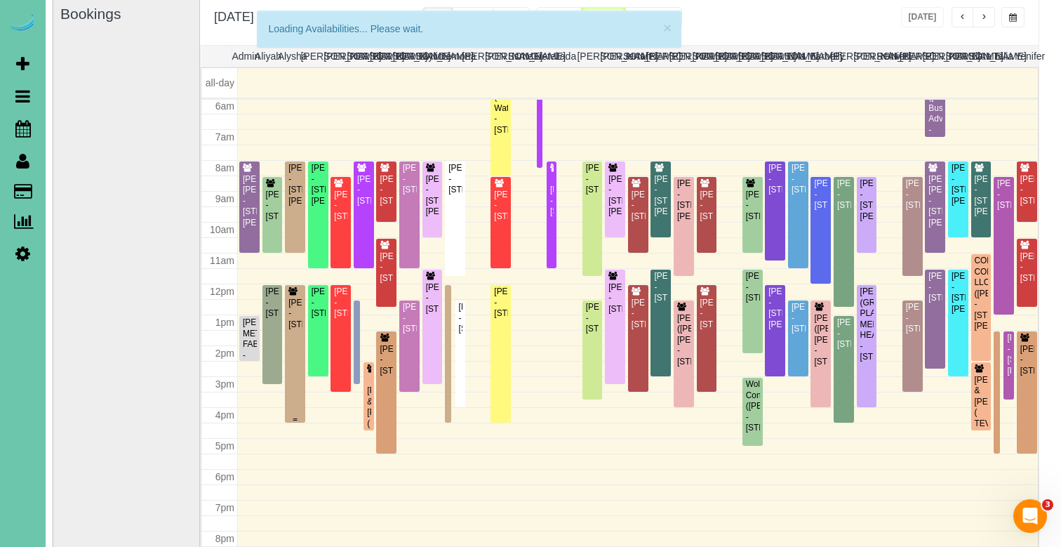
scroll to position [186, 0]
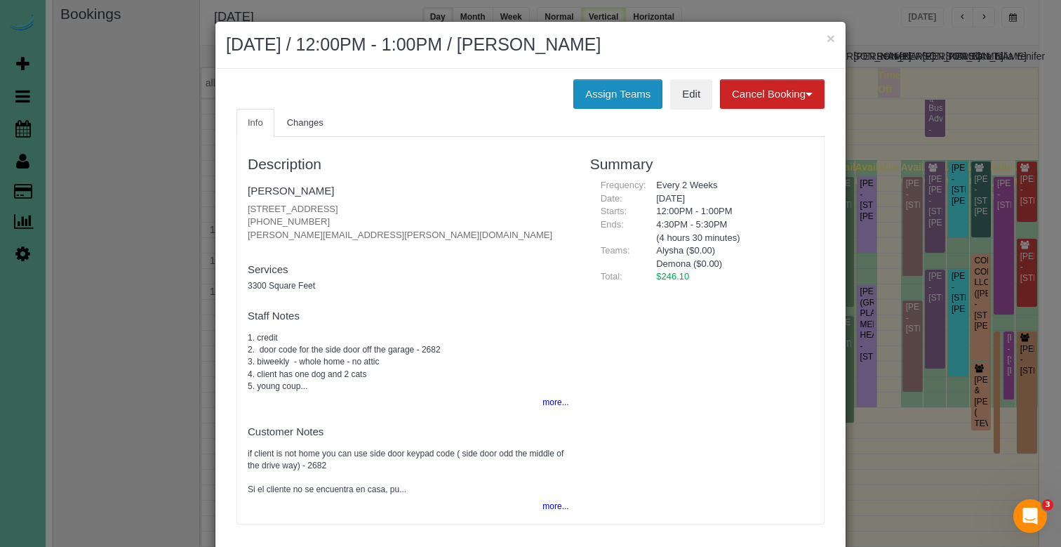
drag, startPoint x: 593, startPoint y: 97, endPoint x: 571, endPoint y: 100, distance: 21.9
click at [593, 97] on button "Assign Teams" at bounding box center [617, 93] width 89 height 29
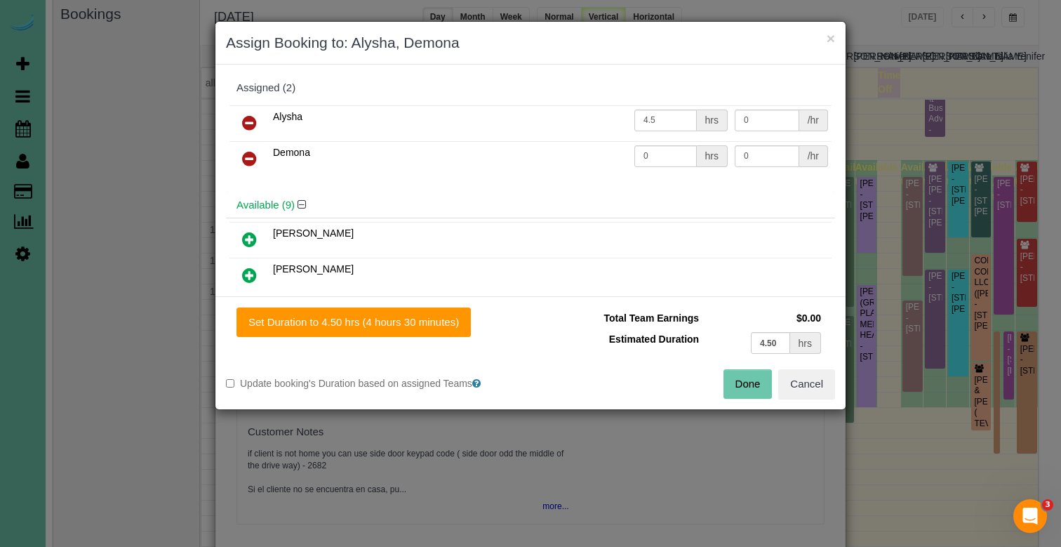
click at [246, 161] on icon at bounding box center [249, 158] width 15 height 17
click at [741, 380] on button "Done" at bounding box center [748, 383] width 49 height 29
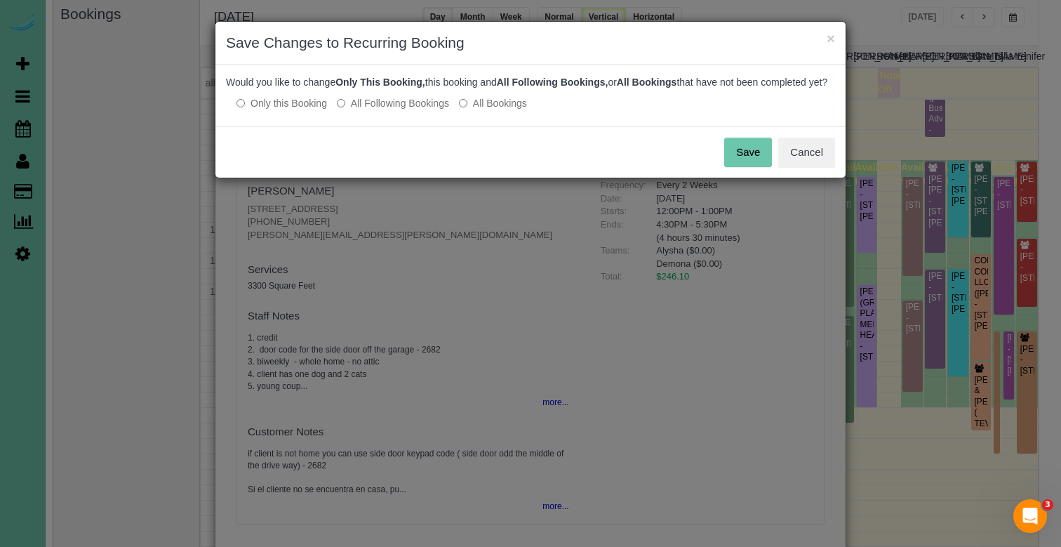
drag, startPoint x: 736, startPoint y: 171, endPoint x: 743, endPoint y: 162, distance: 12.0
click at [743, 162] on button "Save" at bounding box center [748, 152] width 48 height 29
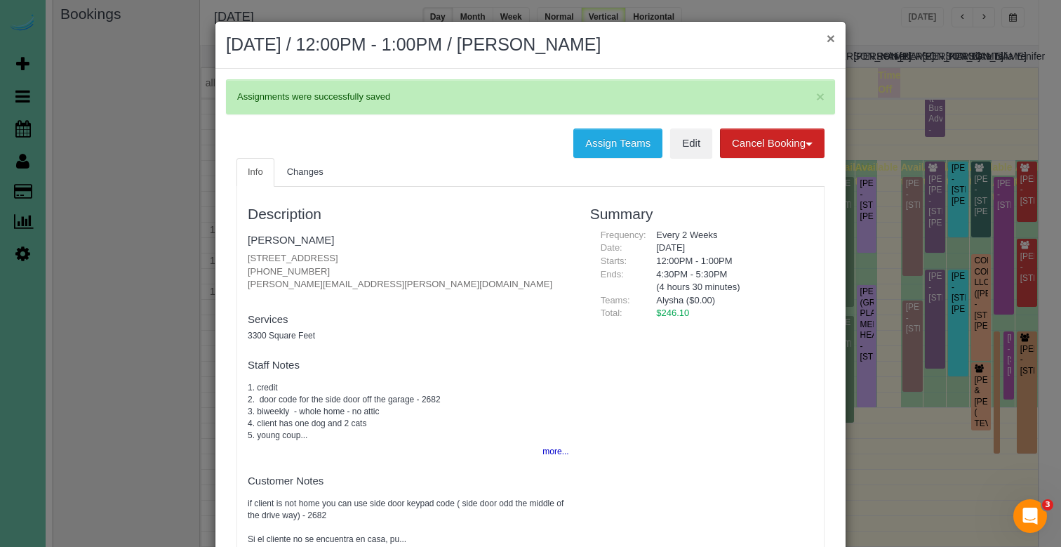
click at [834, 39] on button "×" at bounding box center [831, 38] width 8 height 15
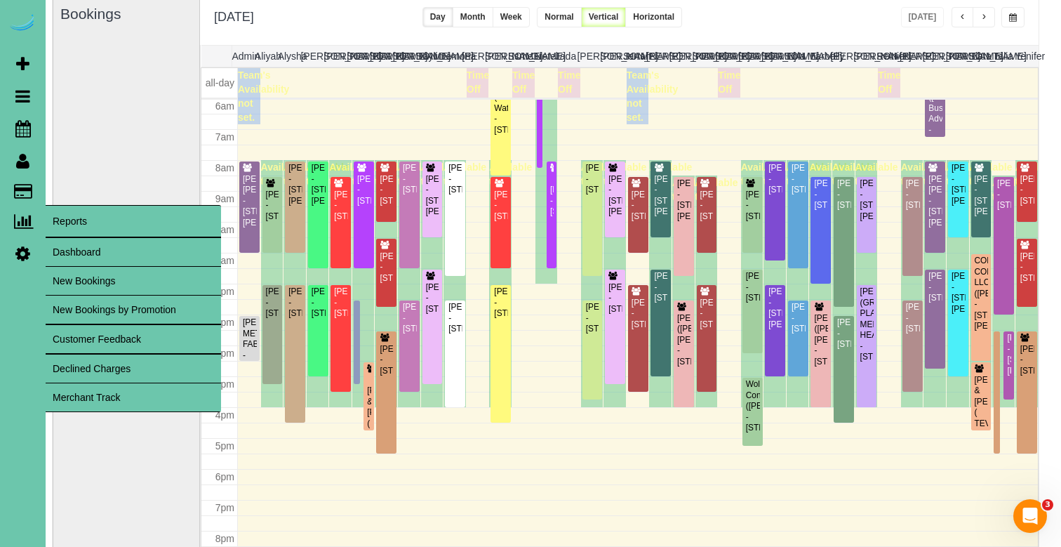
click at [88, 248] on link "Dashboard" at bounding box center [133, 252] width 175 height 28
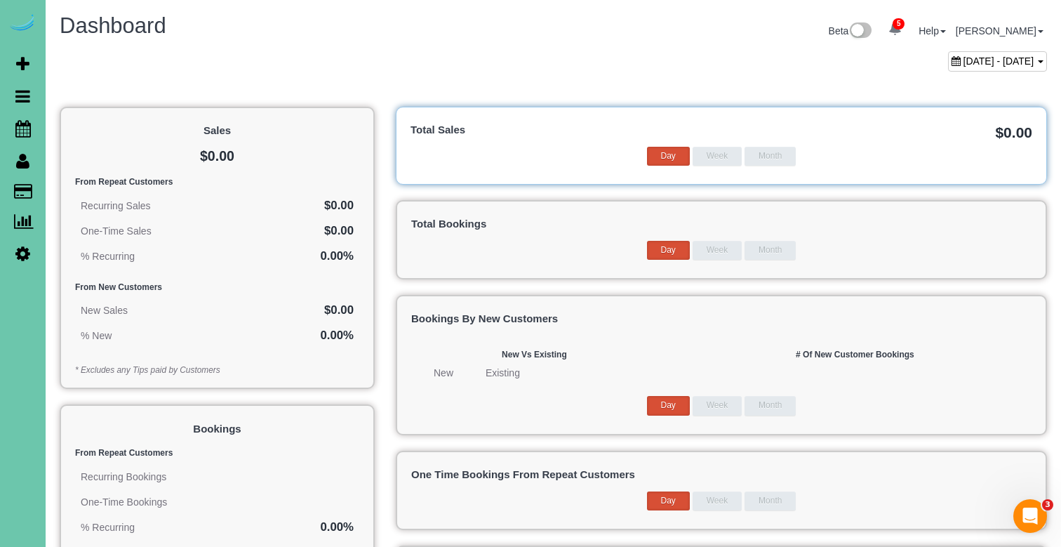
click at [964, 61] on span "[DATE] - [DATE]" at bounding box center [999, 60] width 71 height 11
type input "**********"
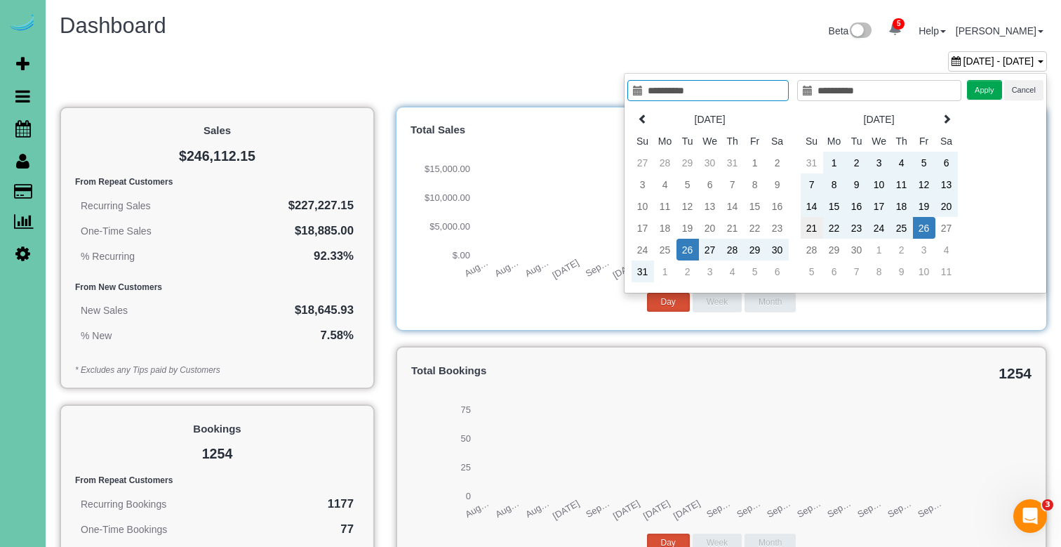
type input "**********"
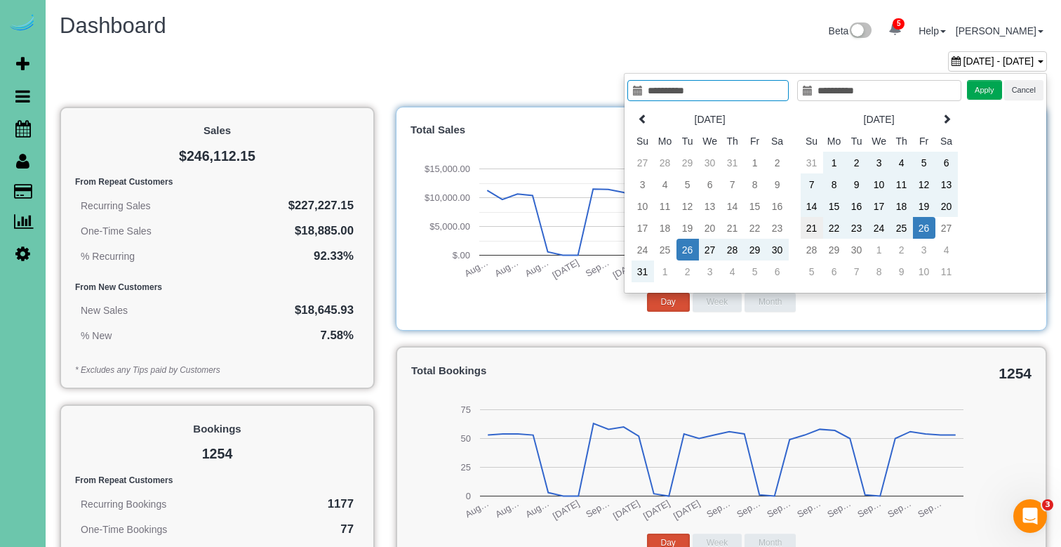
click at [802, 228] on td "21" at bounding box center [812, 228] width 22 height 22
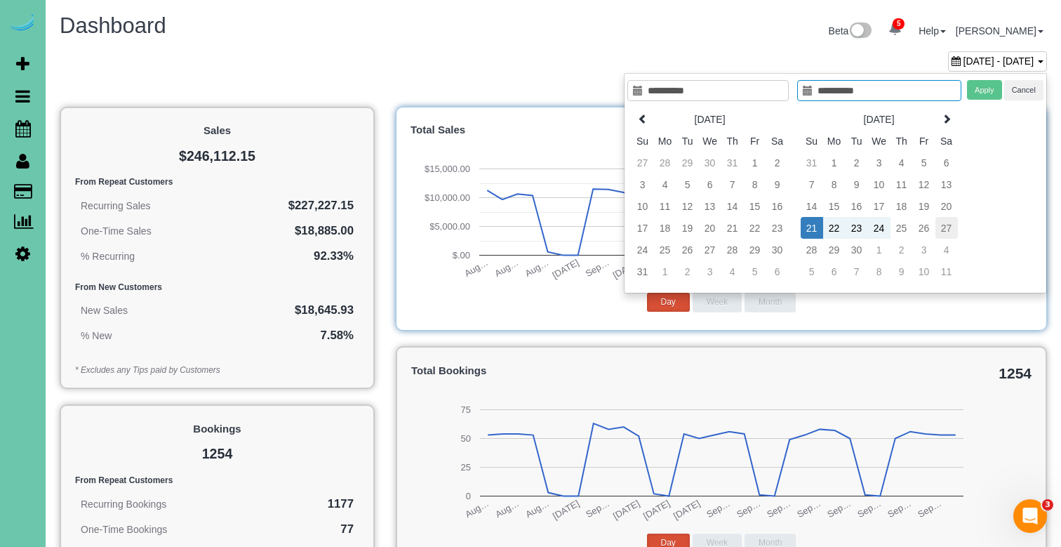
type input "**********"
click at [941, 223] on td "27" at bounding box center [947, 228] width 22 height 22
type input "**********"
click at [985, 85] on button "Apply" at bounding box center [984, 90] width 35 height 20
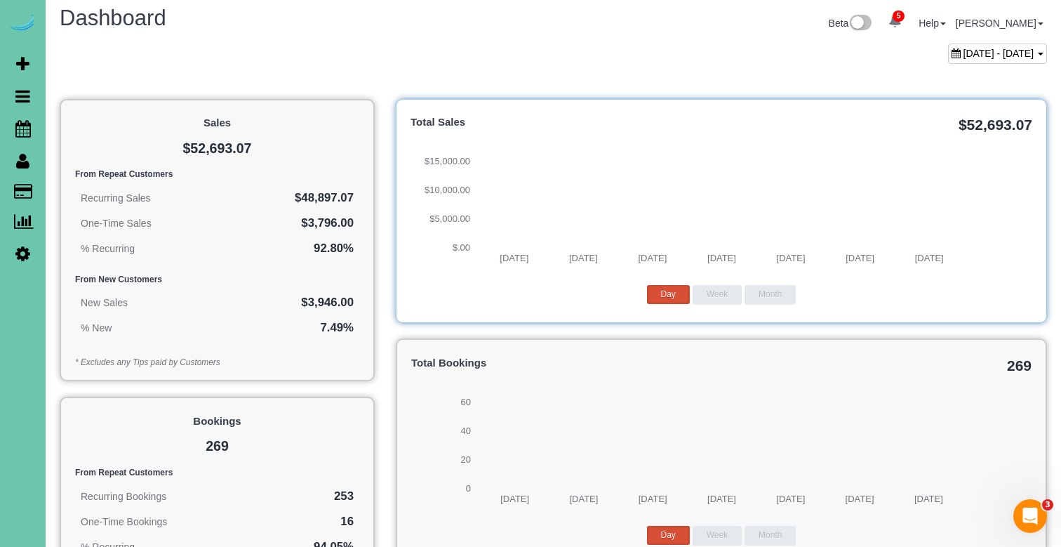
scroll to position [9, 0]
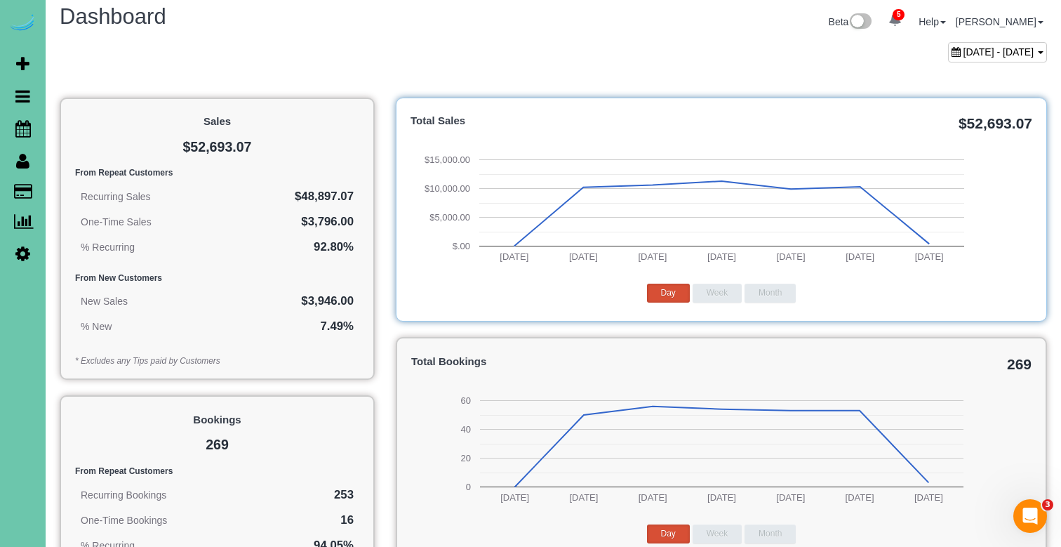
click at [14, 248] on link "Settings" at bounding box center [23, 253] width 46 height 32
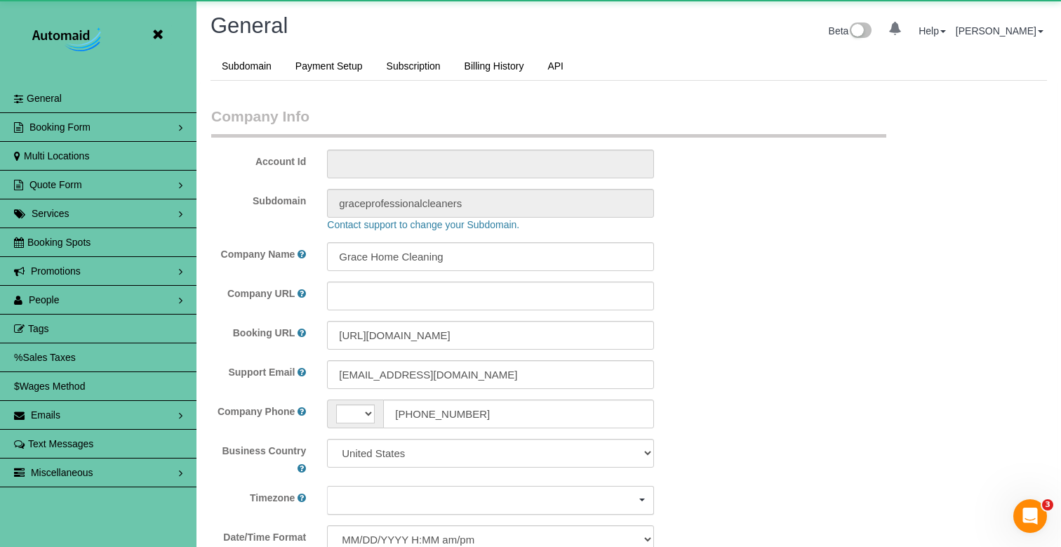
scroll to position [3039, 1061]
select select "string:[GEOGRAPHIC_DATA]"
select select "5796"
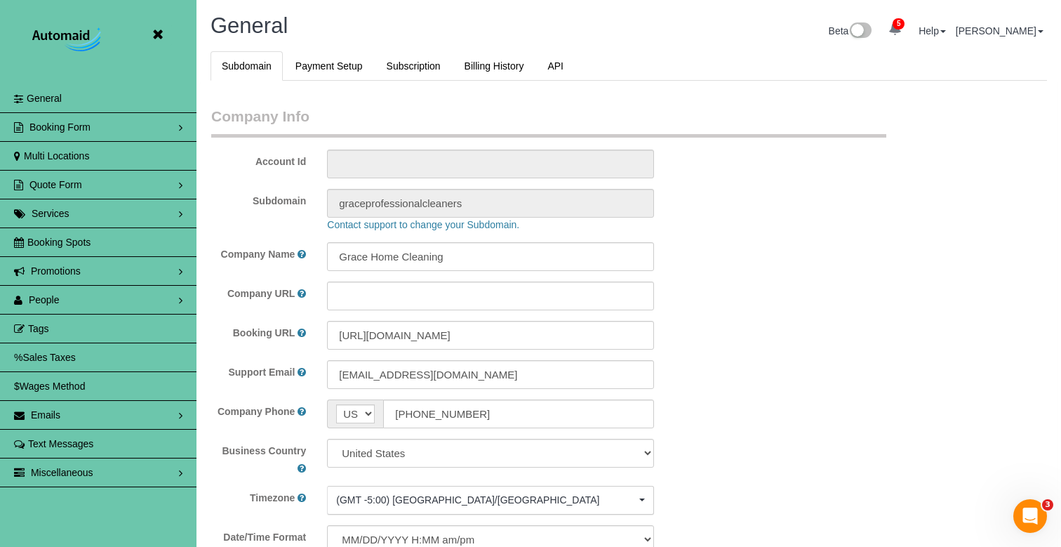
click at [70, 300] on link "People" at bounding box center [98, 300] width 197 height 28
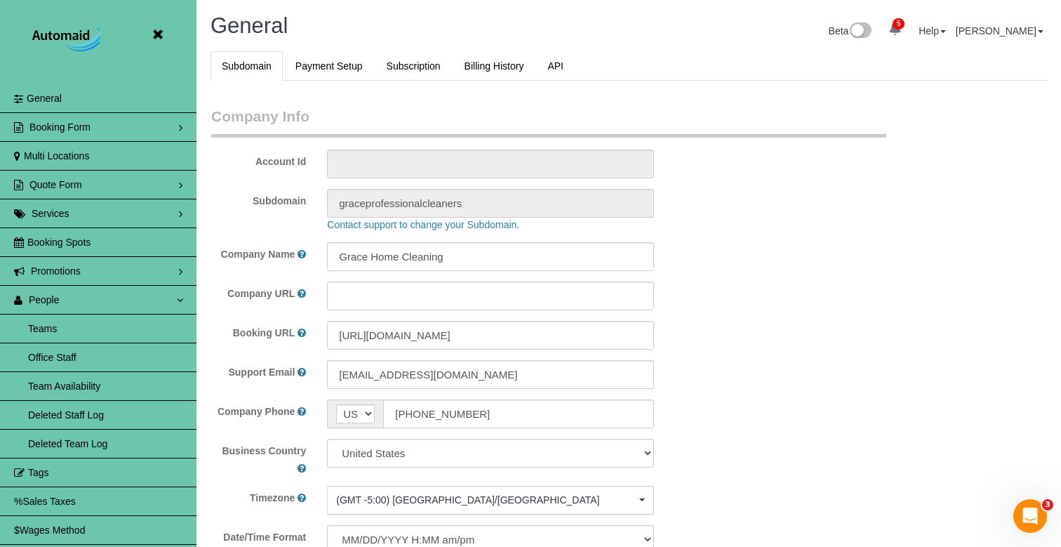
click at [100, 386] on link "Team Availability" at bounding box center [98, 386] width 197 height 28
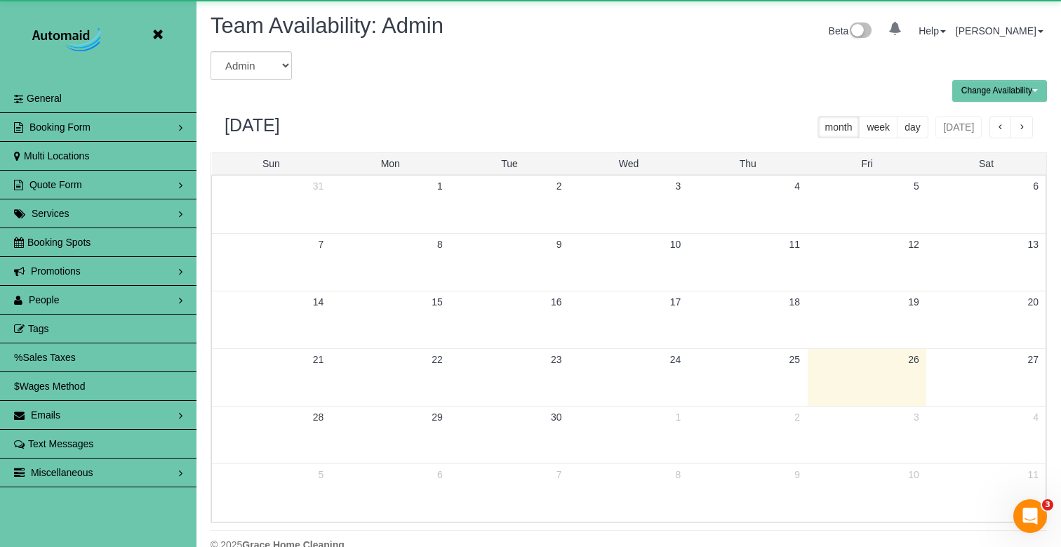
scroll to position [69622, 69133]
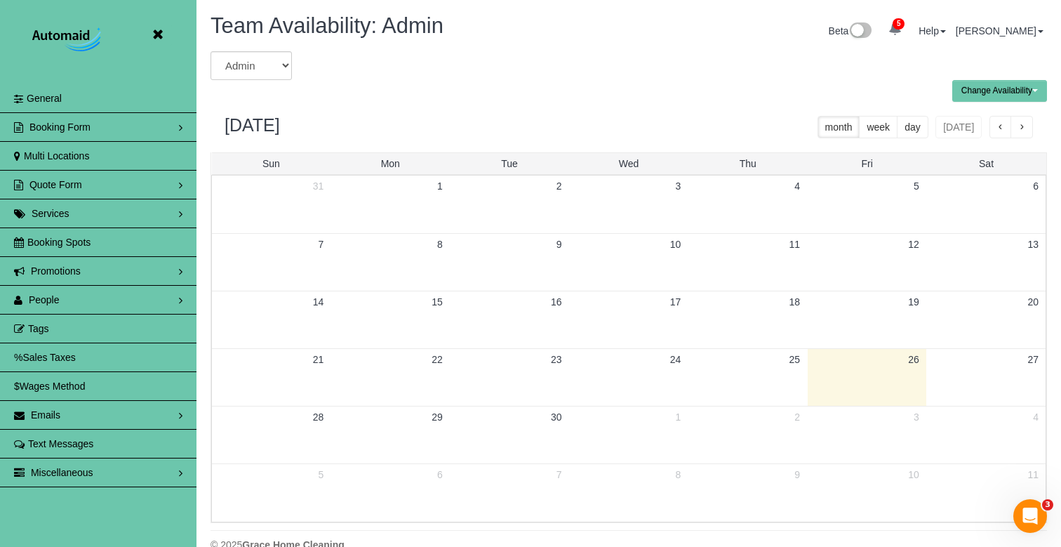
click at [57, 307] on link "People" at bounding box center [98, 300] width 197 height 28
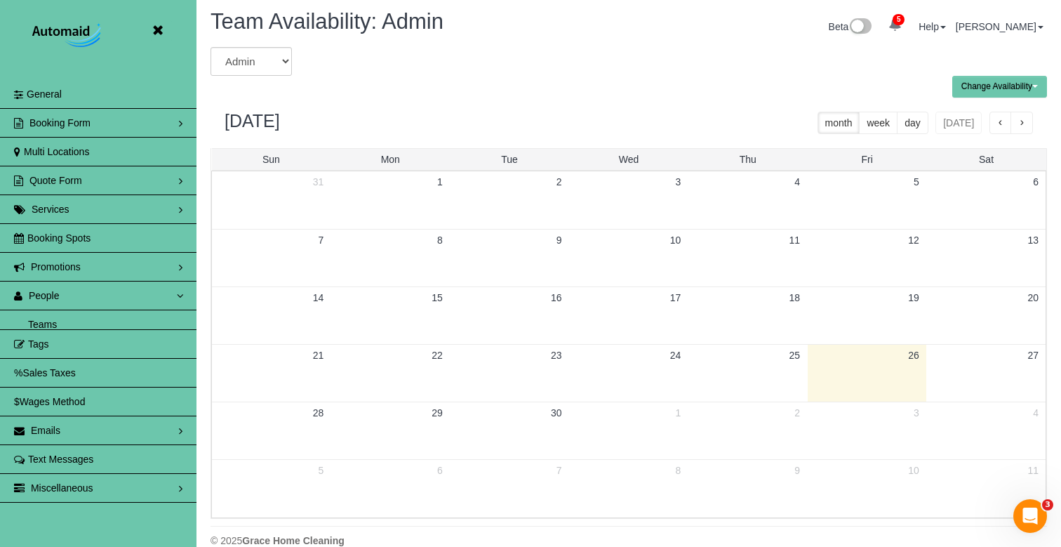
scroll to position [6, 0]
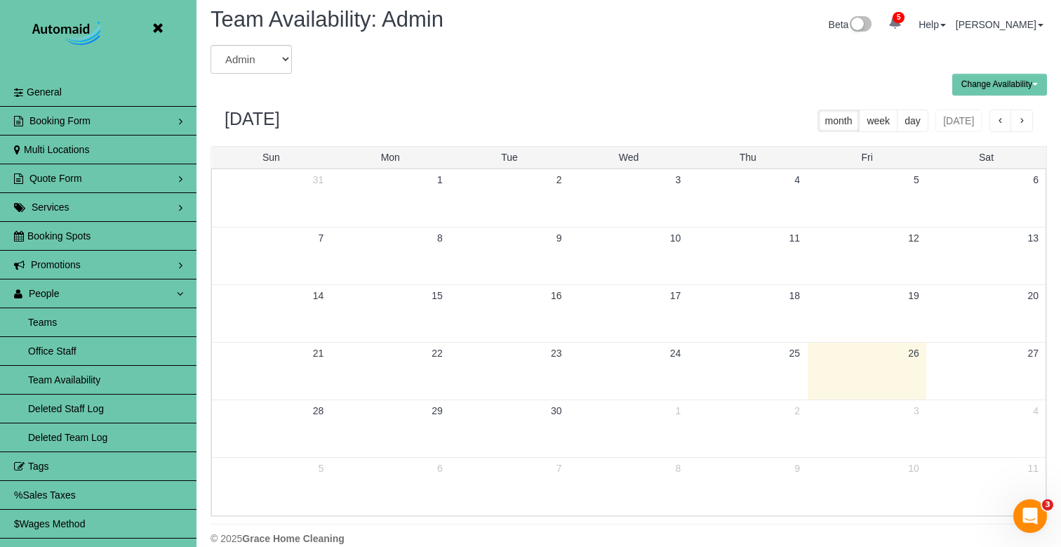
click at [63, 319] on link "Teams" at bounding box center [98, 322] width 197 height 28
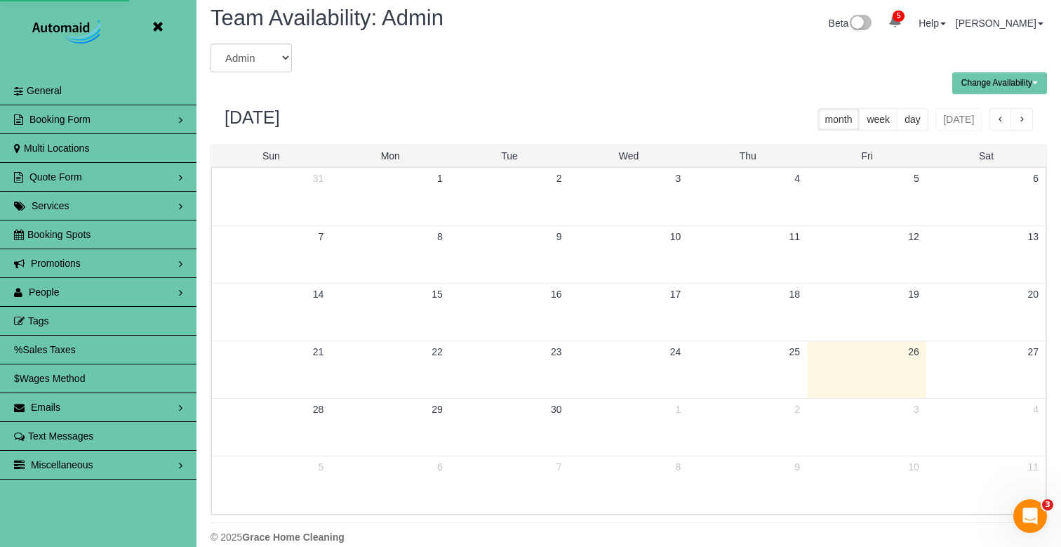
scroll to position [8, 0]
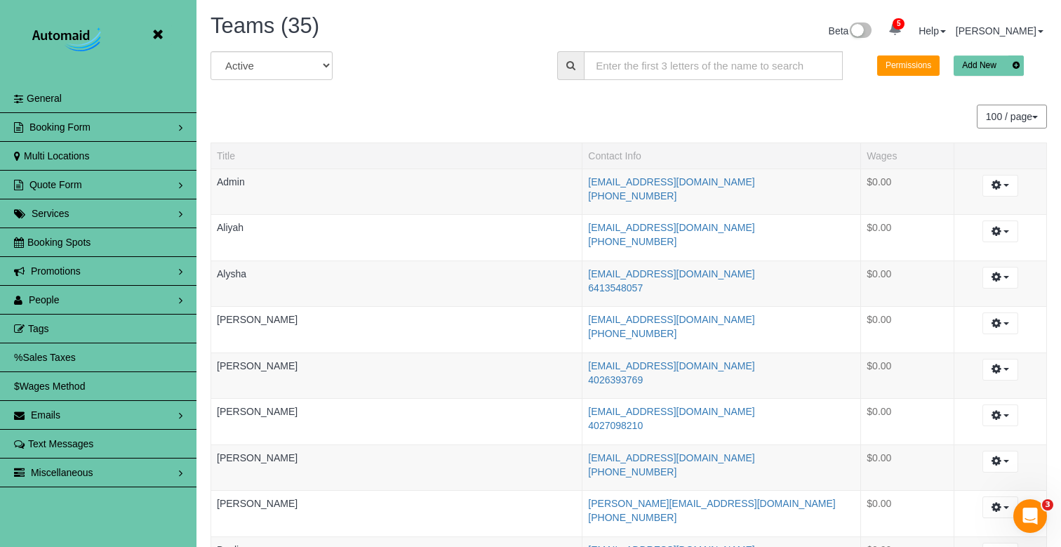
scroll to position [1879, 1061]
select select "string:archived"
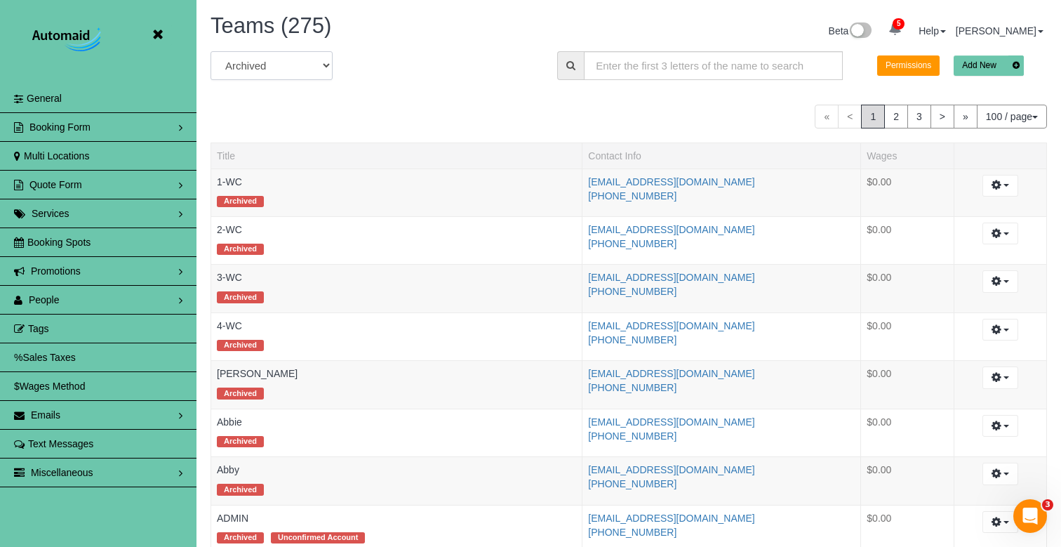
scroll to position [0, 0]
click at [635, 65] on input "text" at bounding box center [713, 65] width 259 height 29
type input "makenna"
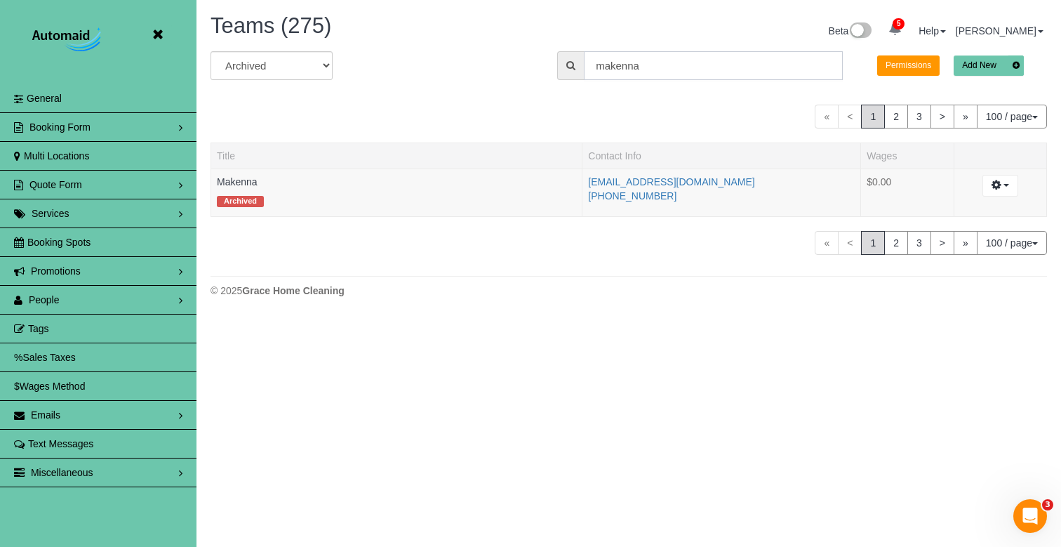
scroll to position [69876, 69133]
click at [1001, 187] on button "button" at bounding box center [1001, 186] width 36 height 22
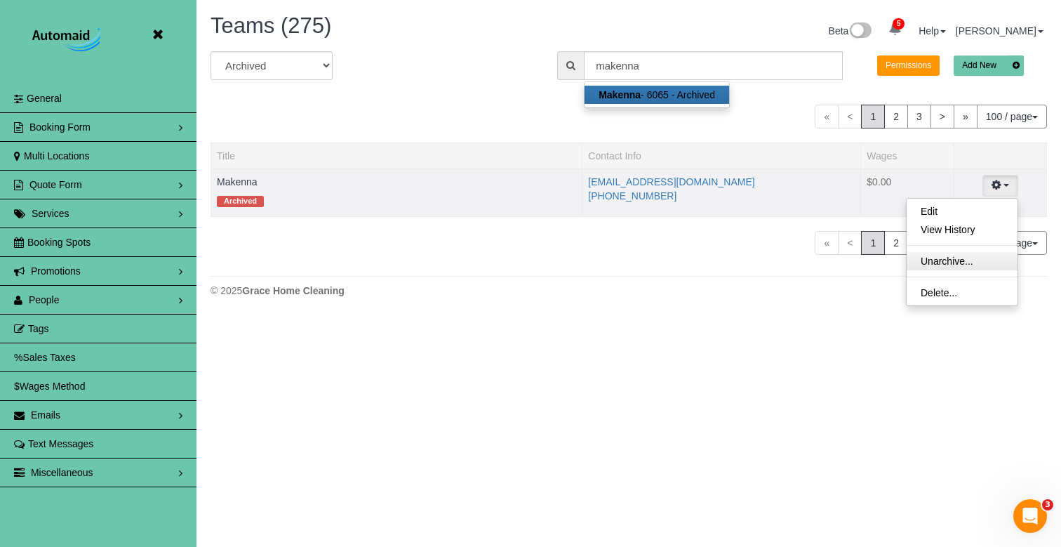
click at [956, 266] on link "Unarchive..." at bounding box center [962, 261] width 111 height 18
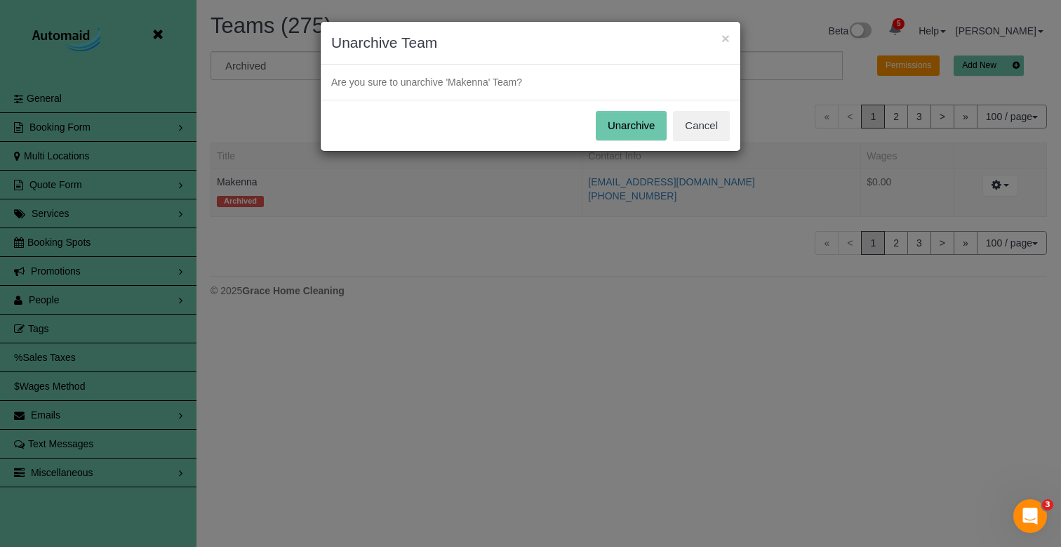
click at [606, 117] on button "Unarchive" at bounding box center [632, 125] width 72 height 29
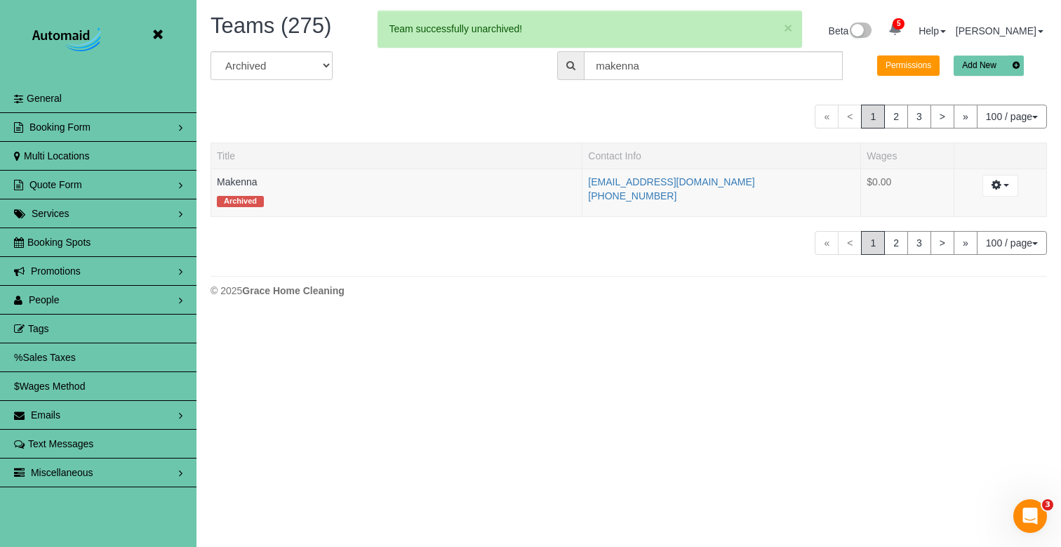
scroll to position [69898, 69133]
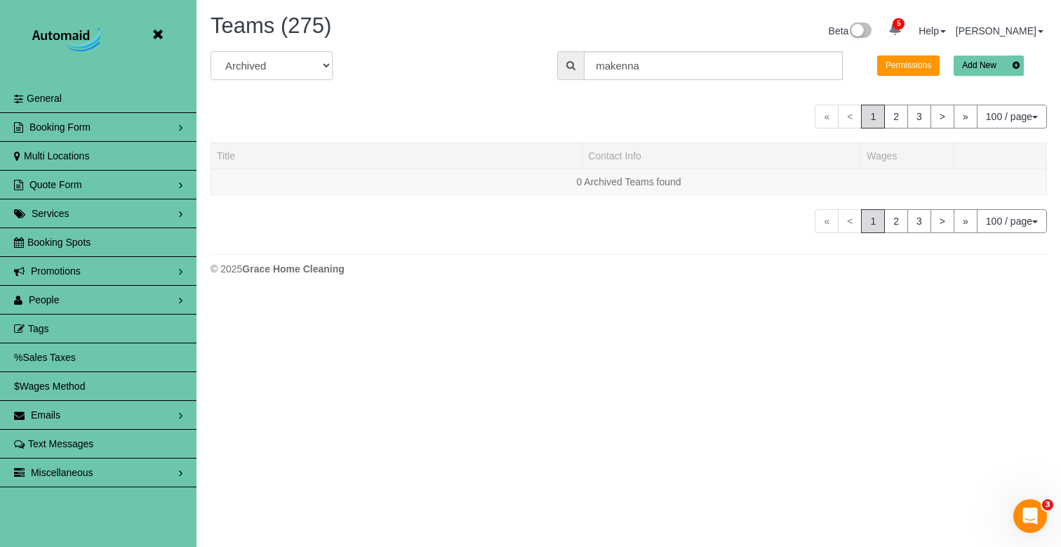
select select "string:active"
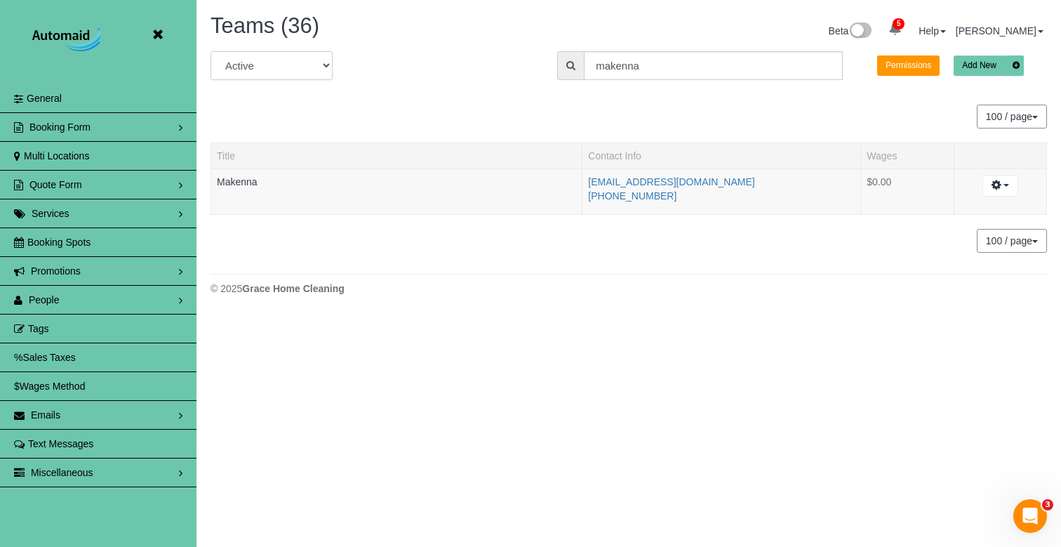
scroll to position [0, 0]
click at [227, 184] on link "Makenna" at bounding box center [237, 181] width 41 height 11
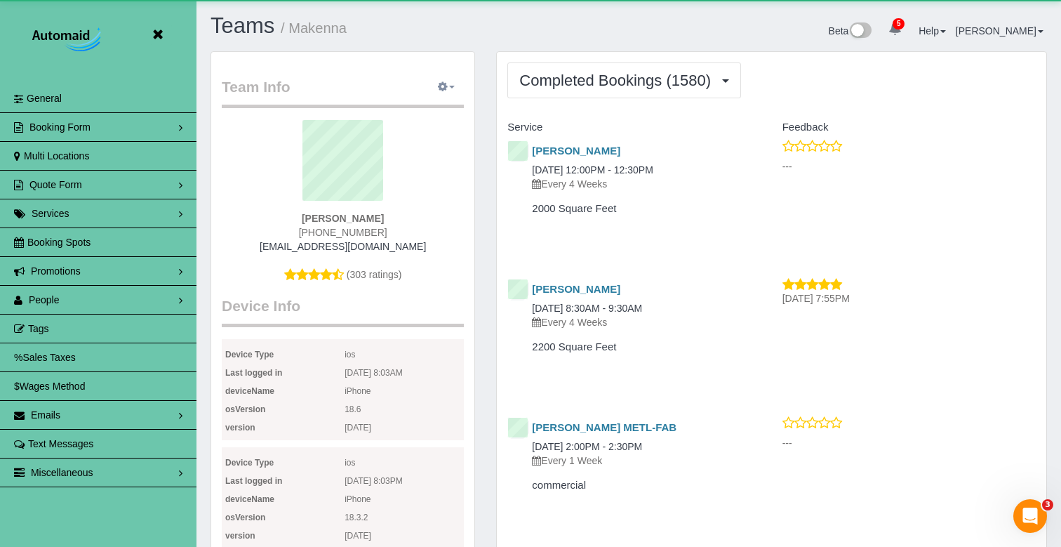
click at [447, 91] on icon "button" at bounding box center [443, 86] width 10 height 8
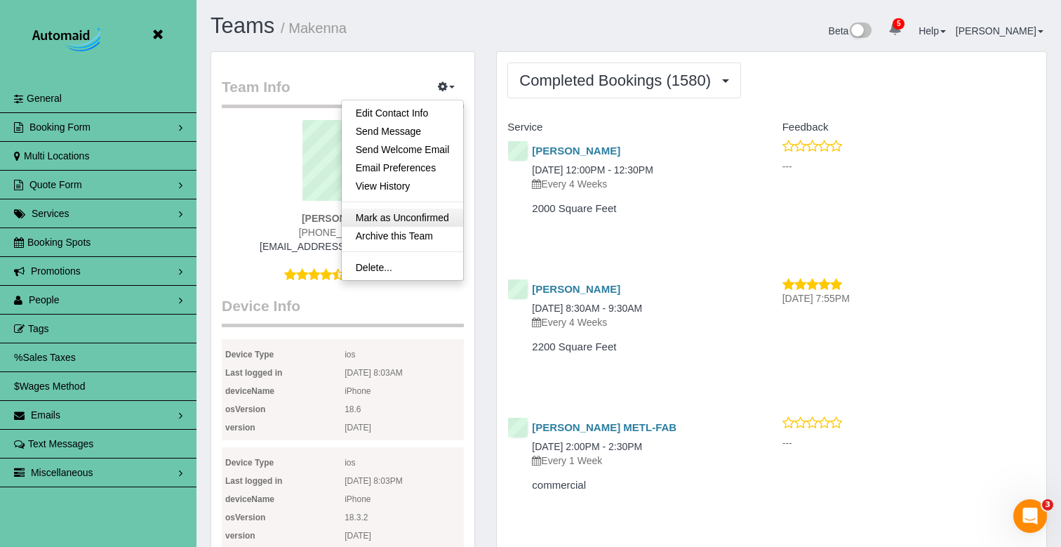
click at [409, 222] on link "Mark as Unconfirmed" at bounding box center [403, 217] width 122 height 18
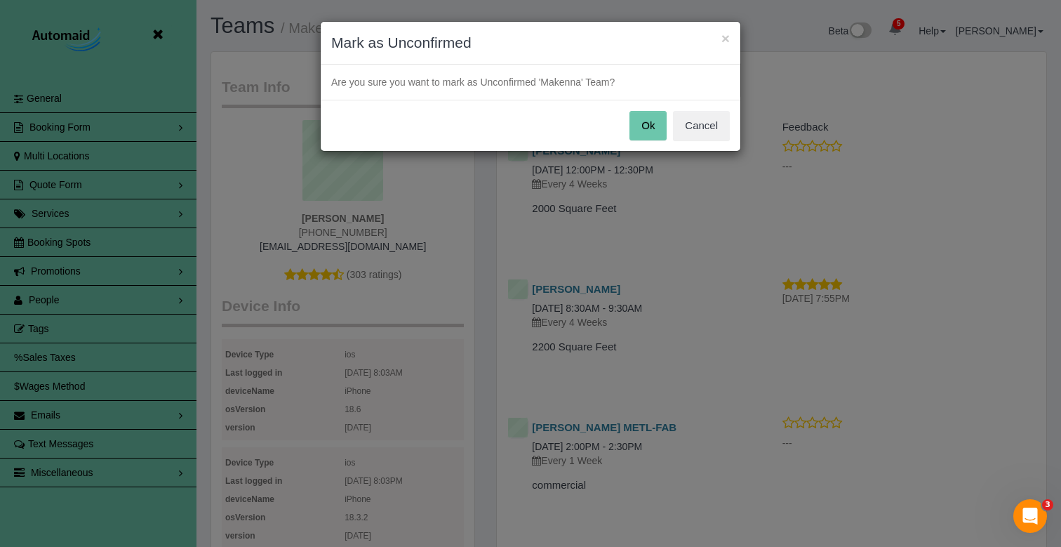
click at [639, 124] on button "Ok" at bounding box center [648, 125] width 37 height 29
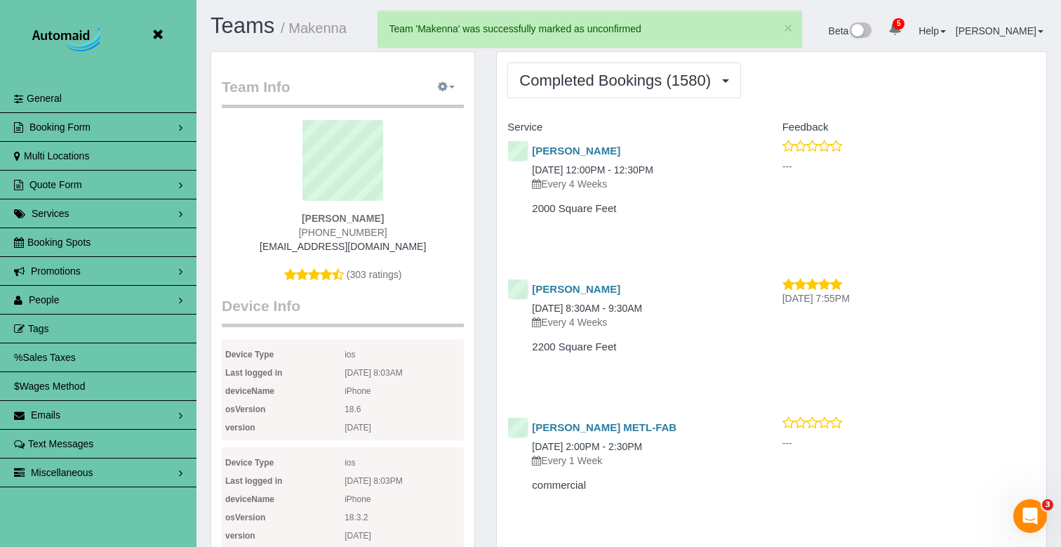
click at [442, 85] on icon "button" at bounding box center [443, 86] width 10 height 8
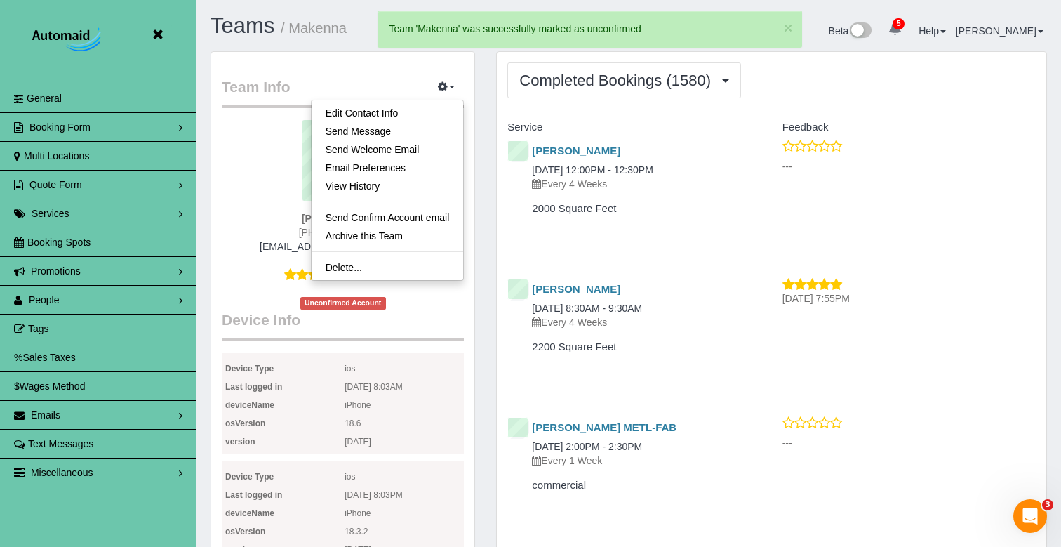
click at [415, 218] on link "Send Confirm Account email" at bounding box center [388, 217] width 152 height 18
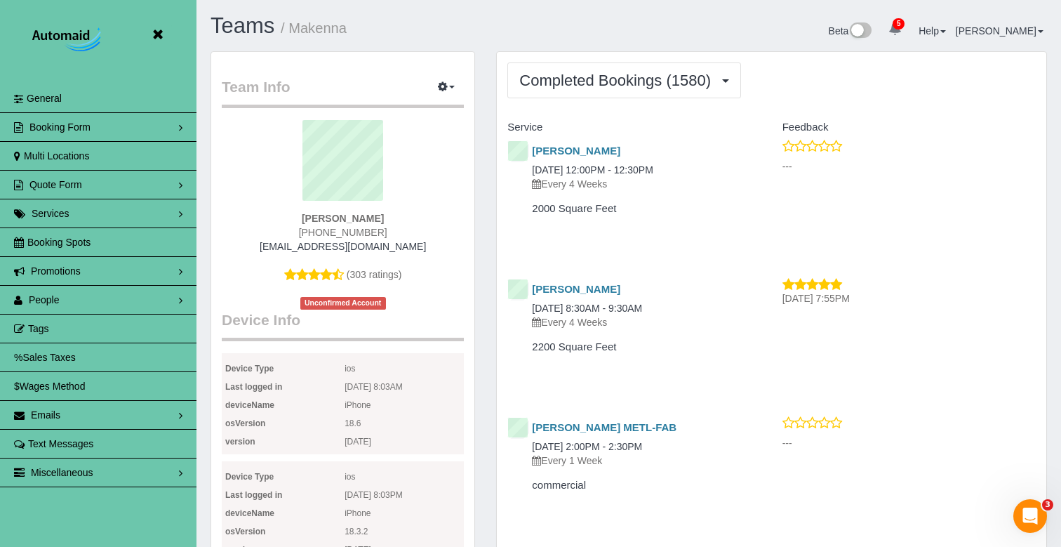
click at [158, 34] on icon at bounding box center [158, 35] width 18 height 18
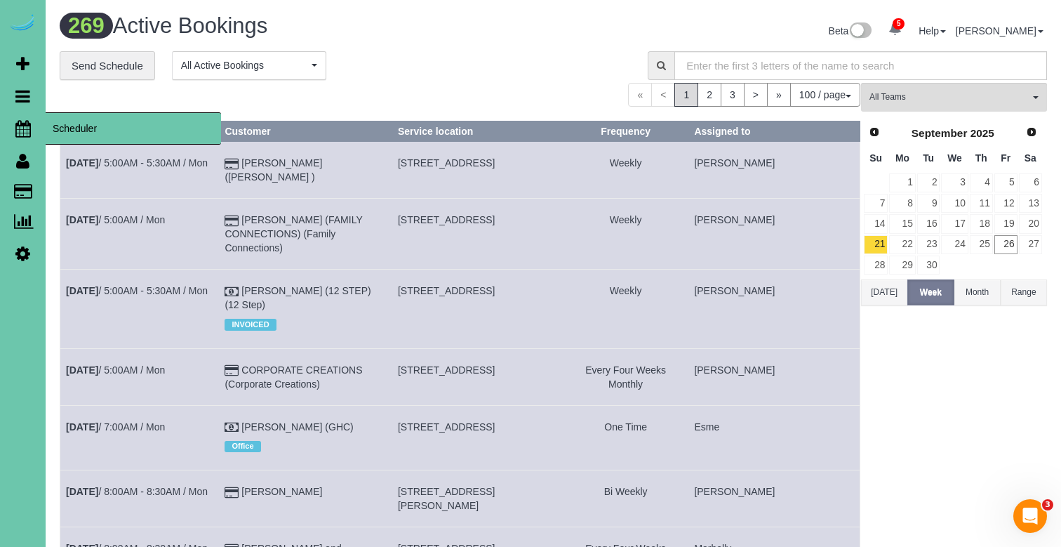
click at [22, 122] on icon at bounding box center [22, 128] width 15 height 17
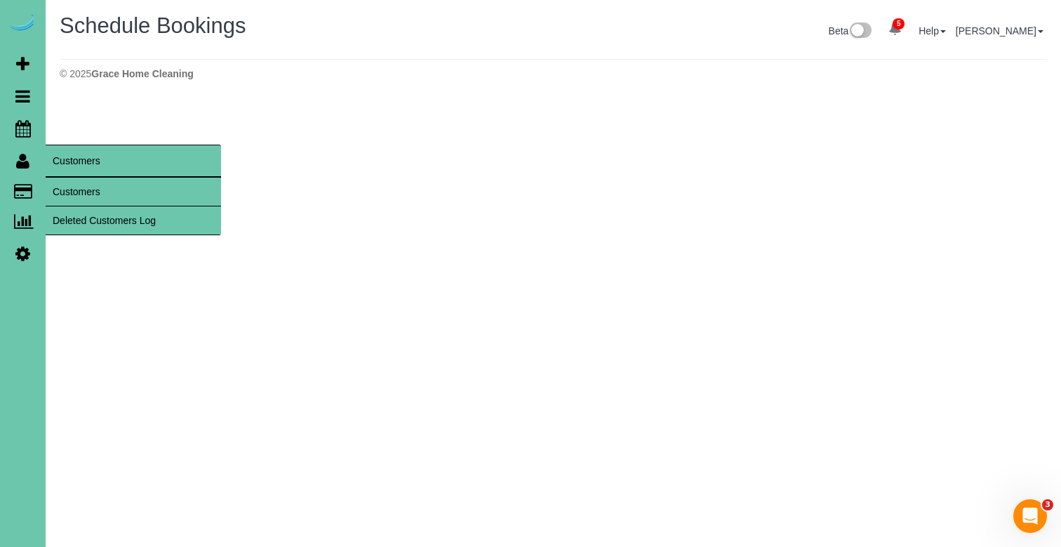
click at [77, 187] on link "Customers" at bounding box center [133, 192] width 175 height 28
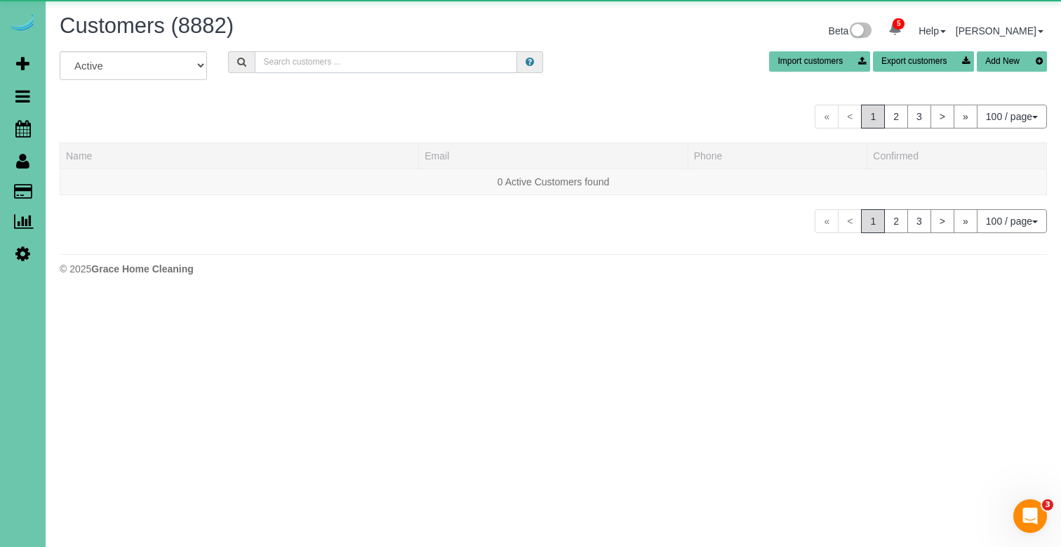
click at [277, 65] on input "text" at bounding box center [386, 62] width 263 height 22
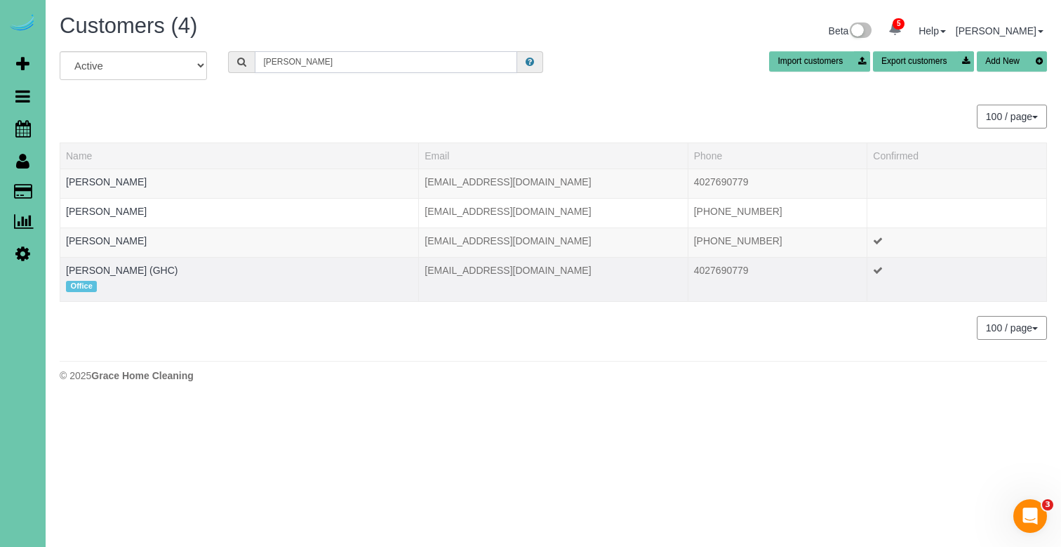
type input "[PERSON_NAME]"
click at [113, 277] on td "[PERSON_NAME] (GHC) Office" at bounding box center [239, 279] width 359 height 44
click at [122, 272] on link "[PERSON_NAME] (GHC)" at bounding box center [122, 270] width 112 height 11
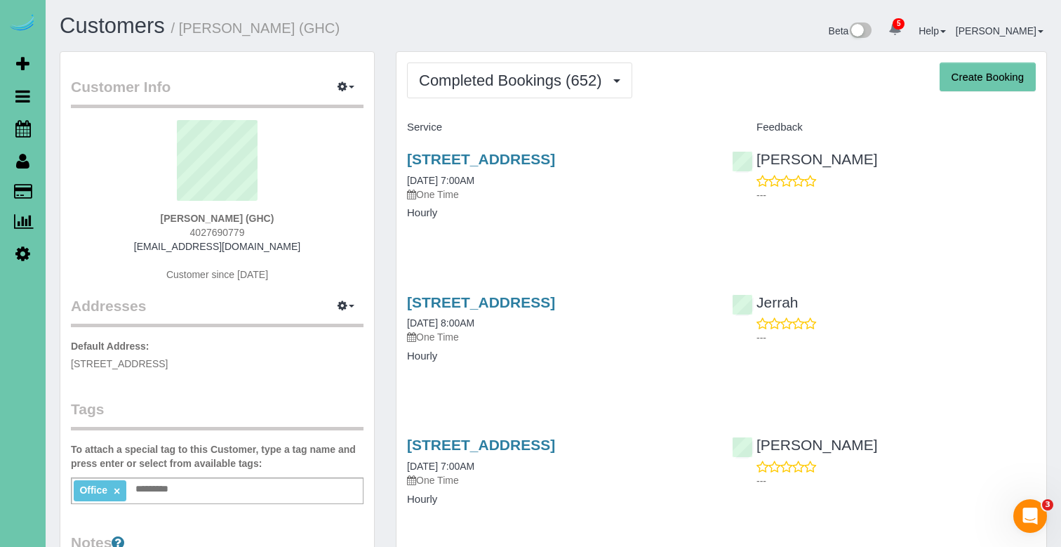
click at [957, 81] on button "Create Booking" at bounding box center [988, 76] width 96 height 29
select select "NE"
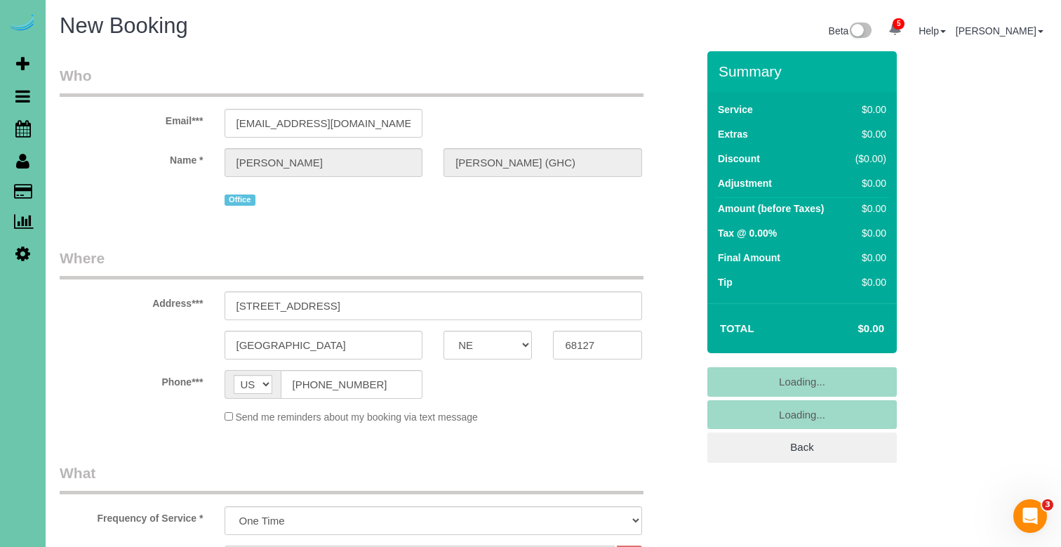
select select "object:17563"
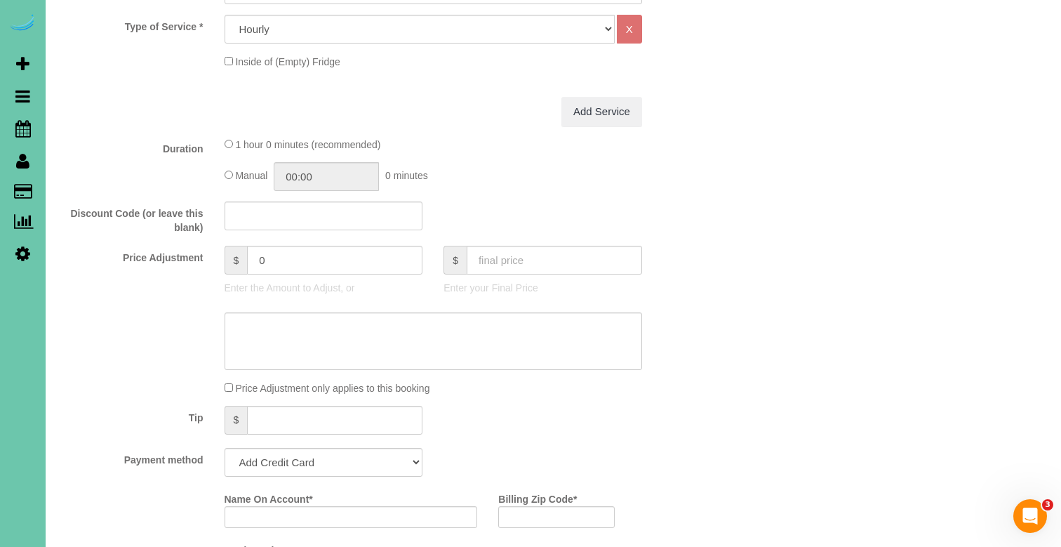
scroll to position [559, 0]
select select "string:check"
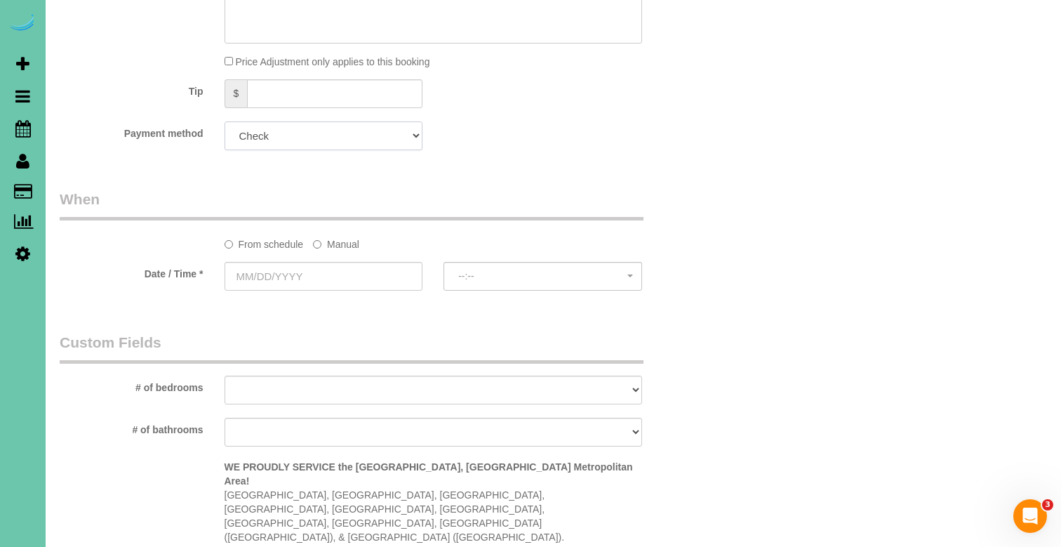
scroll to position [887, 0]
drag, startPoint x: 322, startPoint y: 238, endPoint x: 315, endPoint y: 252, distance: 15.7
click at [322, 238] on label "Manual" at bounding box center [336, 239] width 46 height 19
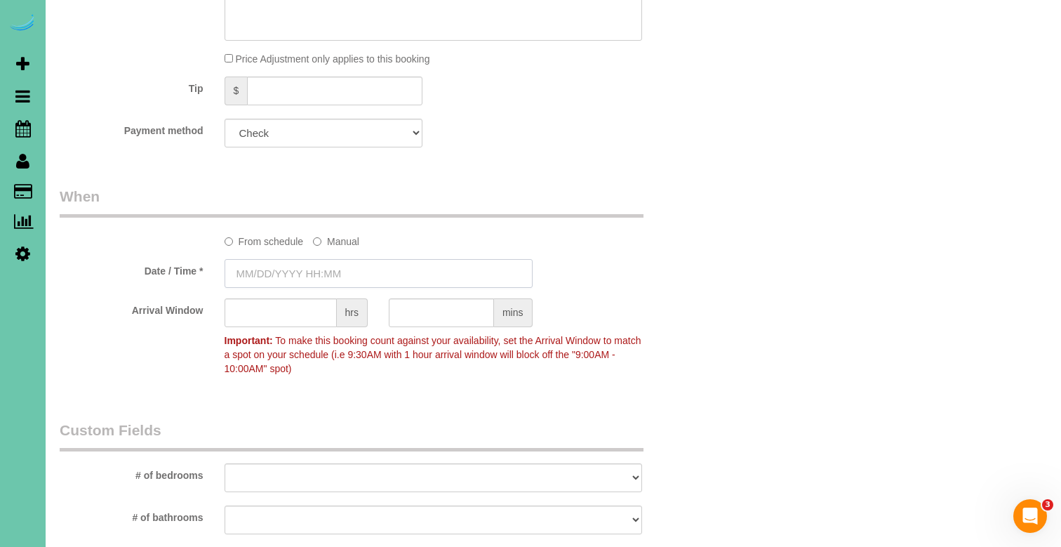
click at [308, 261] on input "text" at bounding box center [379, 273] width 308 height 29
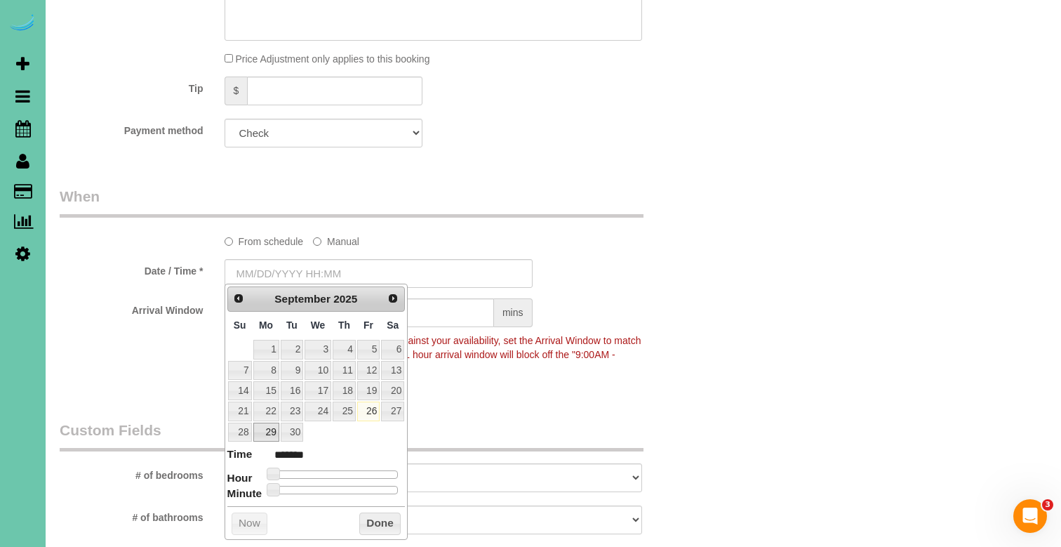
click at [263, 428] on link "29" at bounding box center [266, 432] width 26 height 19
click at [273, 473] on dl "Time ******* Hour Minute Second Millisecond Microsecond Time Zone ***** ***** *…" at bounding box center [316, 470] width 178 height 48
type input "[DATE] 1:00AM"
type input "******"
type input "[DATE] 2:00AM"
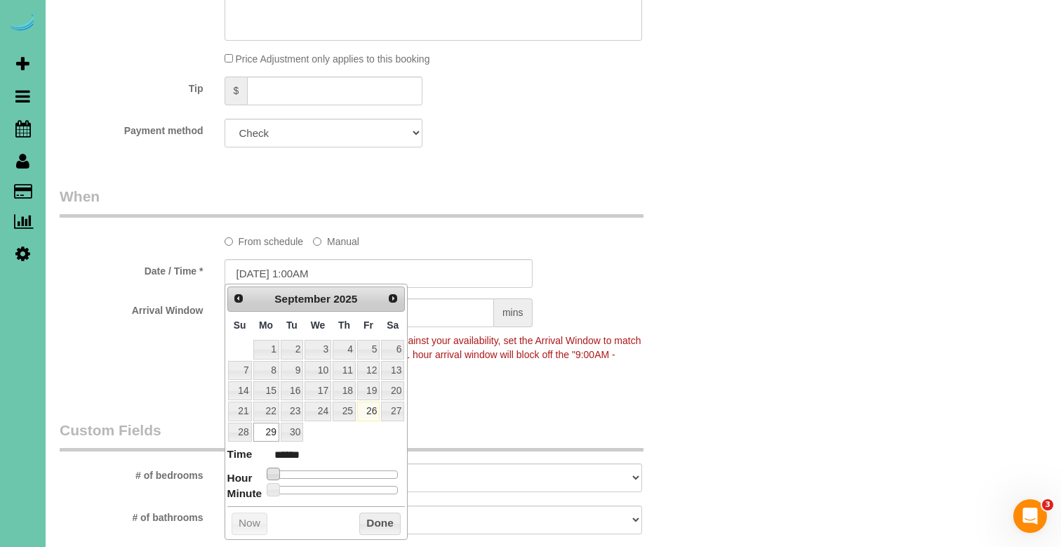
type input "******"
type input "[DATE] 3:00AM"
type input "******"
type input "[DATE] 4:00AM"
type input "******"
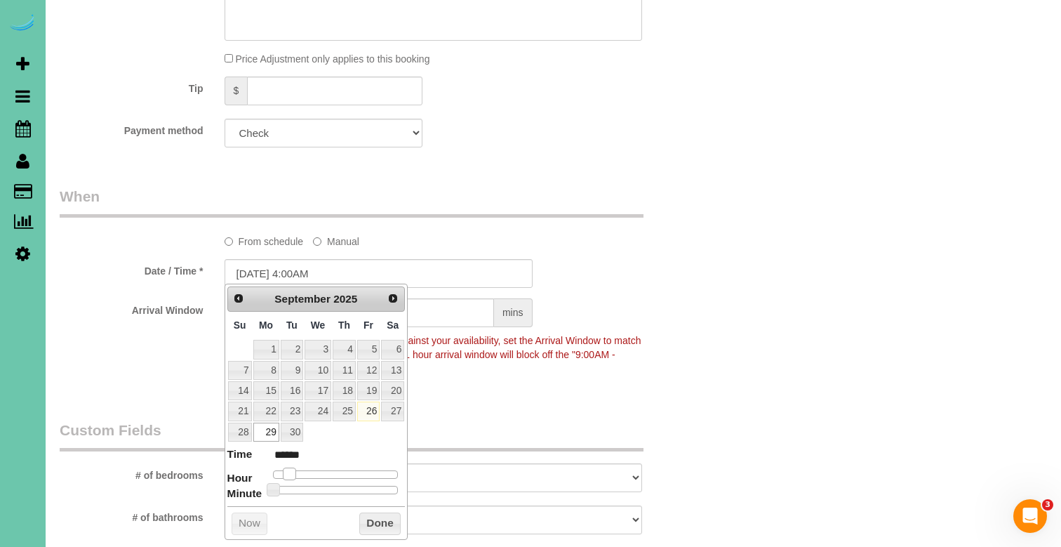
type input "[DATE] 5:00AM"
type input "******"
type input "[DATE] 6:00AM"
type input "******"
type input "[DATE] 7:00AM"
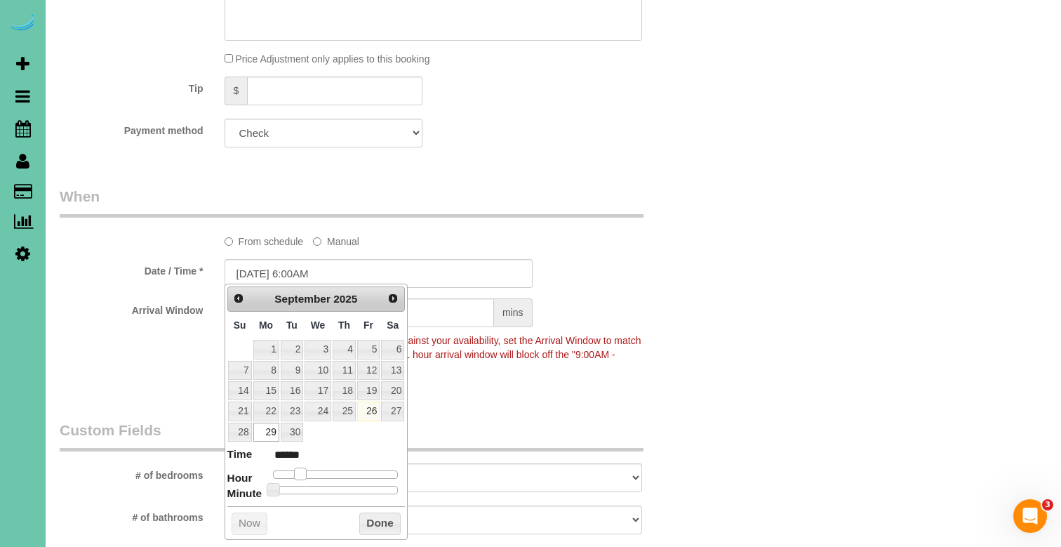
type input "******"
drag, startPoint x: 285, startPoint y: 470, endPoint x: 310, endPoint y: 473, distance: 25.5
click at [310, 473] on span at bounding box center [311, 473] width 13 height 13
drag, startPoint x: 445, startPoint y: 418, endPoint x: 407, endPoint y: 374, distance: 58.2
click at [444, 420] on legend "Custom Fields" at bounding box center [352, 436] width 584 height 32
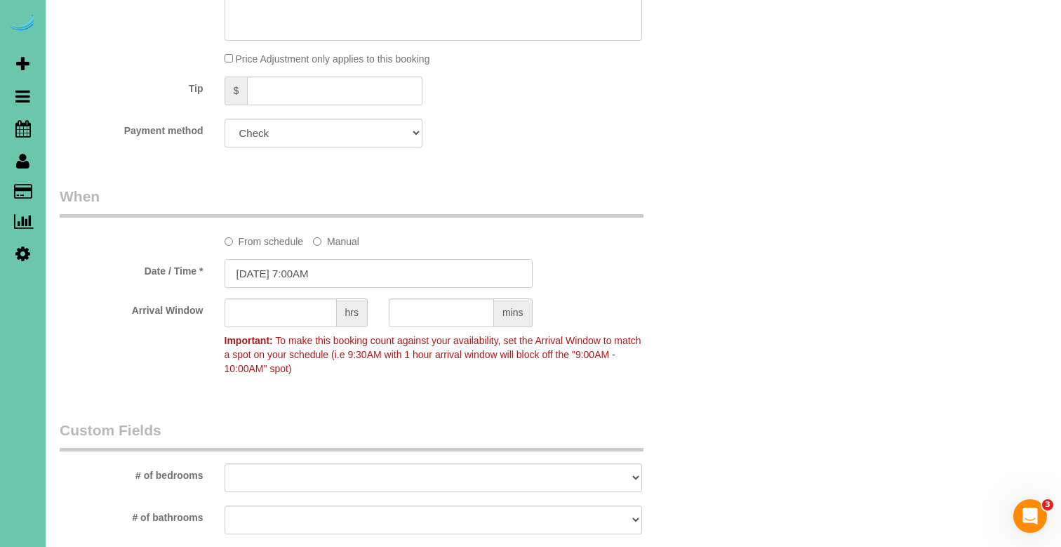
click at [308, 269] on input "[DATE] 7:00AM" at bounding box center [379, 273] width 308 height 29
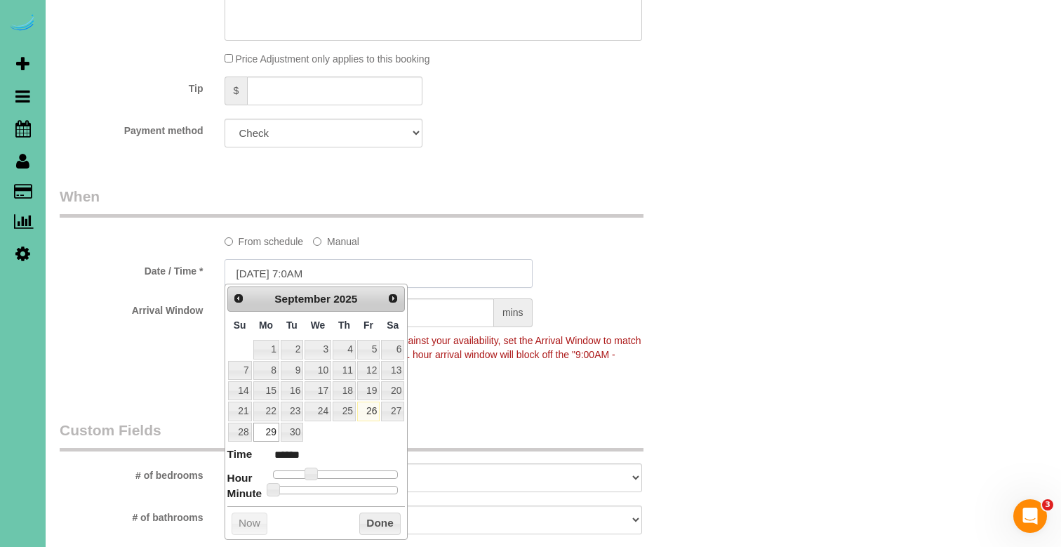
scroll to position [889, 0]
drag, startPoint x: 547, startPoint y: 376, endPoint x: 553, endPoint y: 305, distance: 71.9
click at [546, 376] on fieldset "When From schedule Manual Date / Time * [DATE] 7:30AM Arrival Window hrs mins I…" at bounding box center [378, 286] width 637 height 206
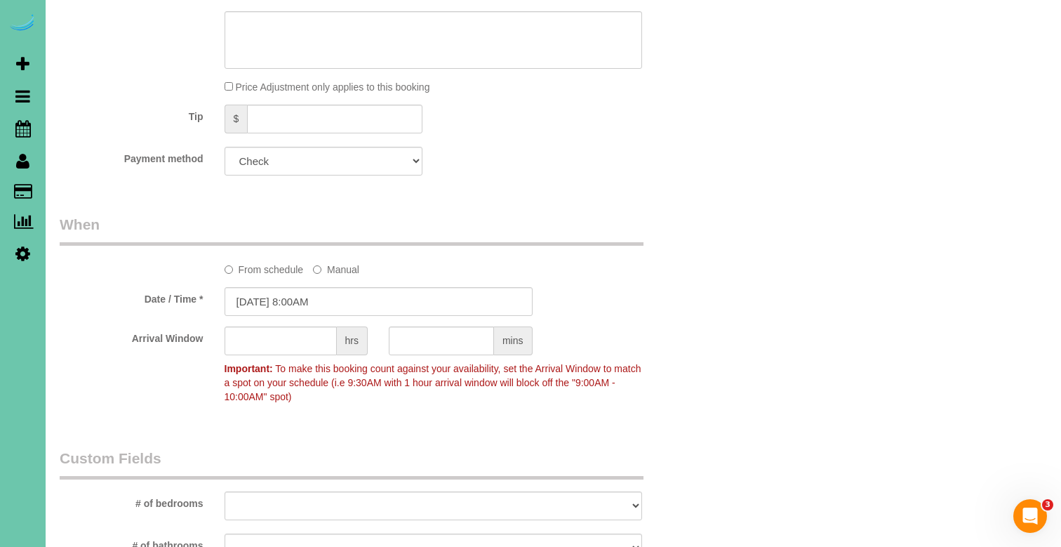
scroll to position [862, 0]
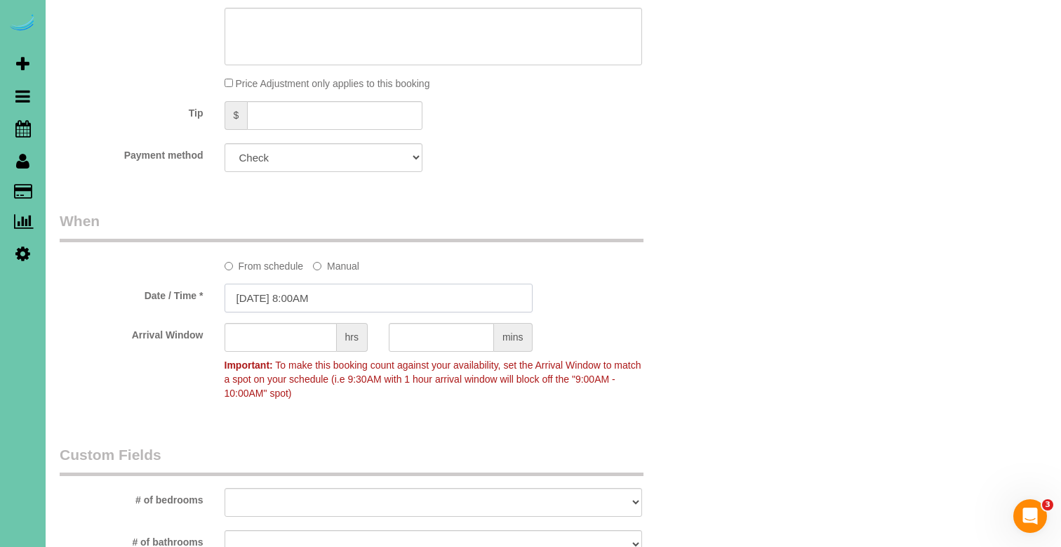
click at [439, 292] on input "[DATE] 8:00AM" at bounding box center [379, 298] width 308 height 29
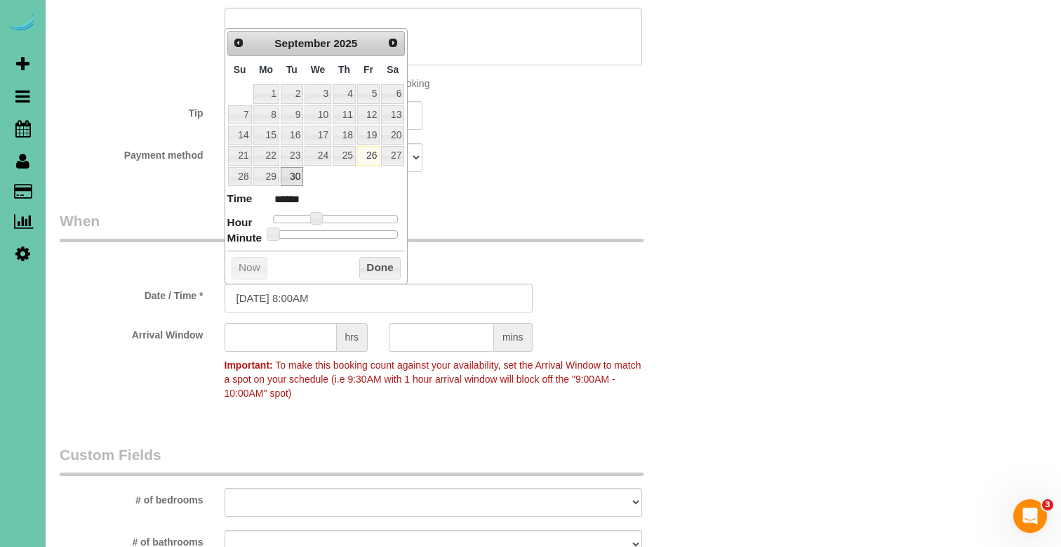
click at [285, 173] on link "30" at bounding box center [292, 176] width 22 height 19
type input "[DATE] 9:00AM"
type input "******"
drag, startPoint x: 316, startPoint y: 211, endPoint x: 326, endPoint y: 223, distance: 14.9
click at [323, 212] on span at bounding box center [321, 218] width 13 height 13
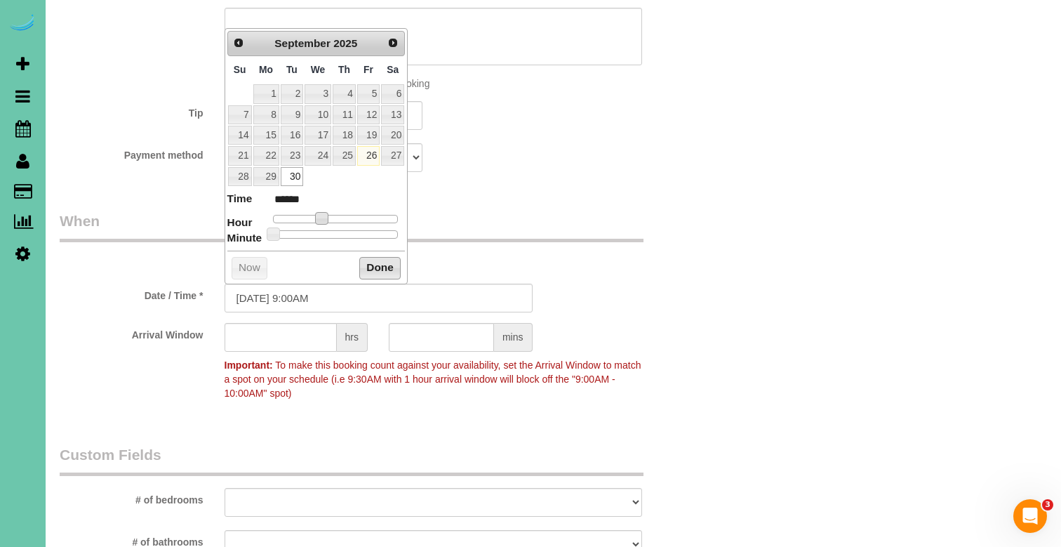
click at [373, 257] on button "Done" at bounding box center [379, 268] width 41 height 22
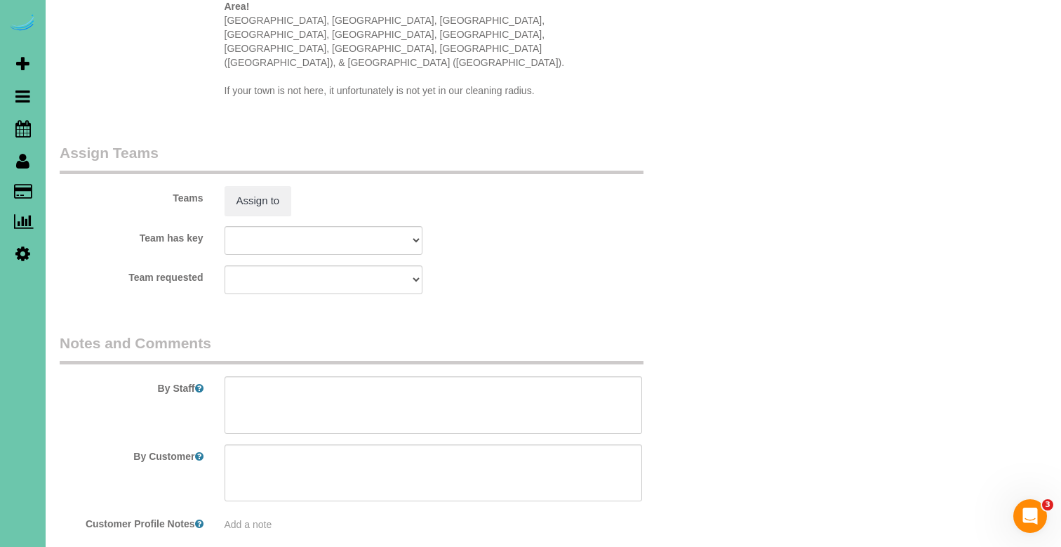
scroll to position [1464, 0]
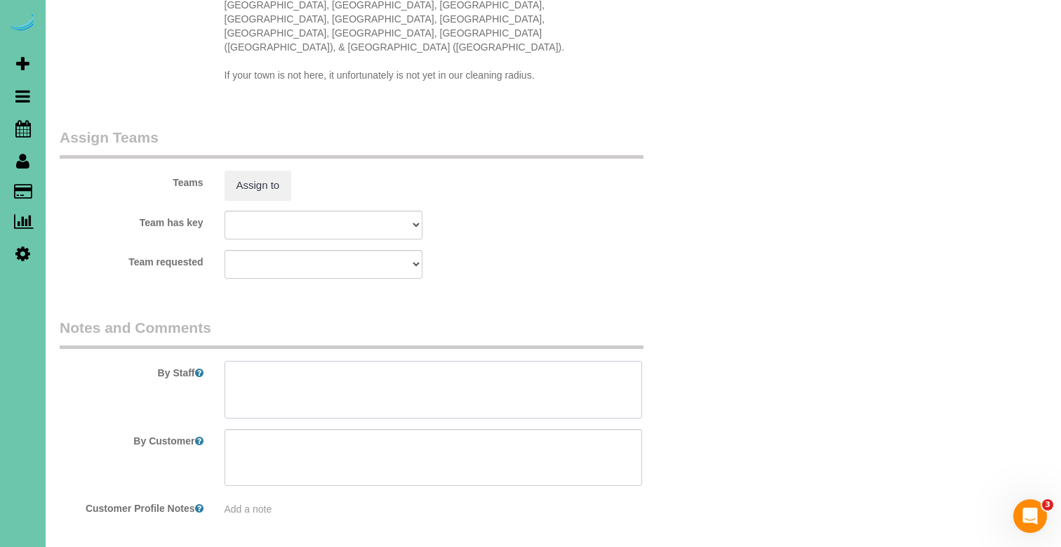
click at [277, 361] on textarea at bounding box center [434, 390] width 418 height 58
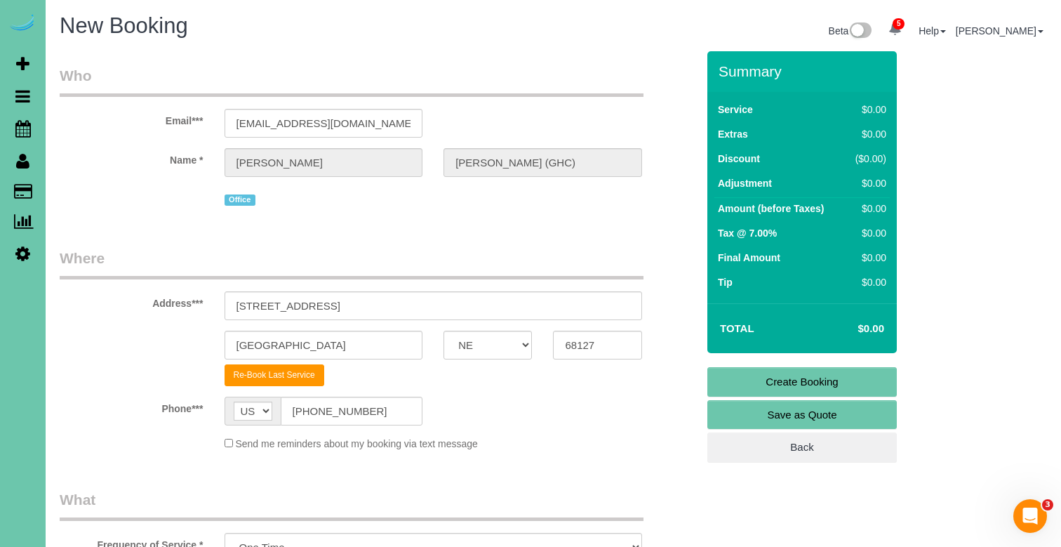
scroll to position [0, 0]
type textarea "meeting @ office"
click at [775, 390] on link "Create Booking" at bounding box center [803, 381] width 190 height 29
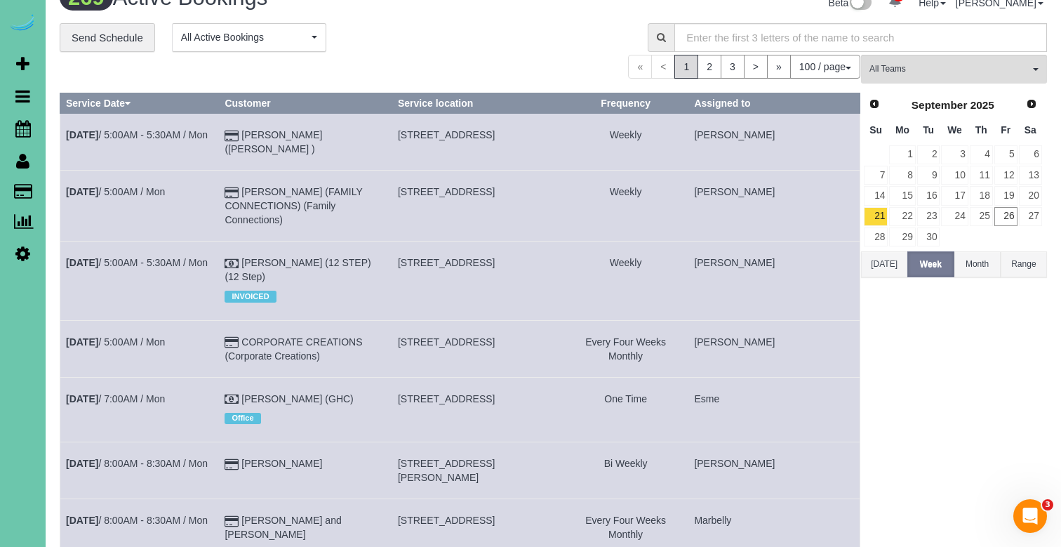
scroll to position [29, 0]
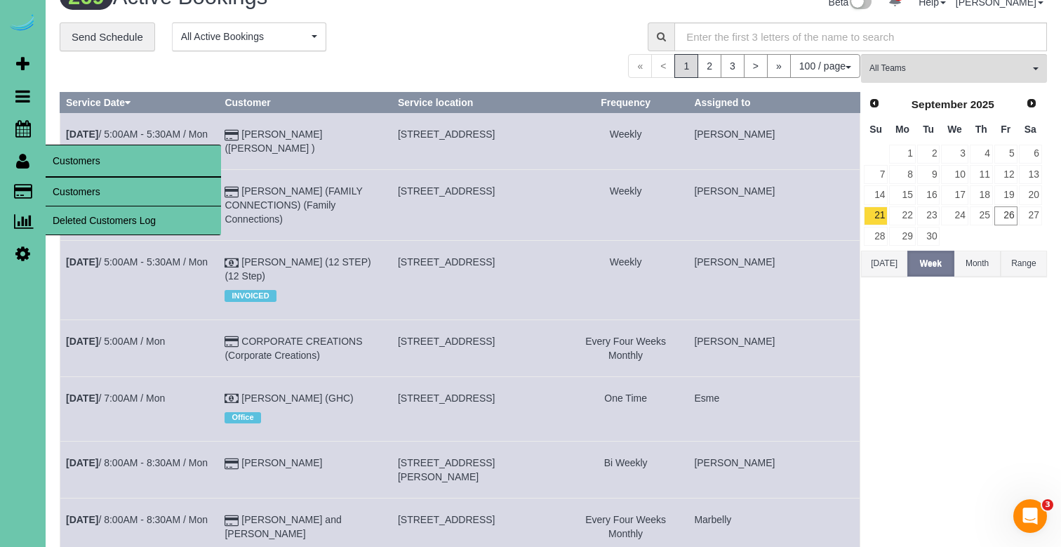
click at [59, 183] on link "Customers" at bounding box center [133, 192] width 175 height 28
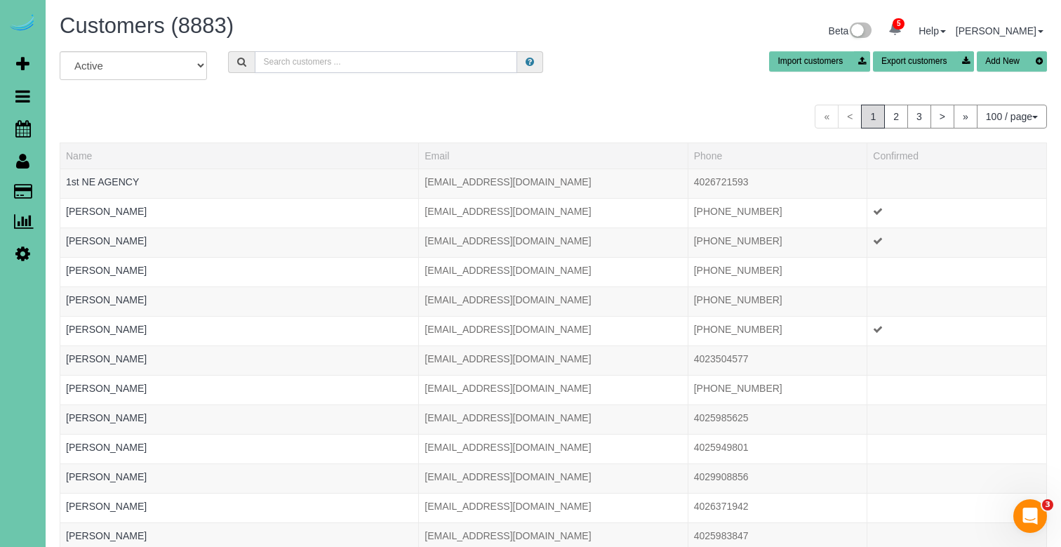
click at [288, 58] on input "text" at bounding box center [386, 62] width 263 height 22
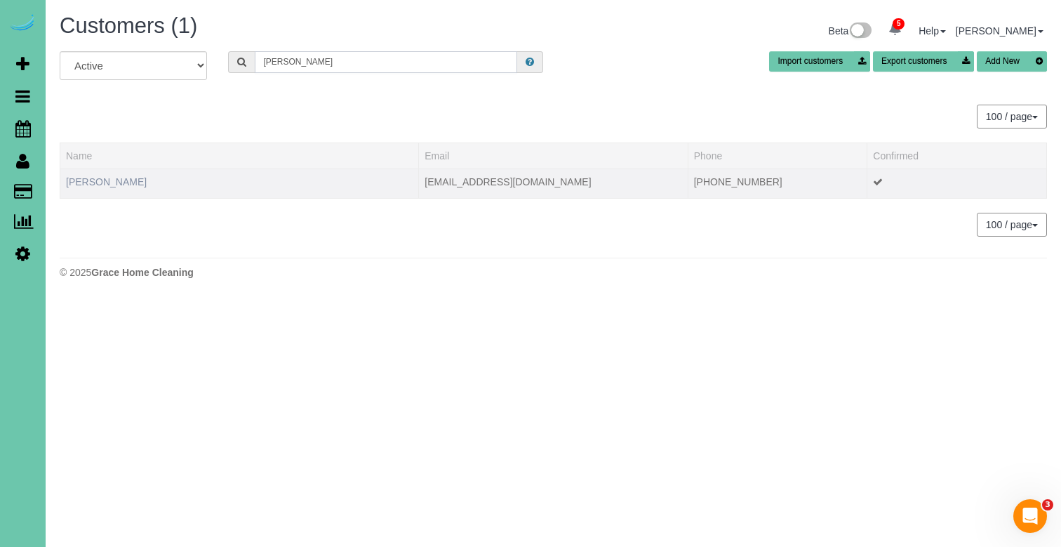
type input "[PERSON_NAME]"
click at [102, 179] on link "[PERSON_NAME]" at bounding box center [106, 181] width 81 height 11
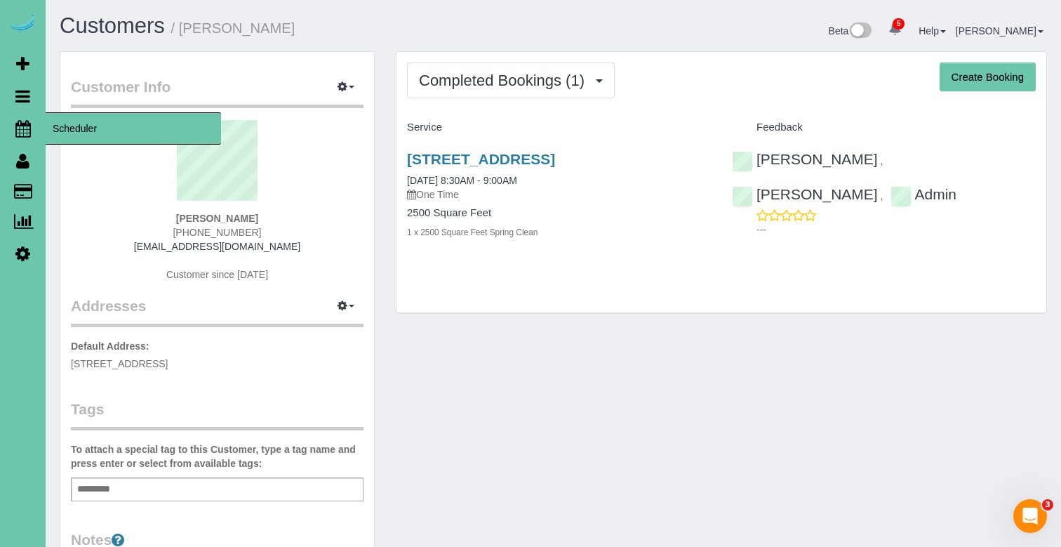
click at [15, 131] on icon at bounding box center [22, 128] width 15 height 17
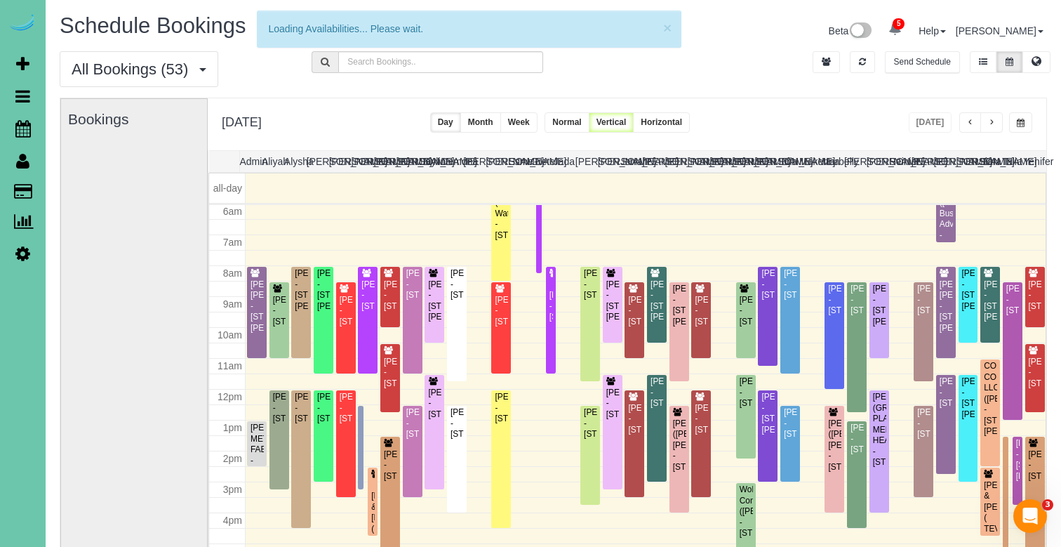
scroll to position [186, 0]
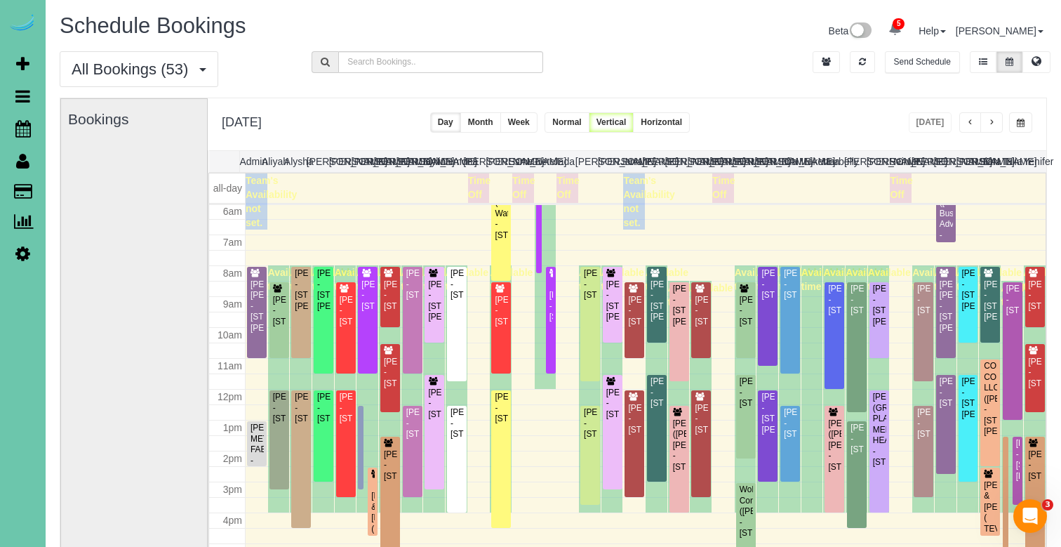
click at [1016, 123] on button "button" at bounding box center [1020, 122] width 23 height 20
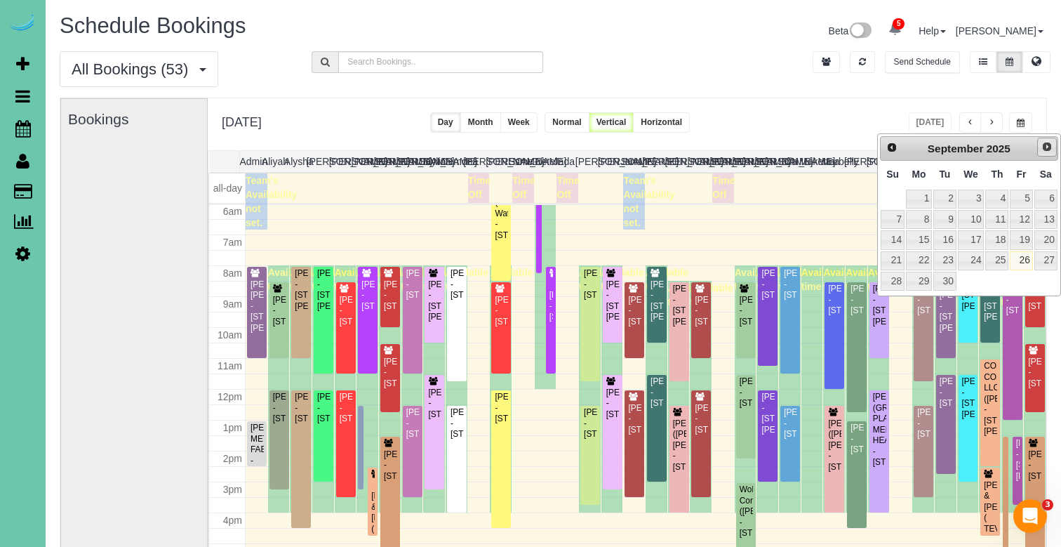
click at [1040, 147] on link "Next" at bounding box center [1047, 148] width 20 height 20
click at [1016, 219] on link "10" at bounding box center [1021, 219] width 22 height 19
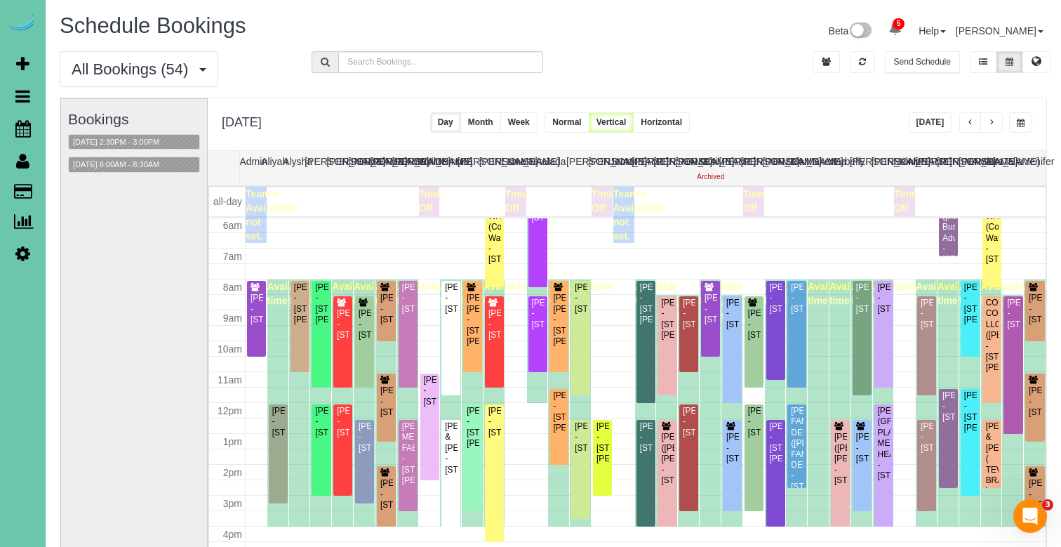
click at [1026, 117] on button "button" at bounding box center [1020, 122] width 23 height 20
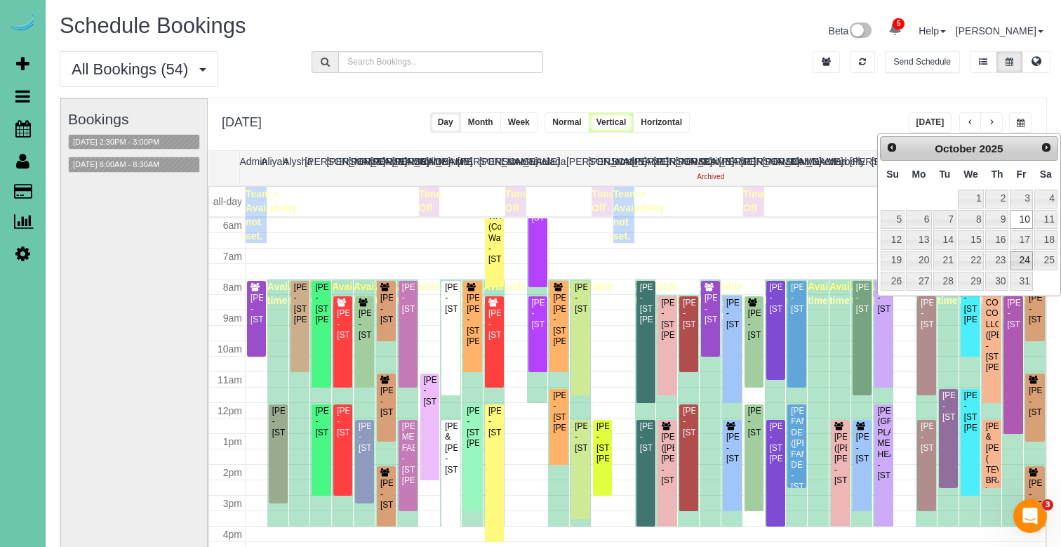
click at [1027, 251] on link "24" at bounding box center [1021, 260] width 22 height 19
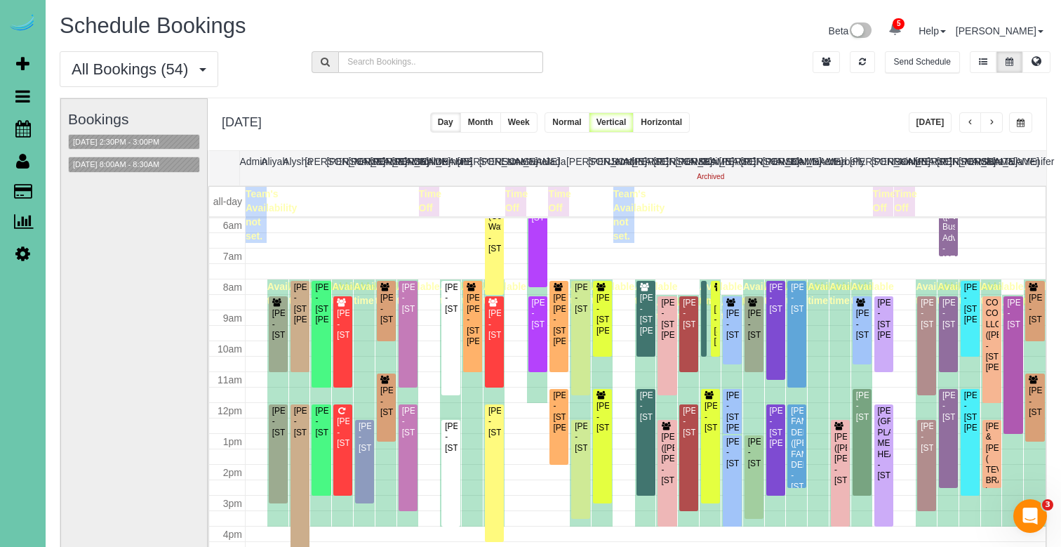
click at [1021, 116] on button "button" at bounding box center [1020, 122] width 23 height 20
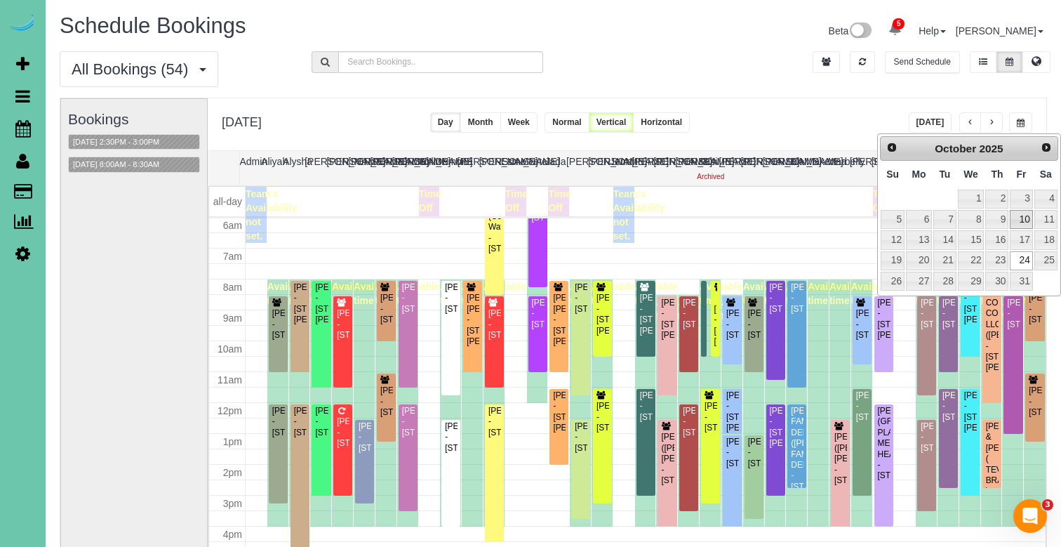
click at [1018, 213] on link "10" at bounding box center [1021, 219] width 22 height 19
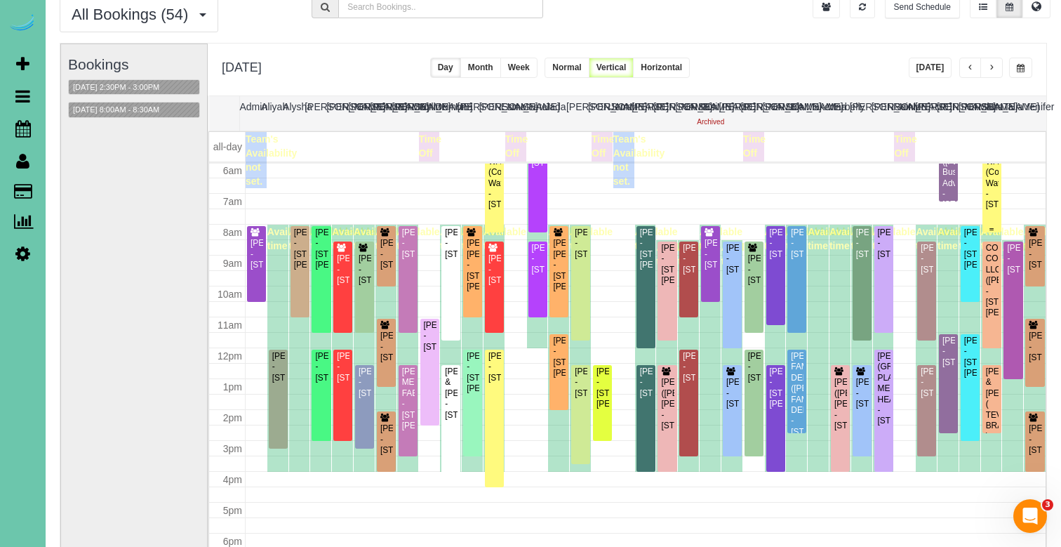
scroll to position [69, 0]
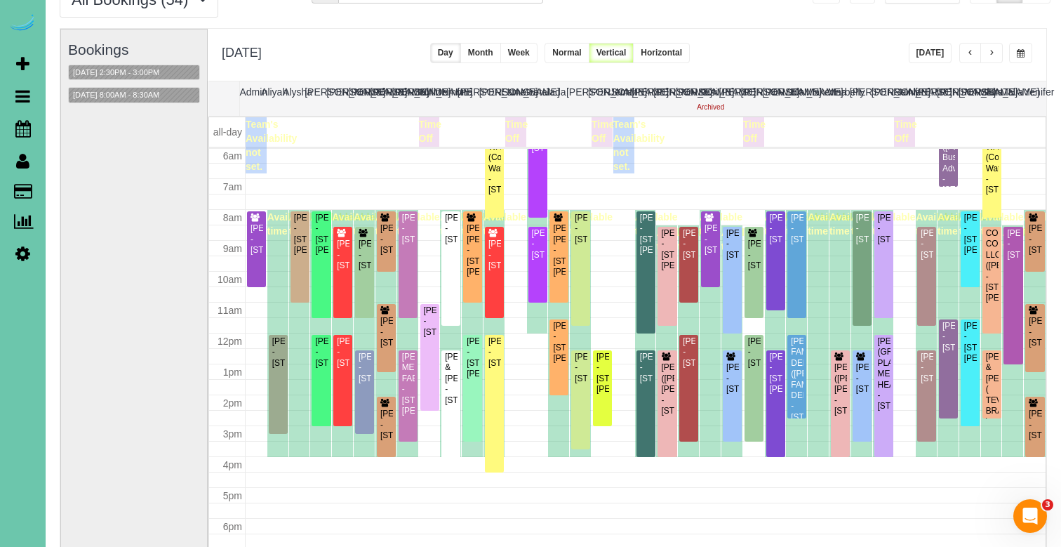
click at [1028, 51] on button "button" at bounding box center [1020, 53] width 23 height 20
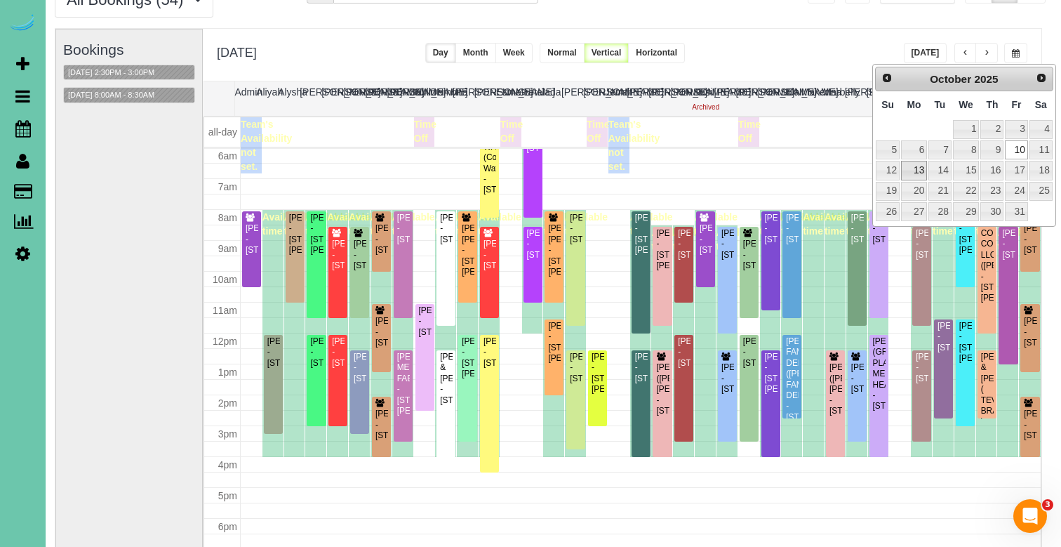
scroll to position [69, 5]
click at [920, 169] on link "13" at bounding box center [914, 170] width 26 height 19
type input "**********"
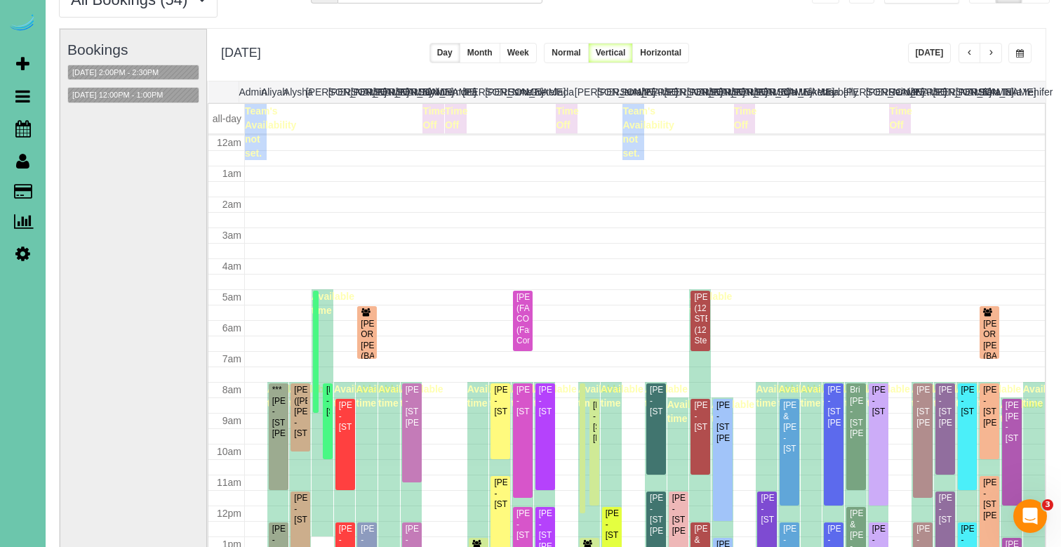
scroll to position [186, 0]
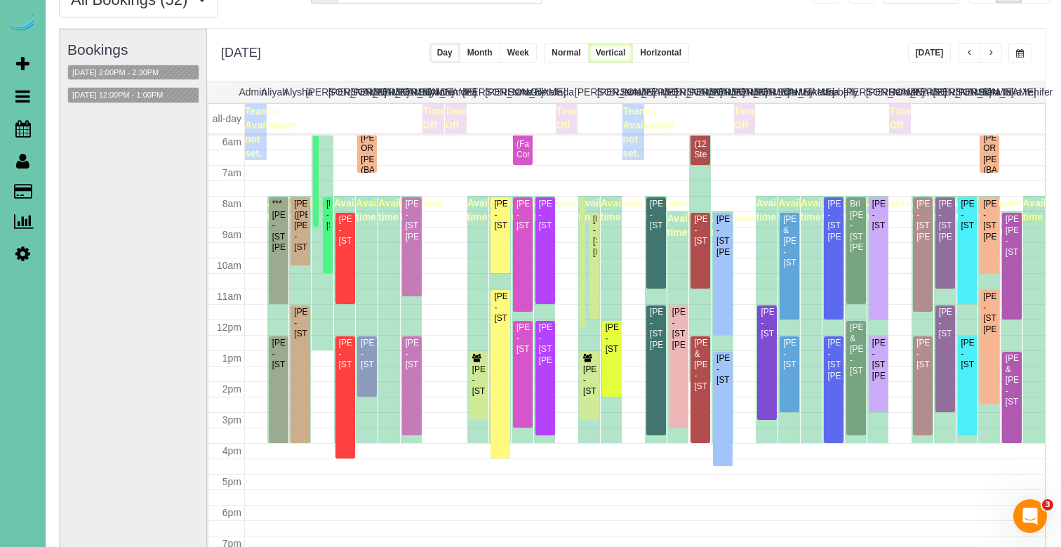
click at [991, 53] on span "button" at bounding box center [991, 53] width 7 height 8
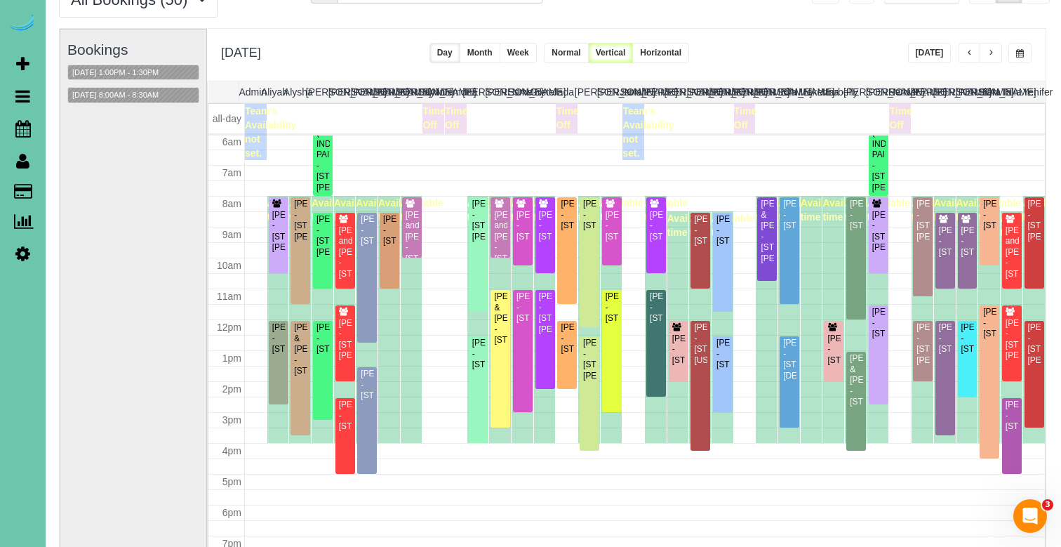
click at [990, 53] on span "button" at bounding box center [991, 53] width 7 height 8
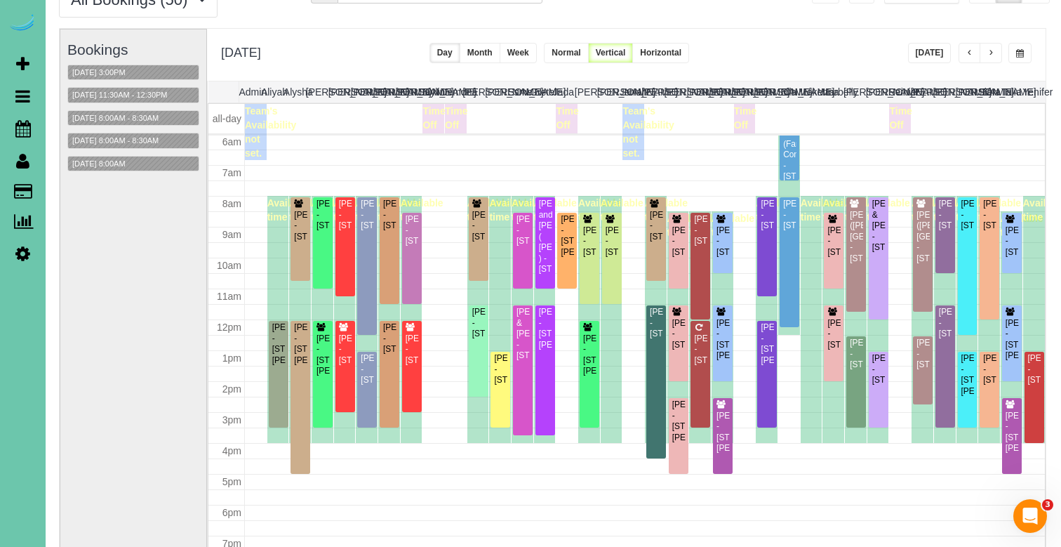
click at [991, 53] on span "button" at bounding box center [991, 53] width 7 height 8
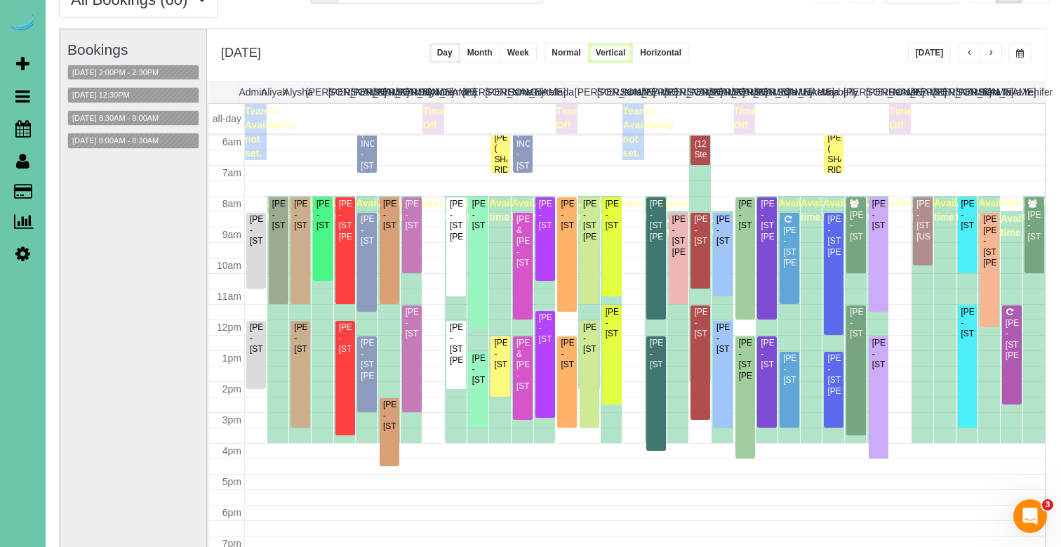
click at [992, 53] on span "button" at bounding box center [991, 53] width 7 height 8
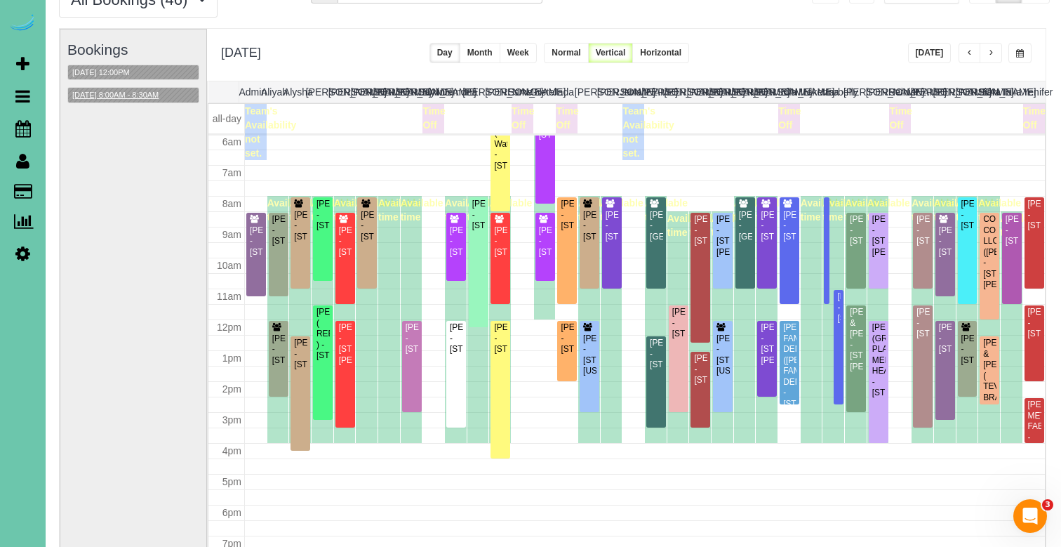
click at [131, 101] on button "[DATE] 8:00AM - 8:30AM" at bounding box center [115, 95] width 95 height 15
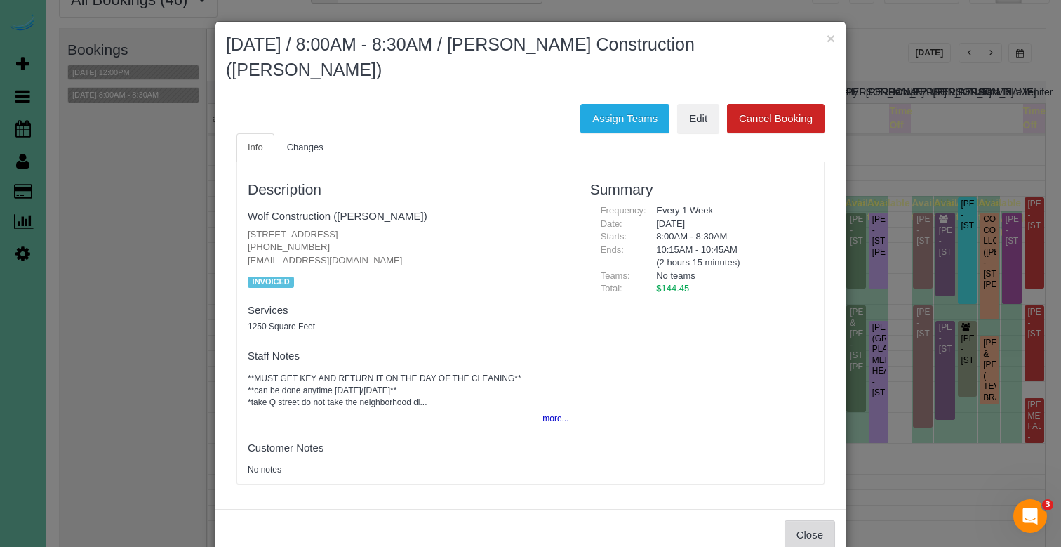
click at [805, 520] on button "Close" at bounding box center [810, 534] width 51 height 29
